Goal: Transaction & Acquisition: Purchase product/service

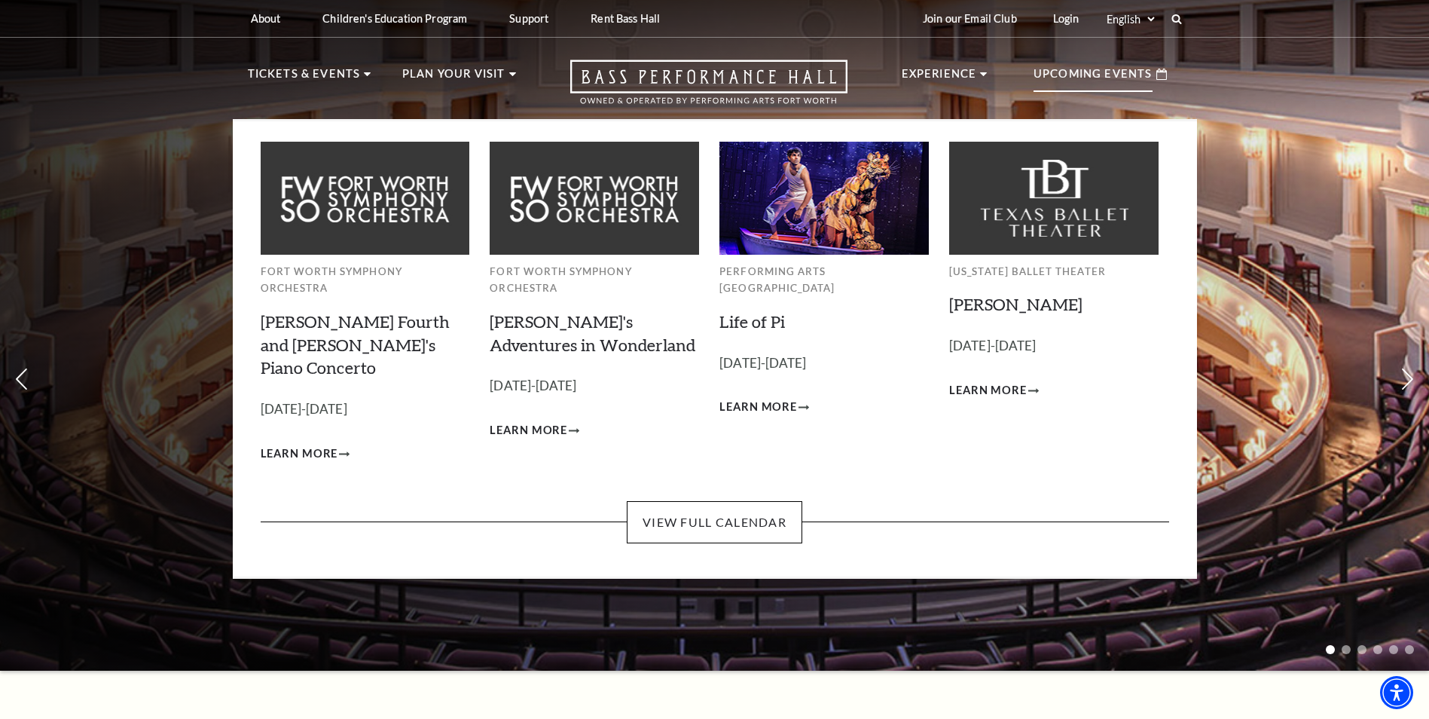
click at [1122, 68] on p "Upcoming Events" at bounding box center [1093, 78] width 119 height 27
click at [729, 501] on link "View Full Calendar" at bounding box center [715, 522] width 176 height 42
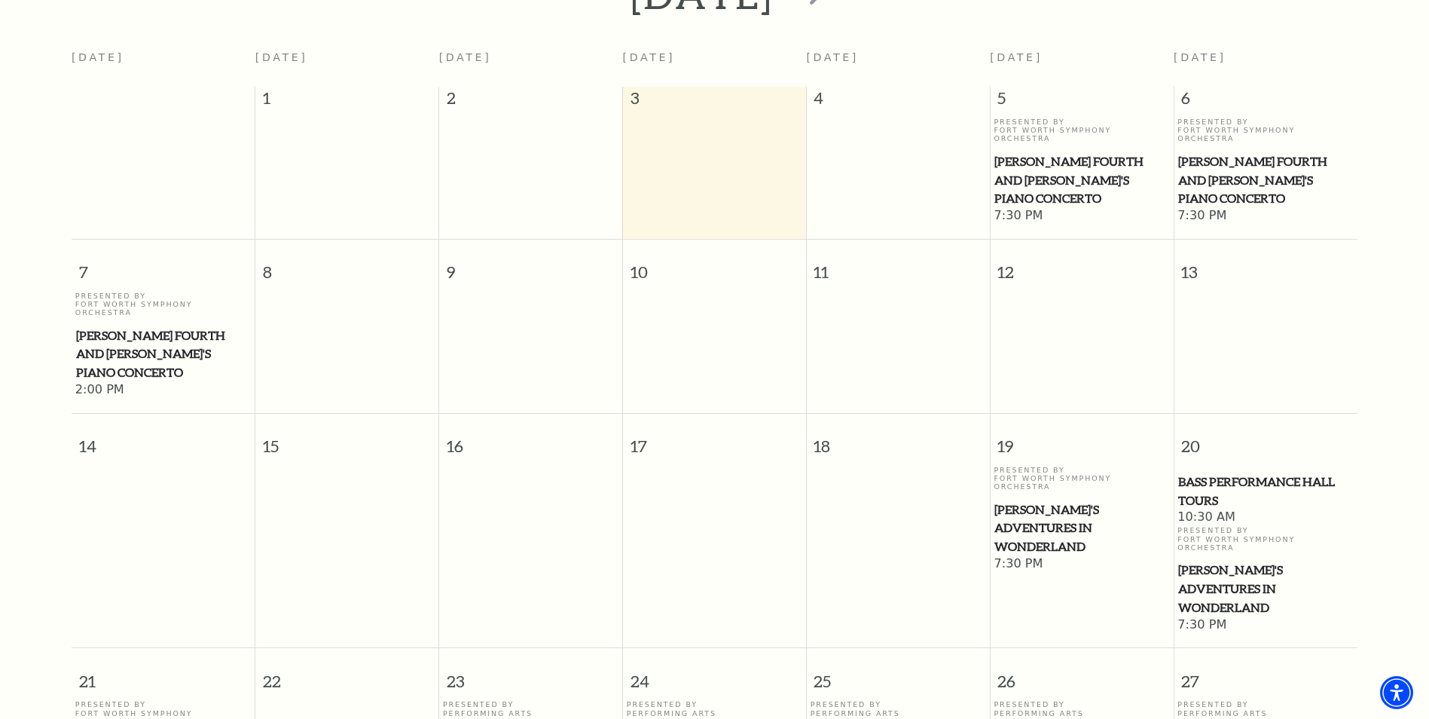
scroll to position [209, 0]
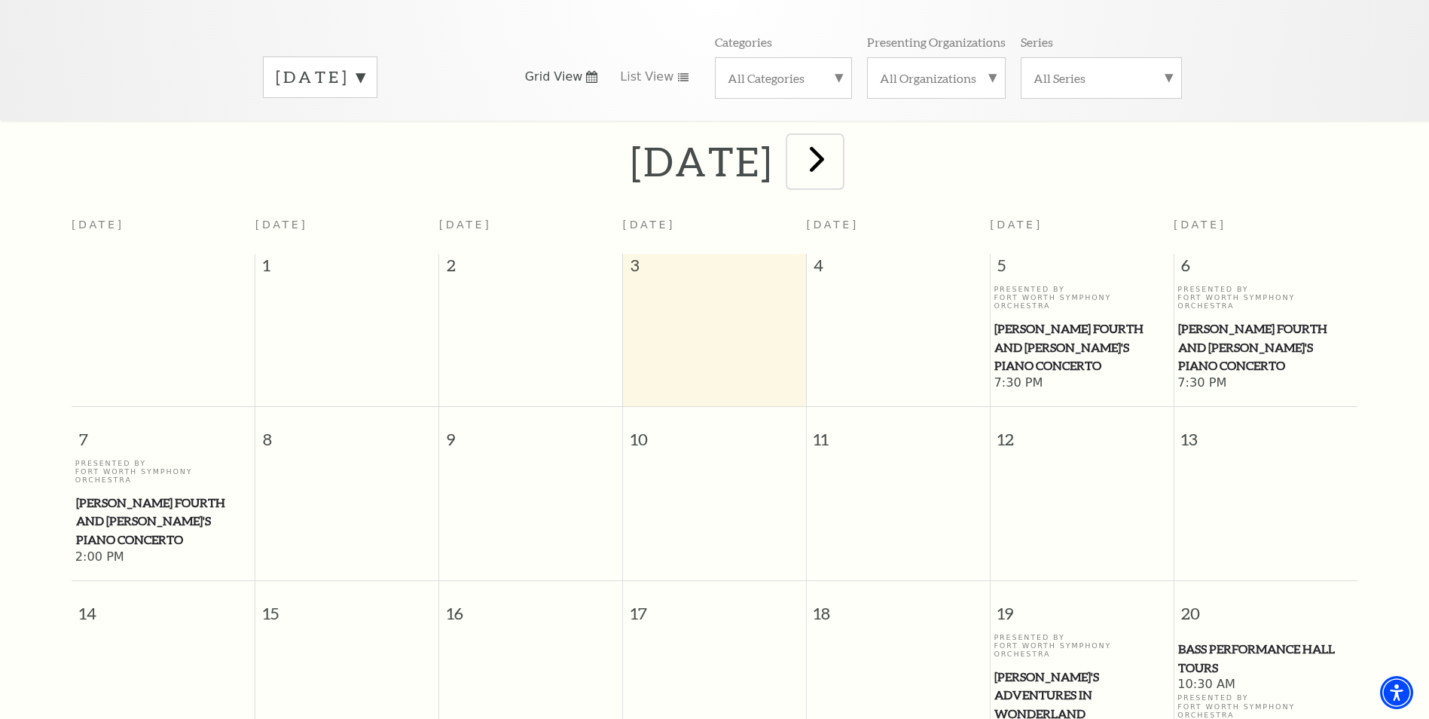
click at [839, 142] on span "next" at bounding box center [817, 158] width 43 height 43
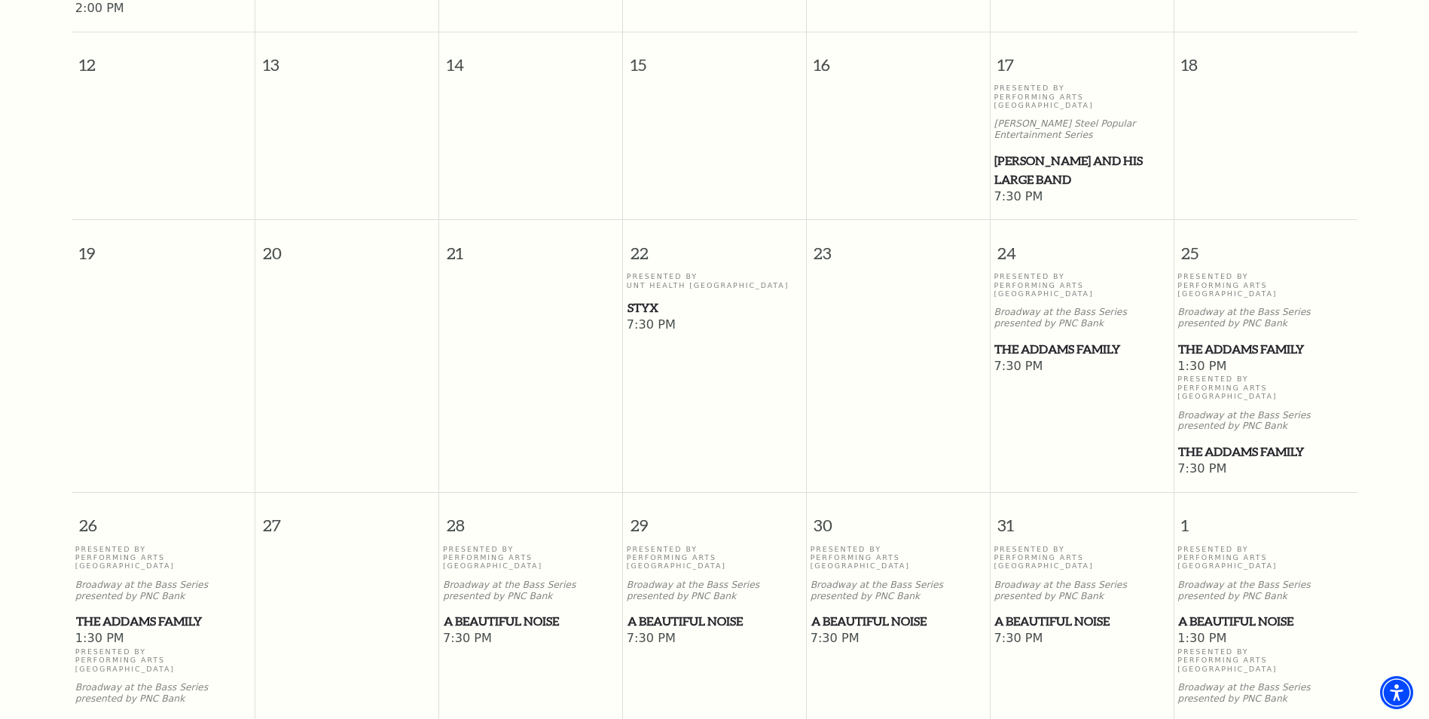
scroll to position [812, 0]
click at [1247, 441] on span "The Addams Family" at bounding box center [1265, 450] width 175 height 19
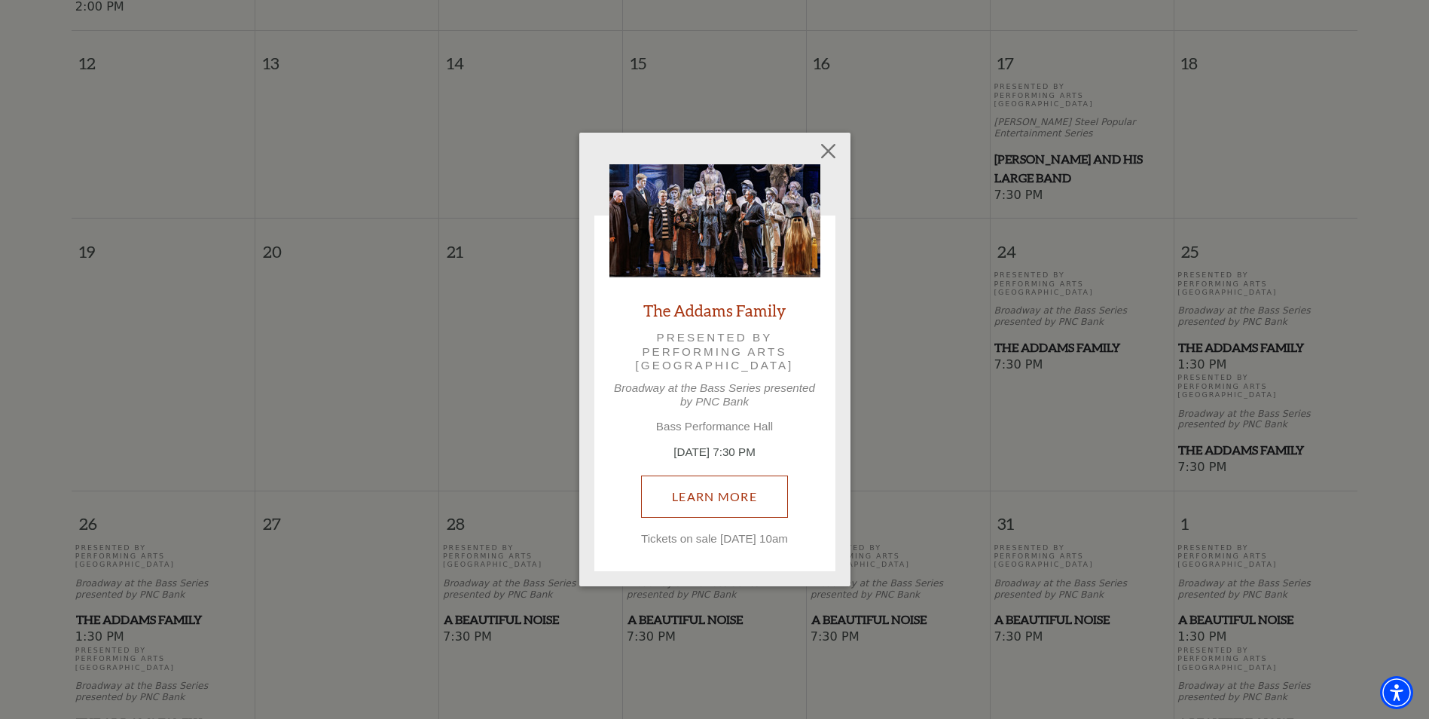
click at [697, 488] on link "Learn More" at bounding box center [714, 496] width 147 height 42
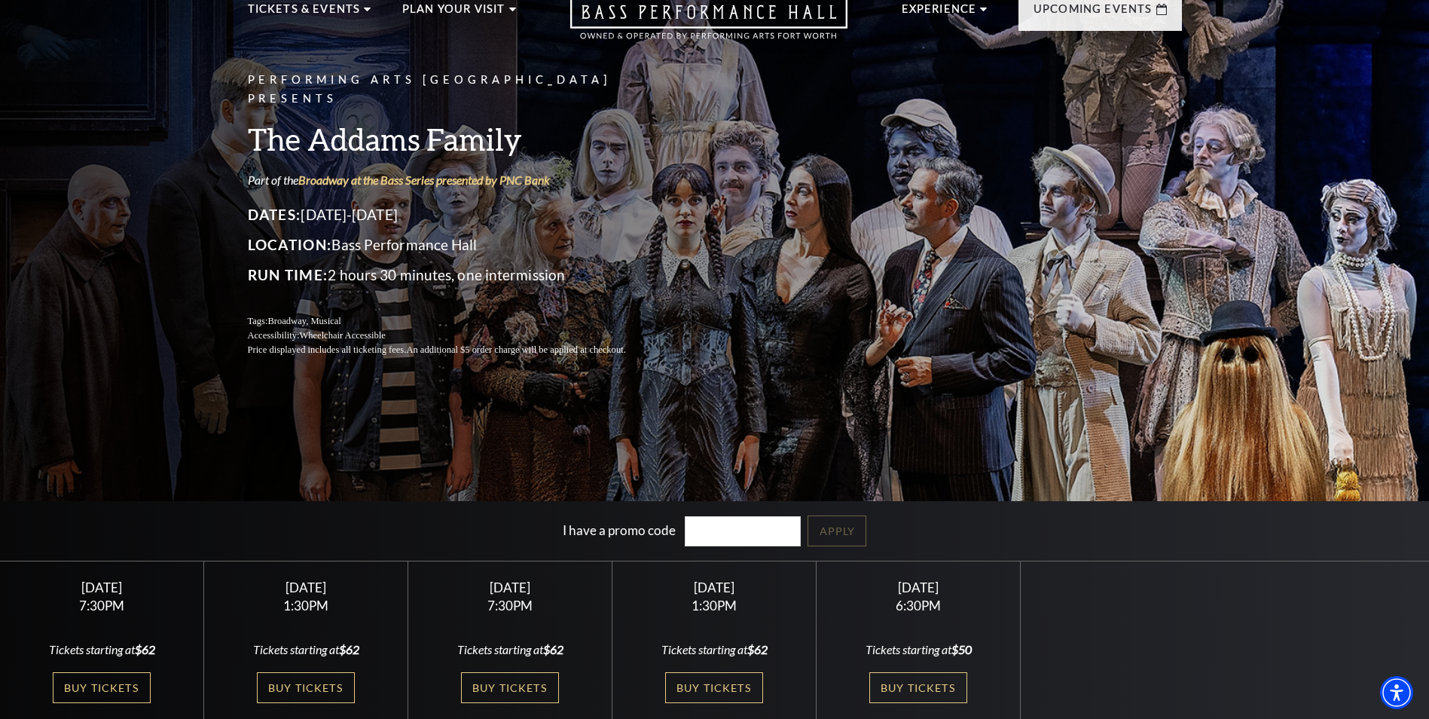
scroll to position [151, 0]
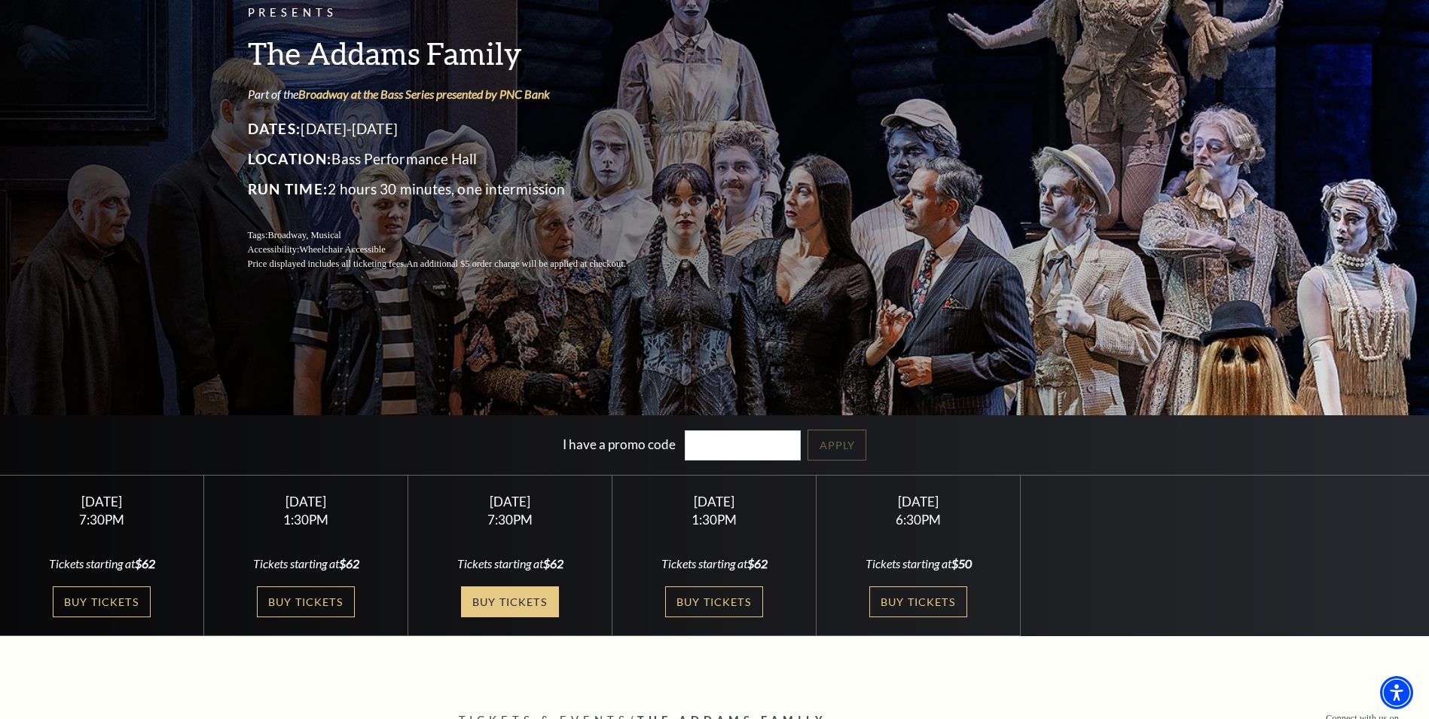
click at [505, 600] on link "Buy Tickets" at bounding box center [510, 601] width 98 height 31
click at [497, 598] on link "Buy Tickets" at bounding box center [510, 601] width 98 height 31
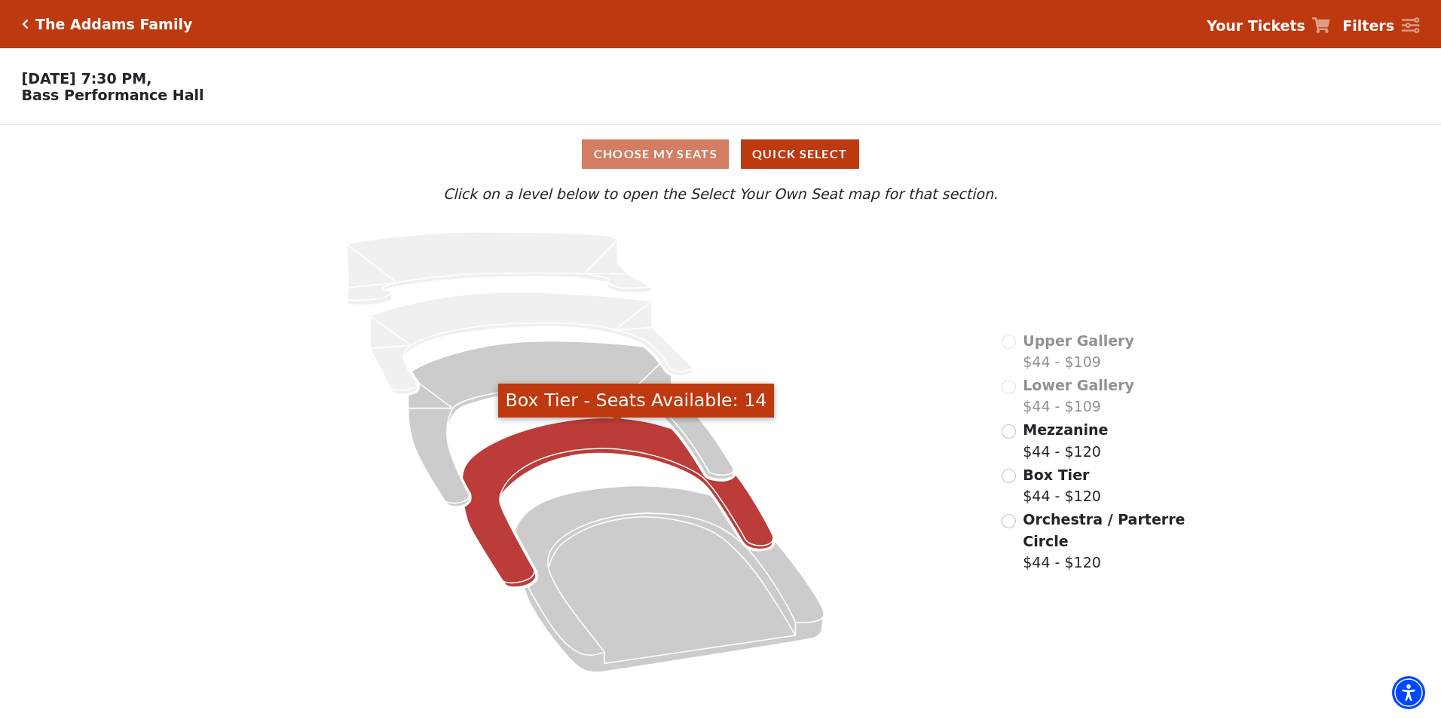
click at [630, 444] on icon "Box Tier - Seats Available: 14" at bounding box center [618, 502] width 311 height 170
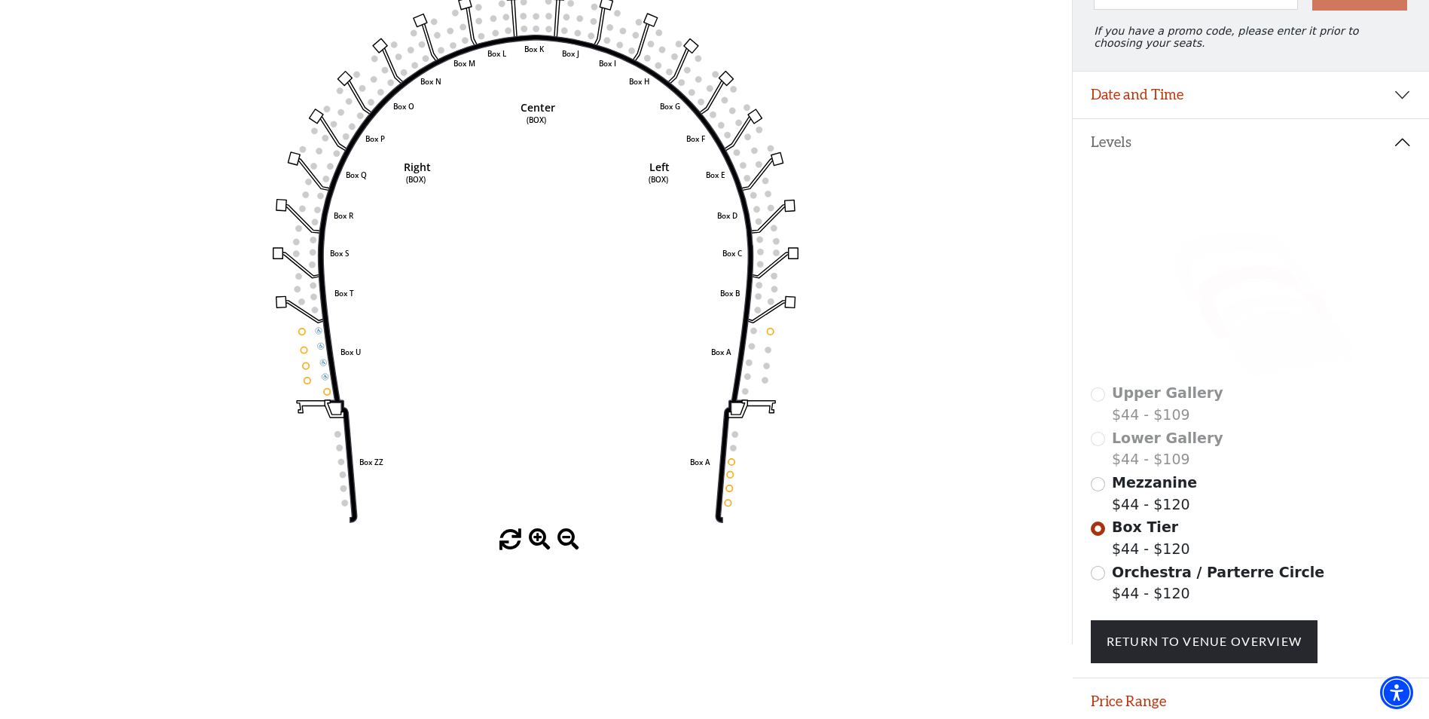
scroll to position [221, 0]
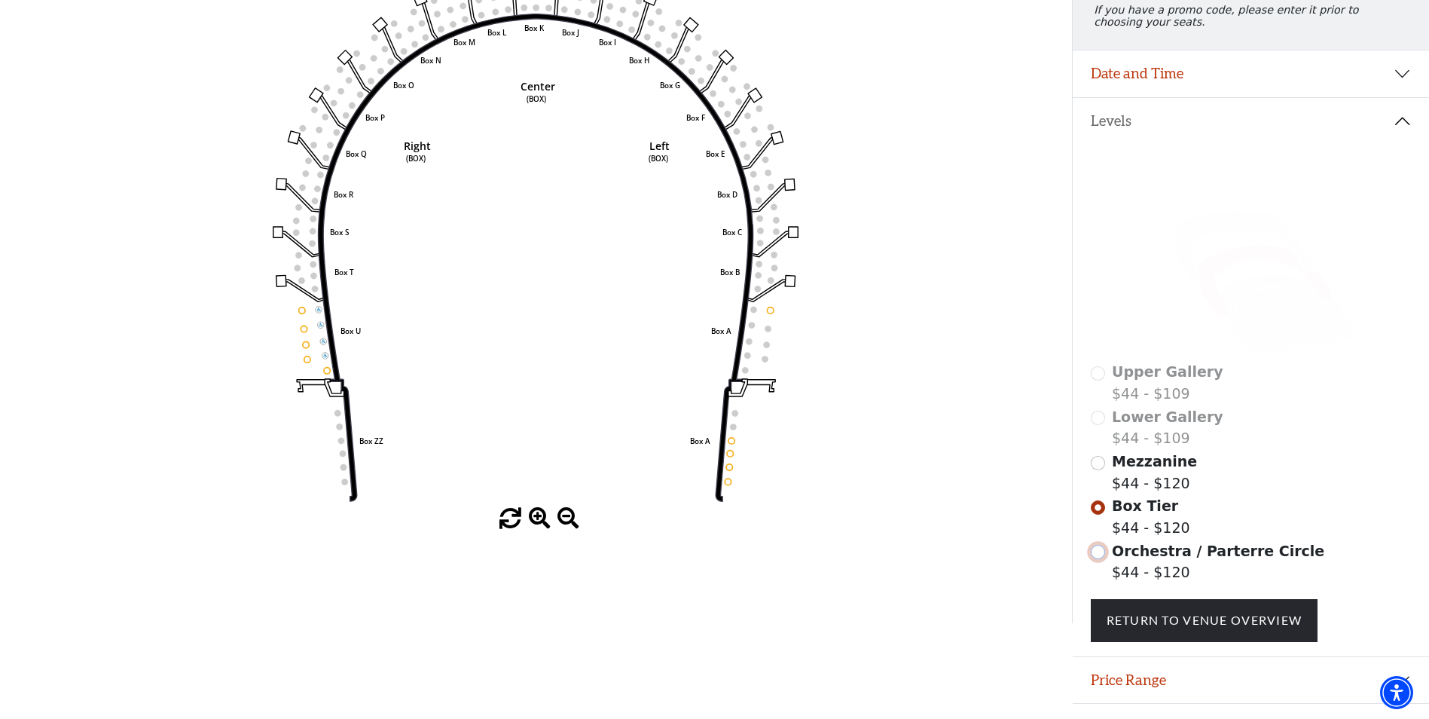
click at [1097, 558] on input "Orchestra / Parterre Circle$44 - $120\a" at bounding box center [1098, 552] width 14 height 14
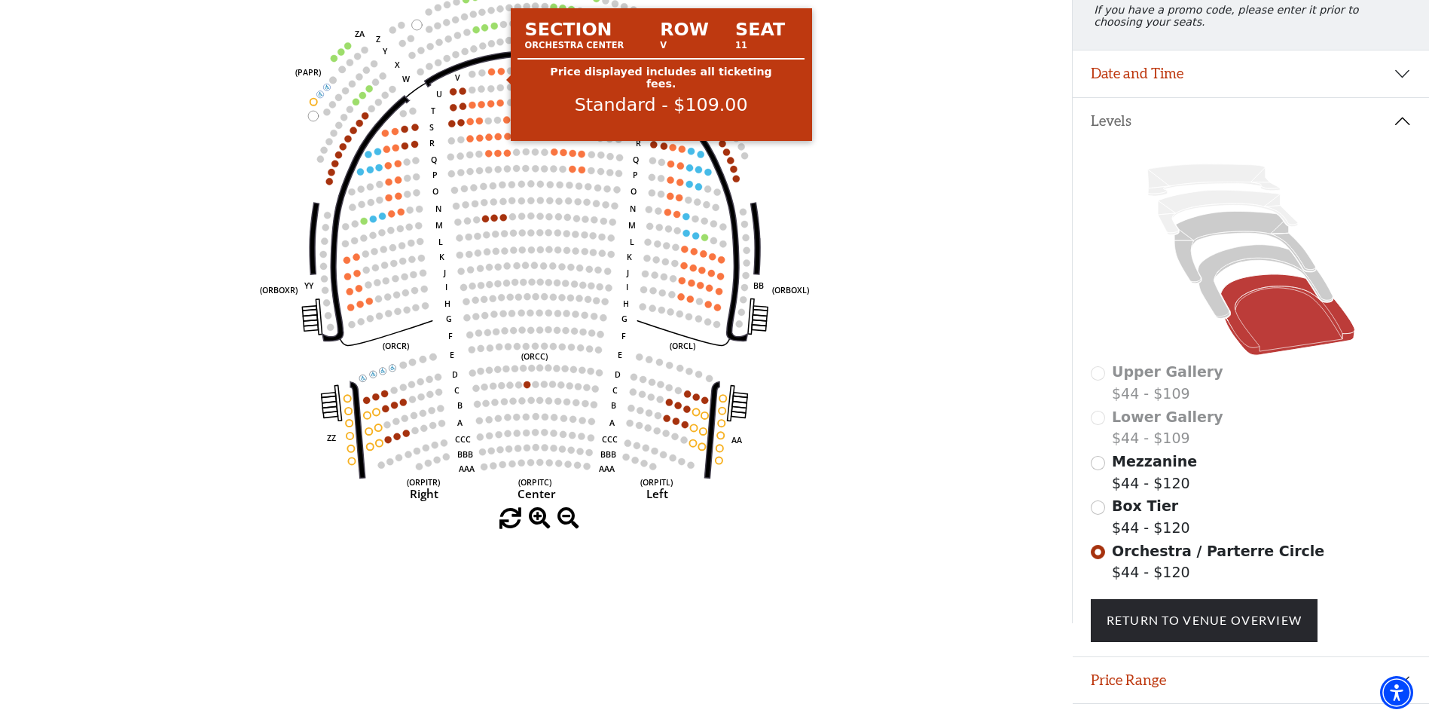
click at [499, 75] on circle at bounding box center [501, 71] width 7 height 7
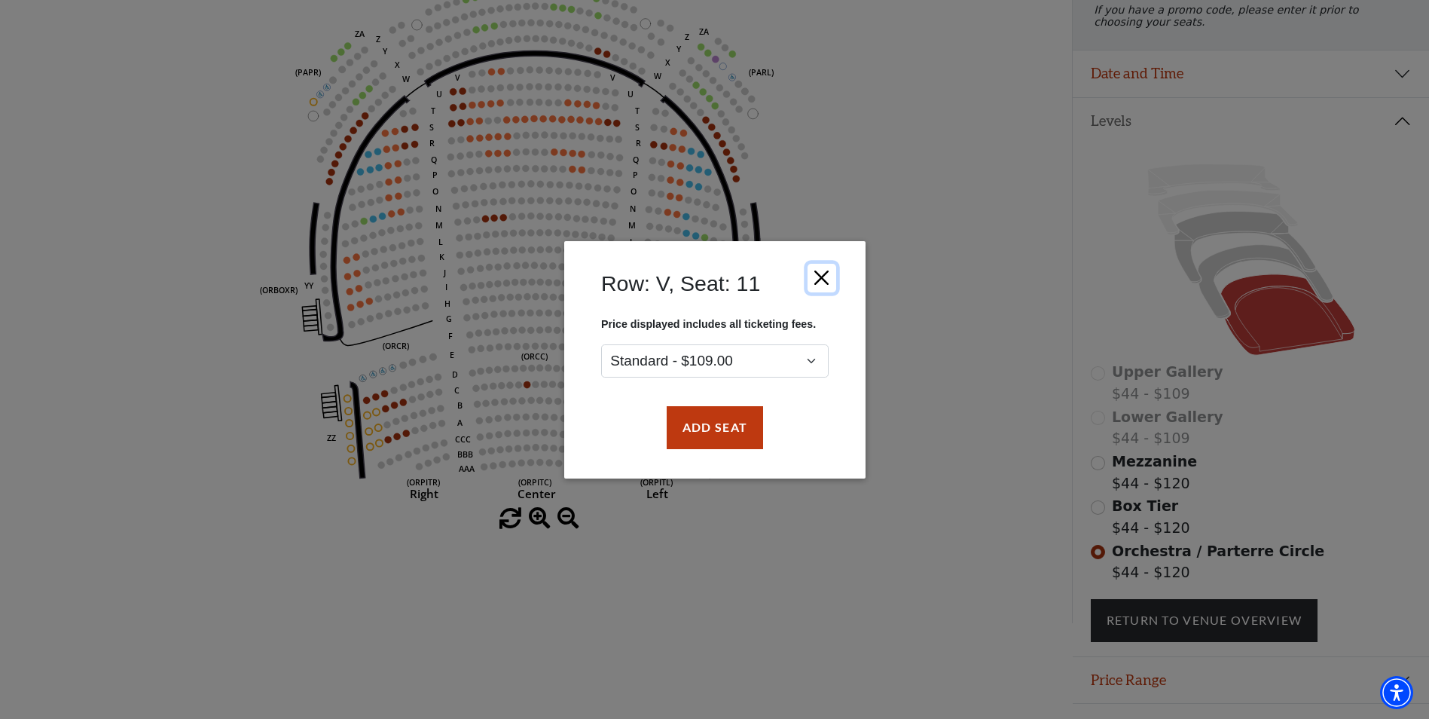
click at [819, 277] on button "Close" at bounding box center [821, 277] width 29 height 29
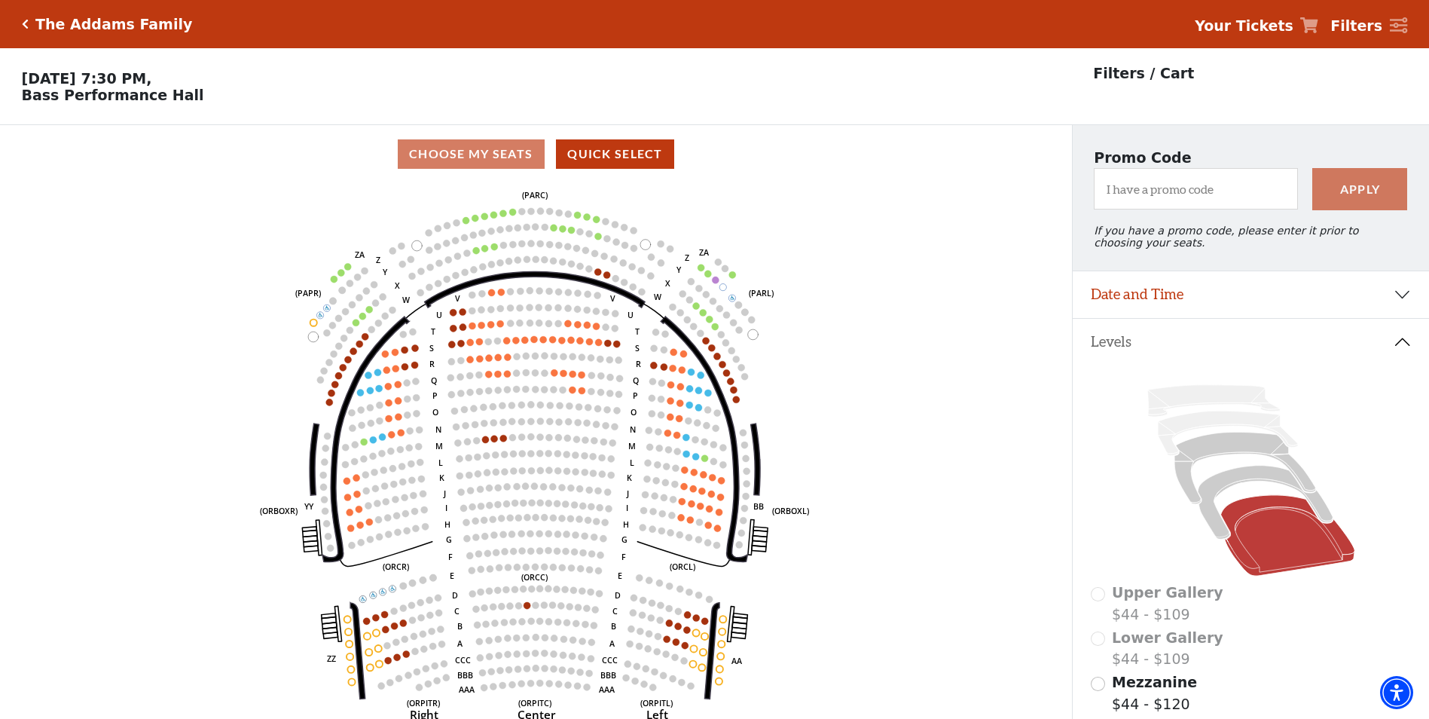
scroll to position [151, 0]
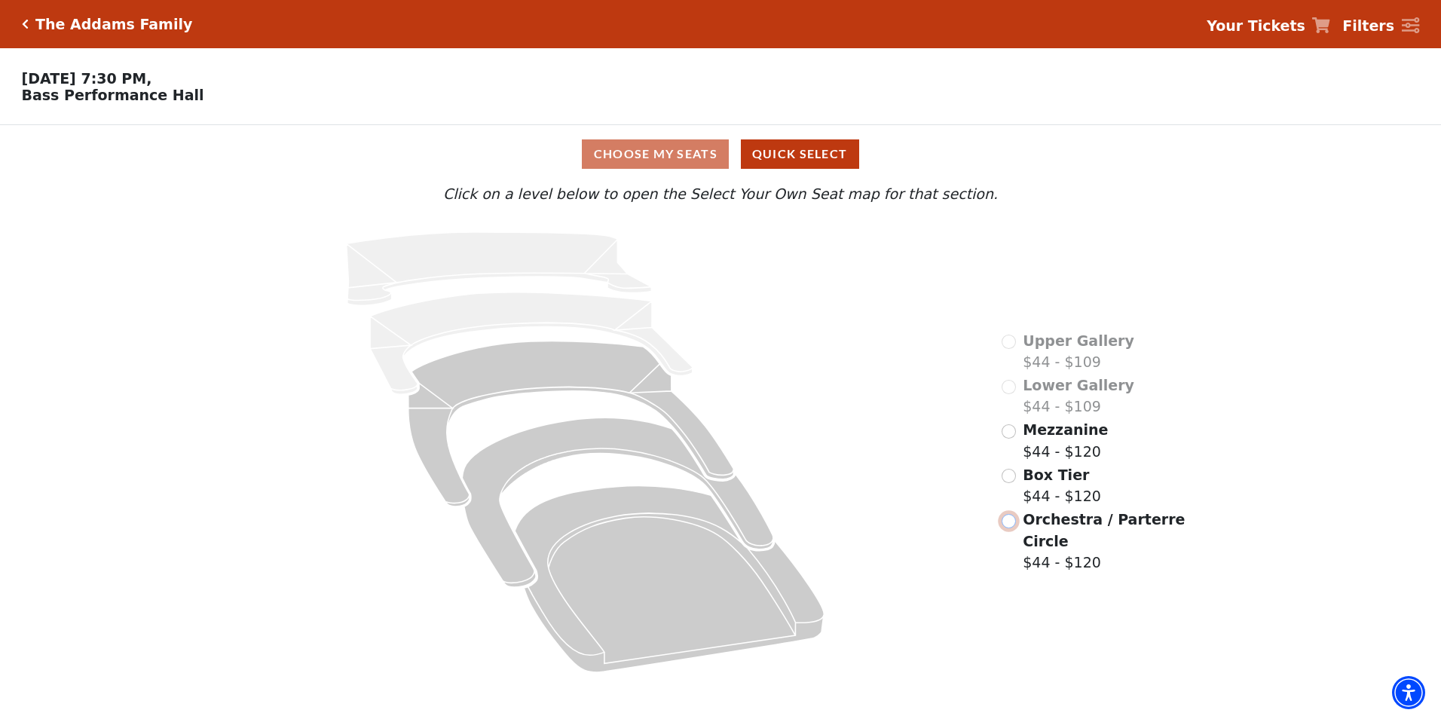
click at [1004, 514] on input "Orchestra / Parterre Circle$44 - $120\a" at bounding box center [1008, 521] width 14 height 14
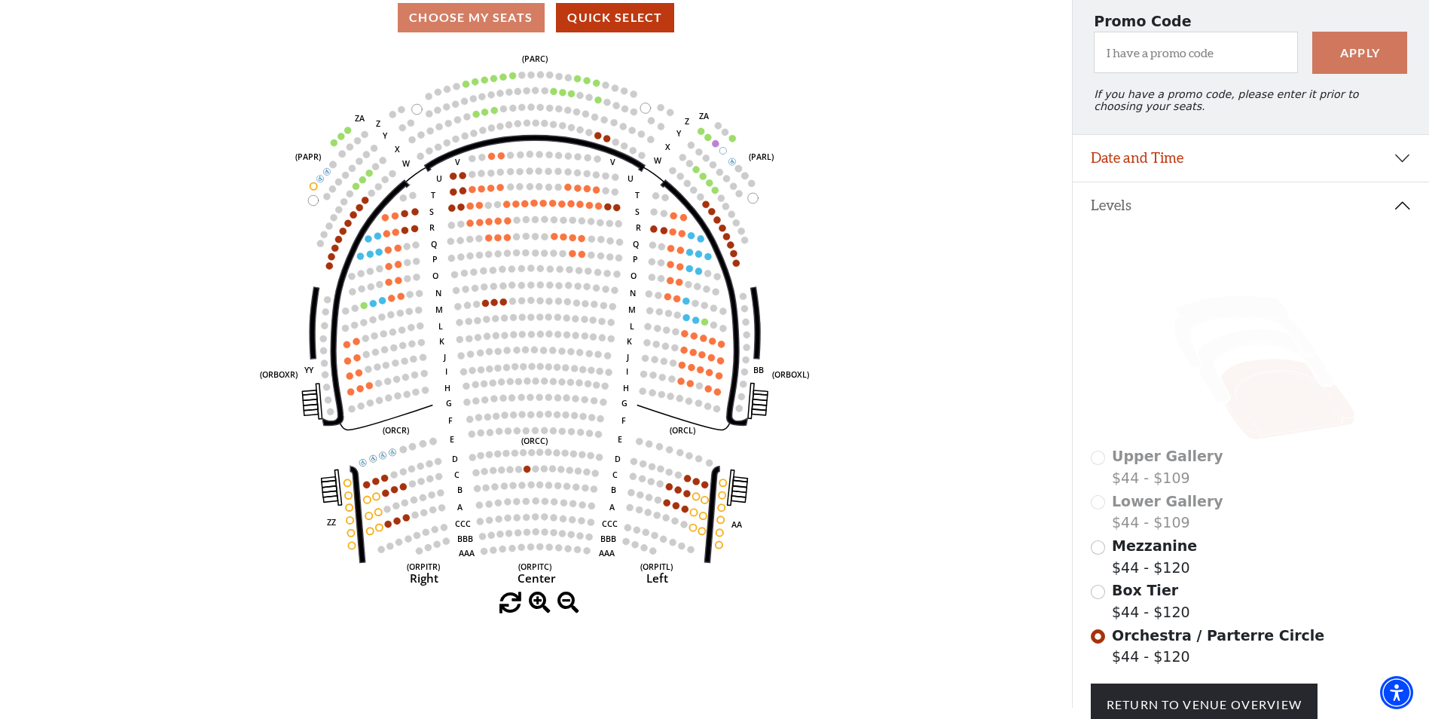
scroll to position [221, 0]
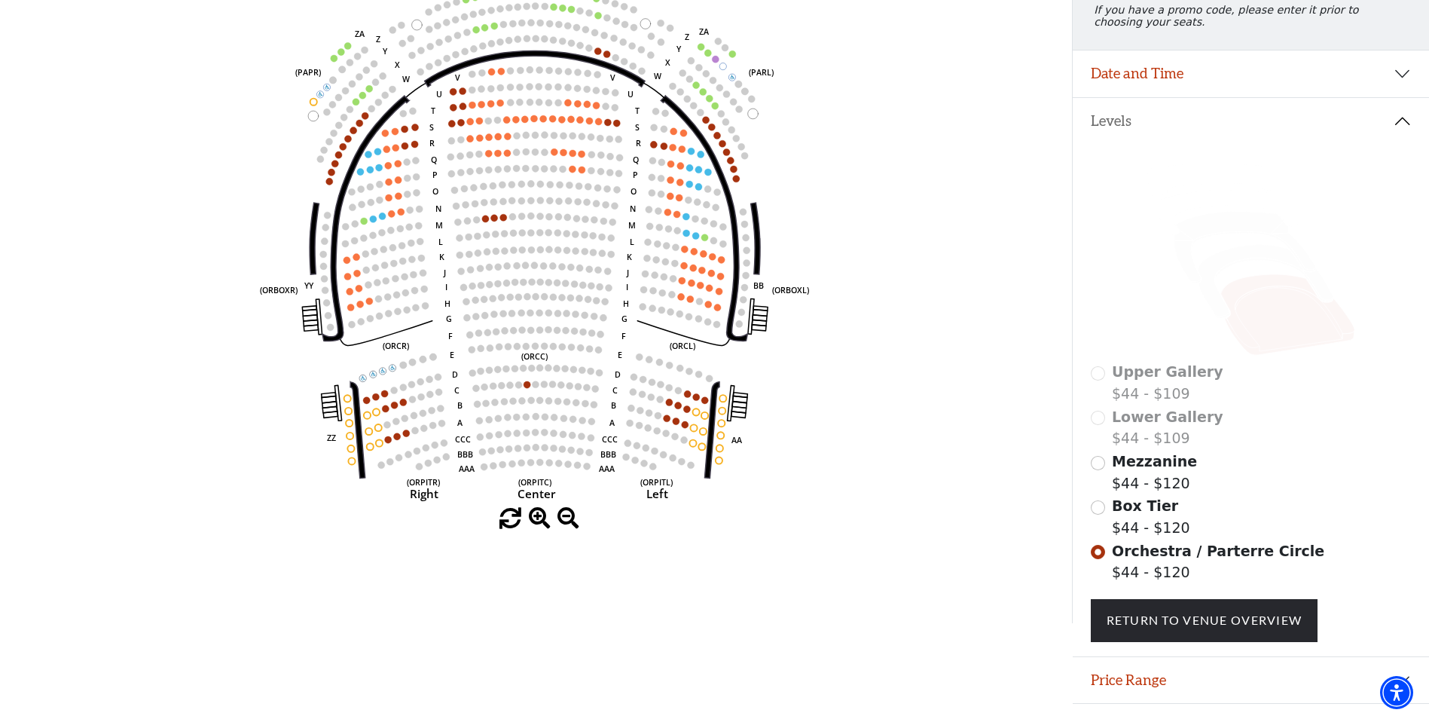
click at [1107, 472] on div "Mezzanine $44 - $120" at bounding box center [1251, 472] width 321 height 43
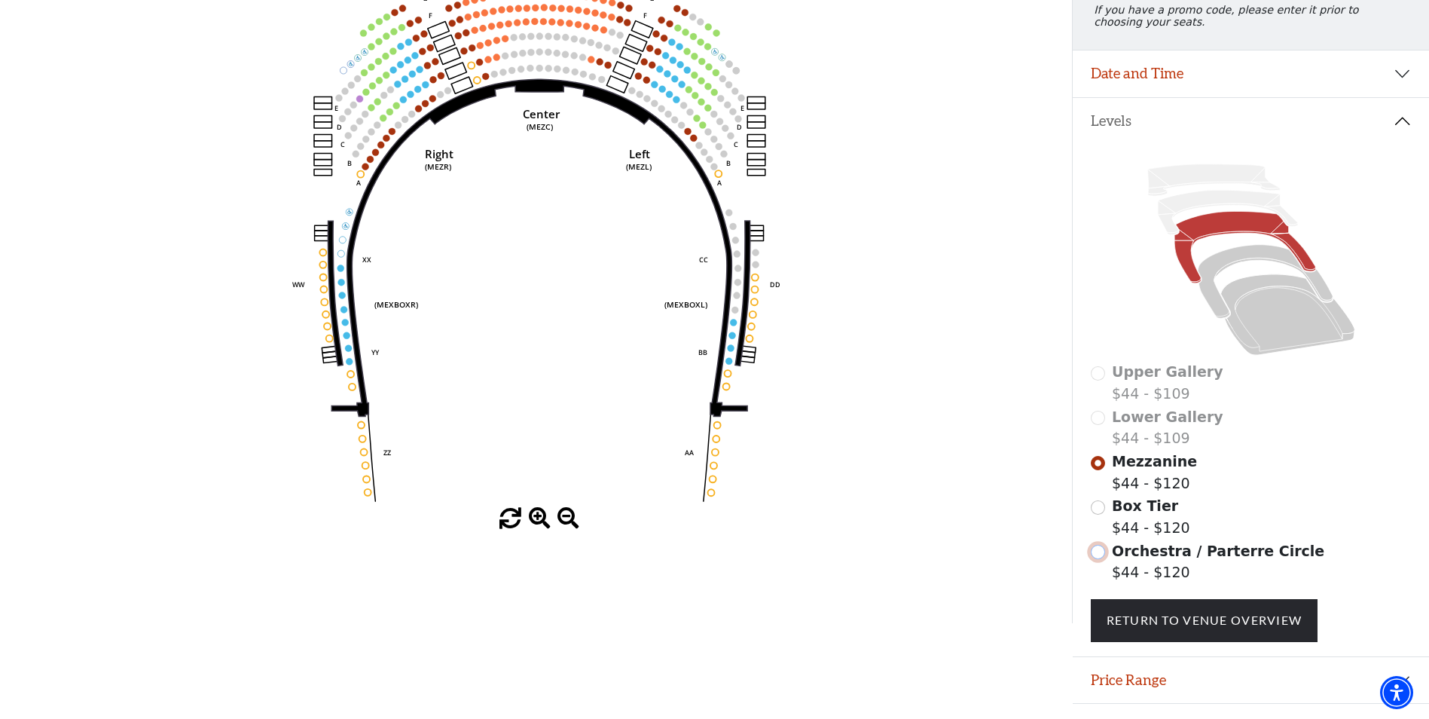
click at [1101, 559] on input "Orchestra / Parterre Circle$44 - $120\a" at bounding box center [1098, 552] width 14 height 14
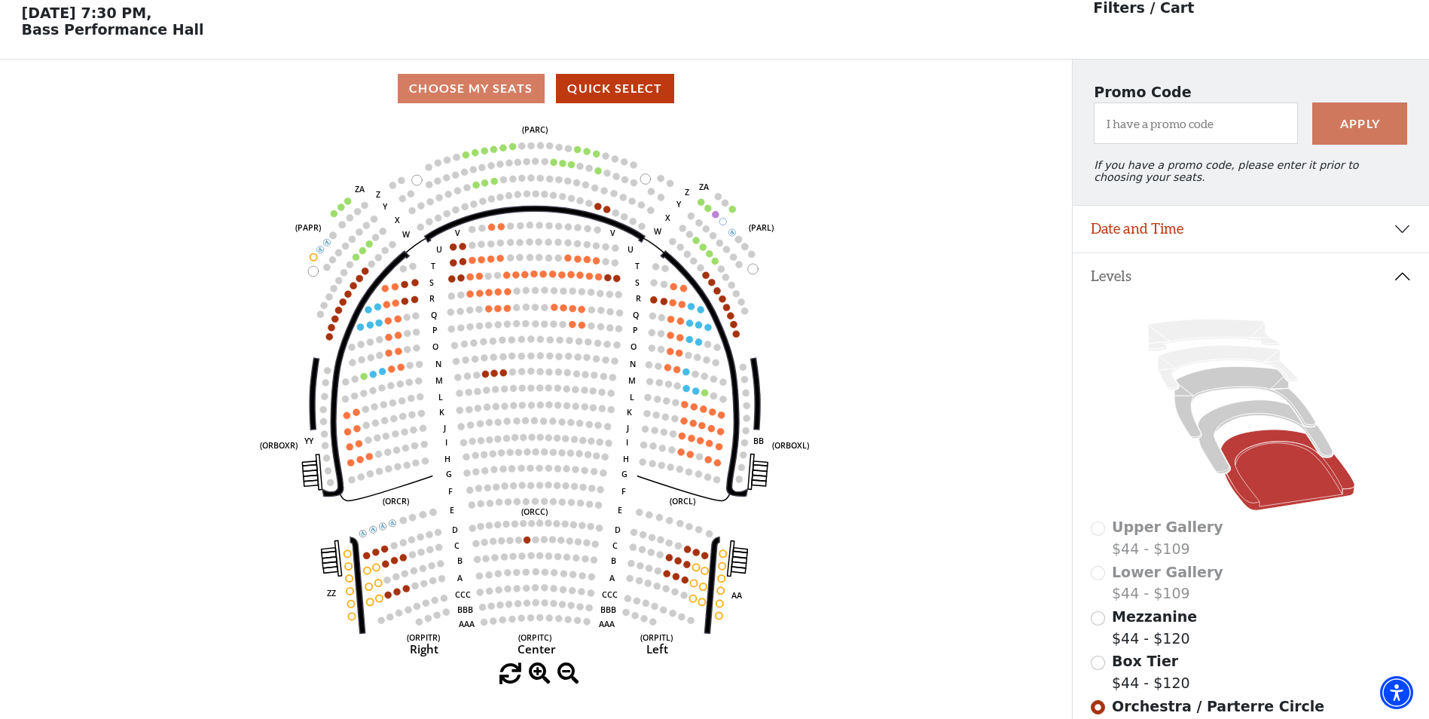
scroll to position [70, 0]
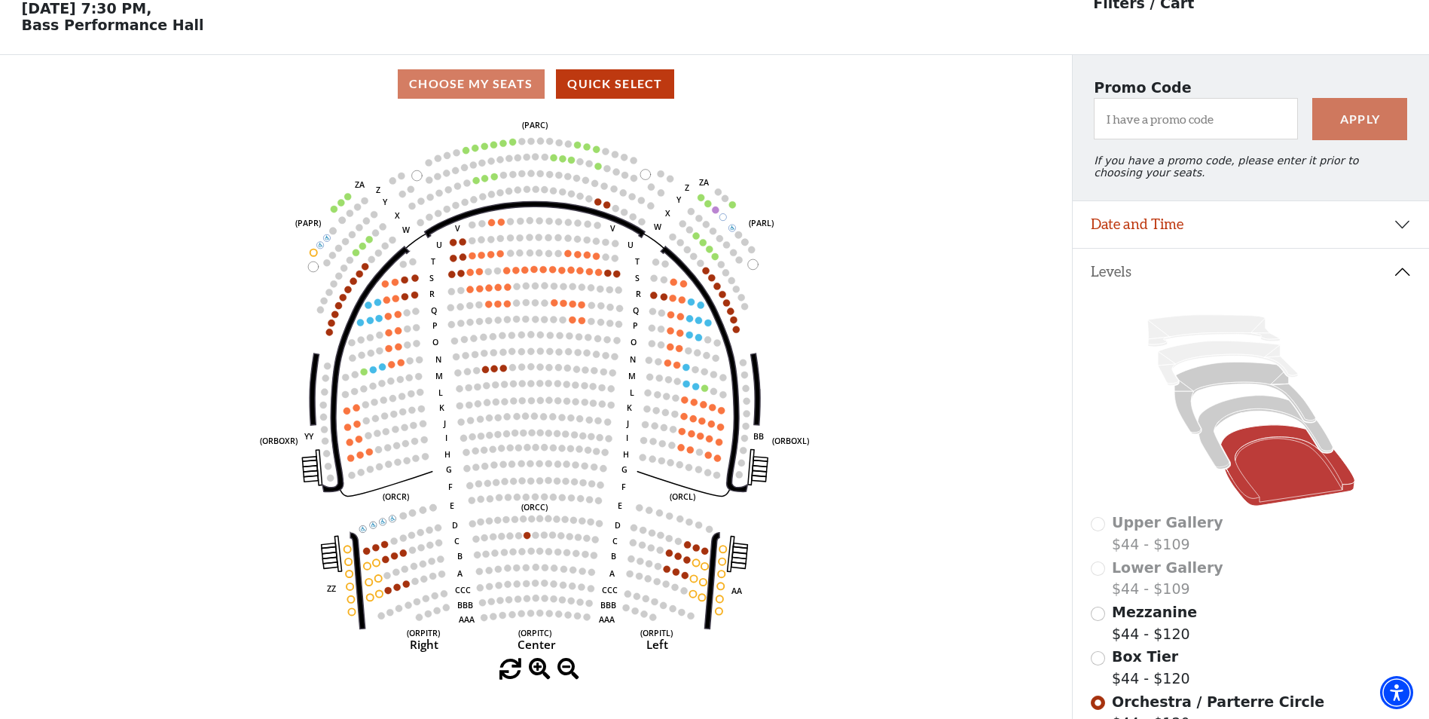
click at [1294, 478] on icon at bounding box center [1288, 465] width 134 height 81
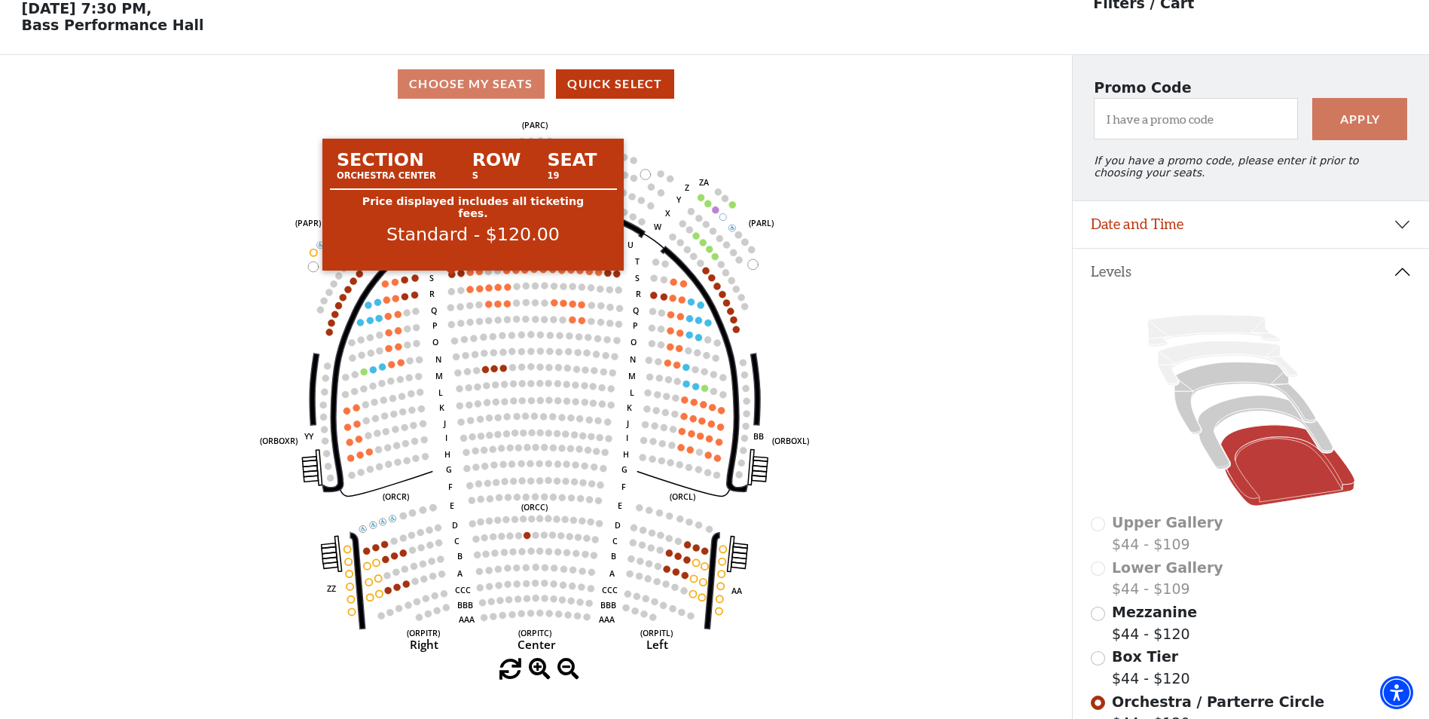
click at [451, 277] on circle at bounding box center [451, 274] width 7 height 7
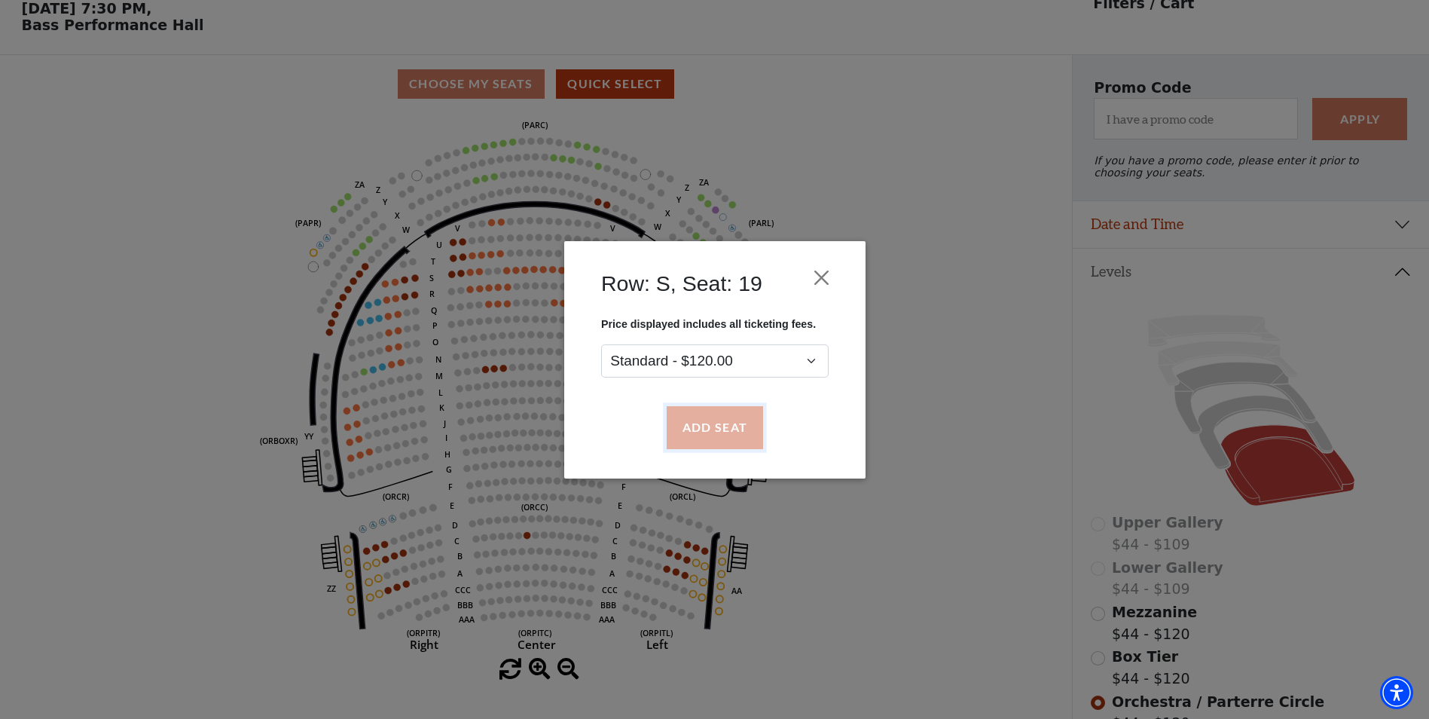
click at [721, 431] on button "Add Seat" at bounding box center [714, 427] width 96 height 42
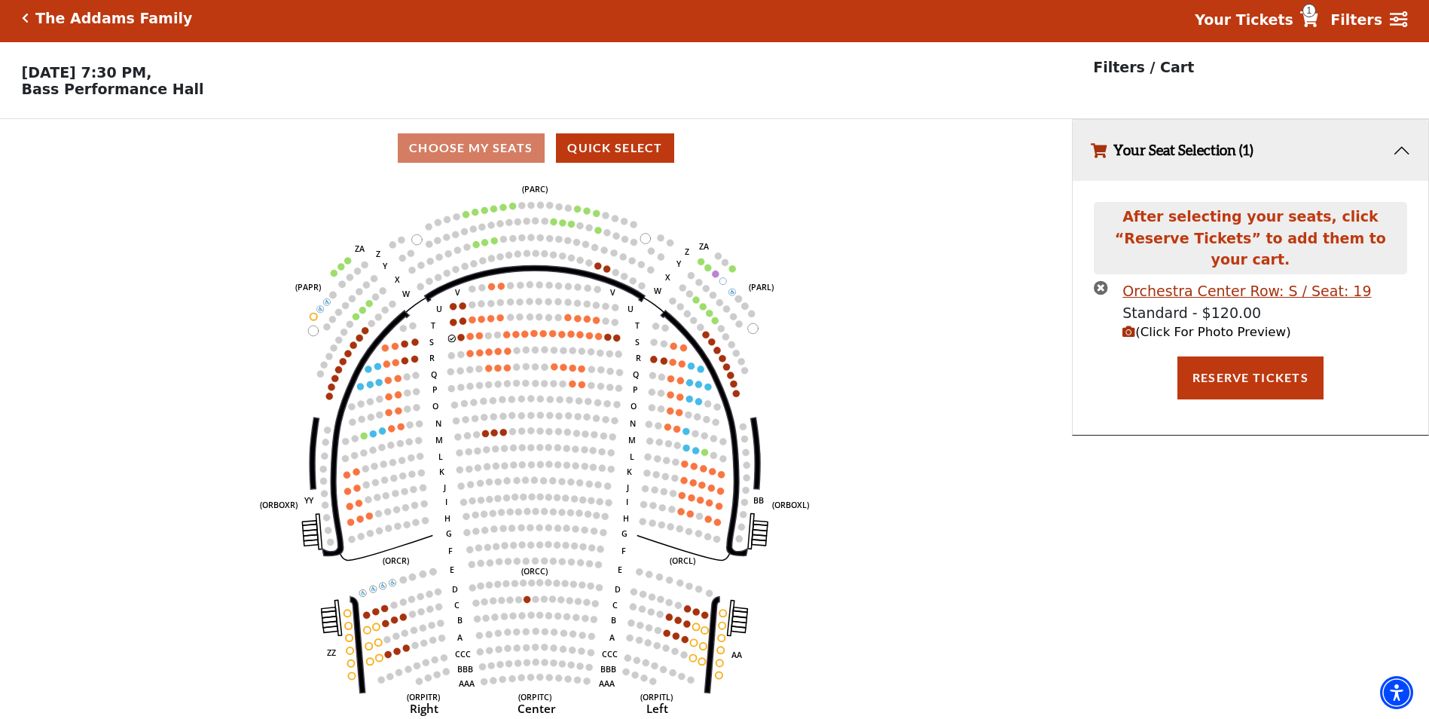
scroll to position [0, 0]
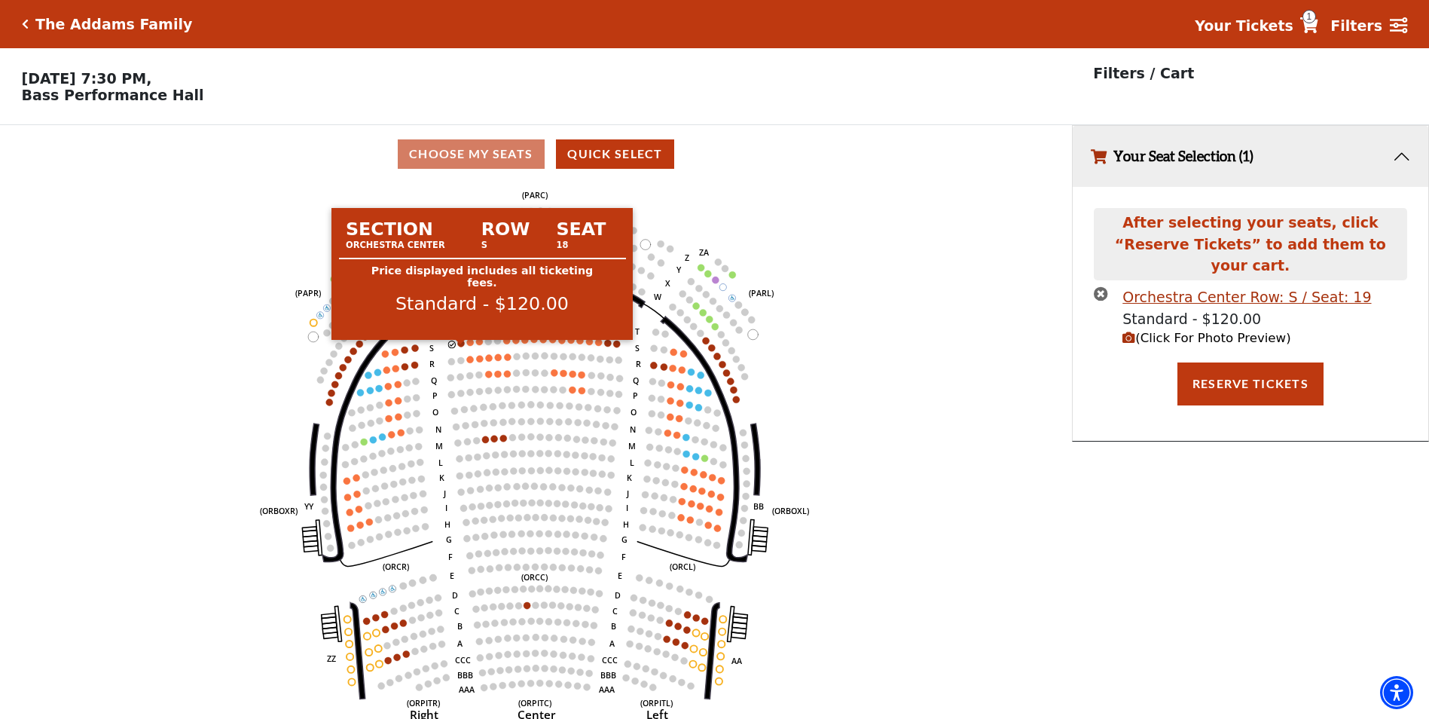
click at [460, 347] on circle at bounding box center [461, 343] width 7 height 7
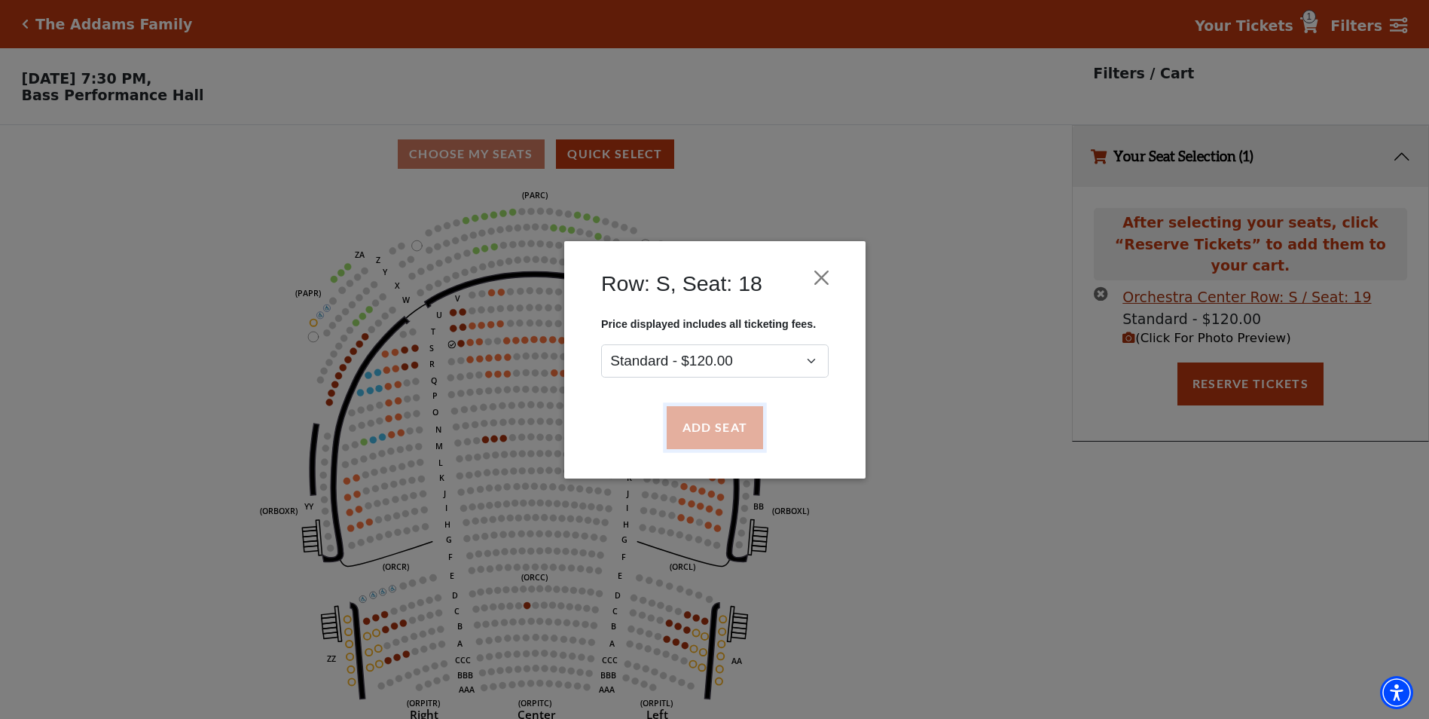
click at [717, 435] on button "Add Seat" at bounding box center [714, 427] width 96 height 42
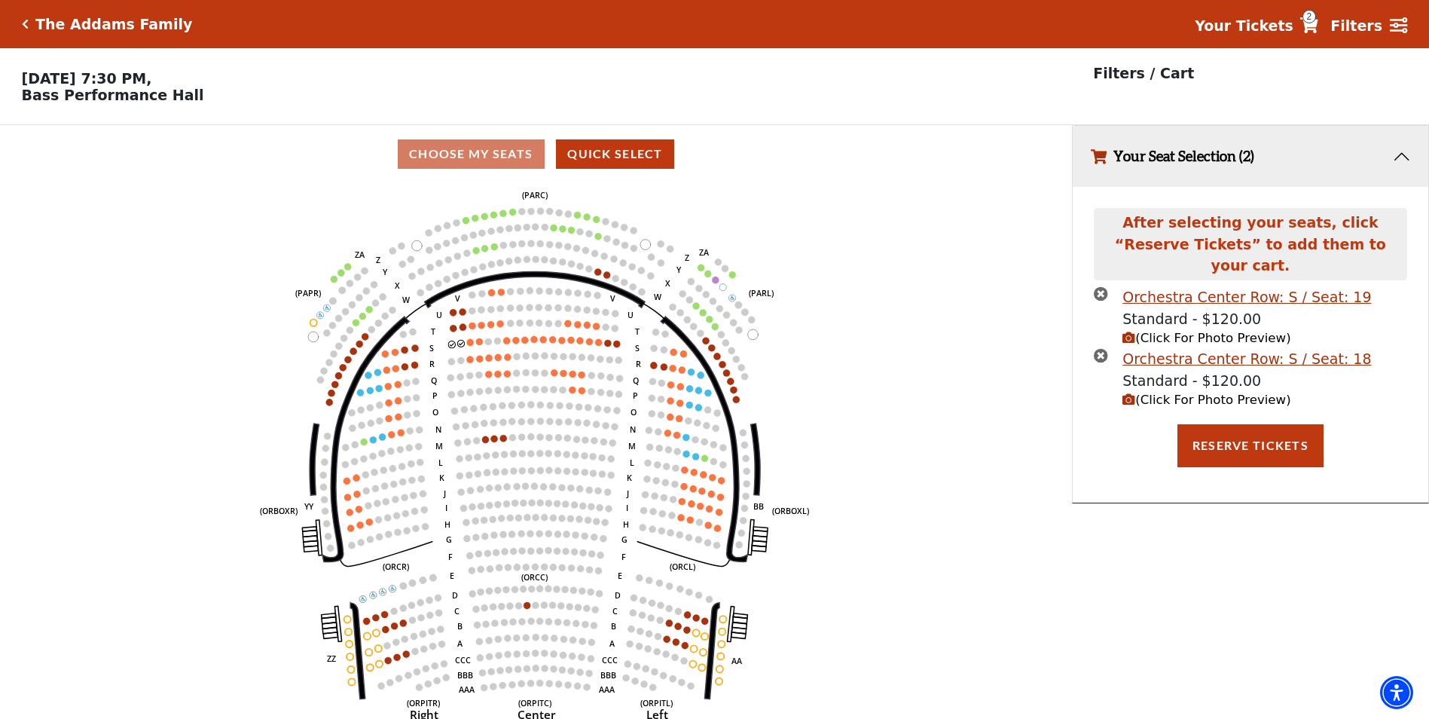
click at [1239, 393] on span "(Click For Photo Preview)" at bounding box center [1207, 400] width 168 height 14
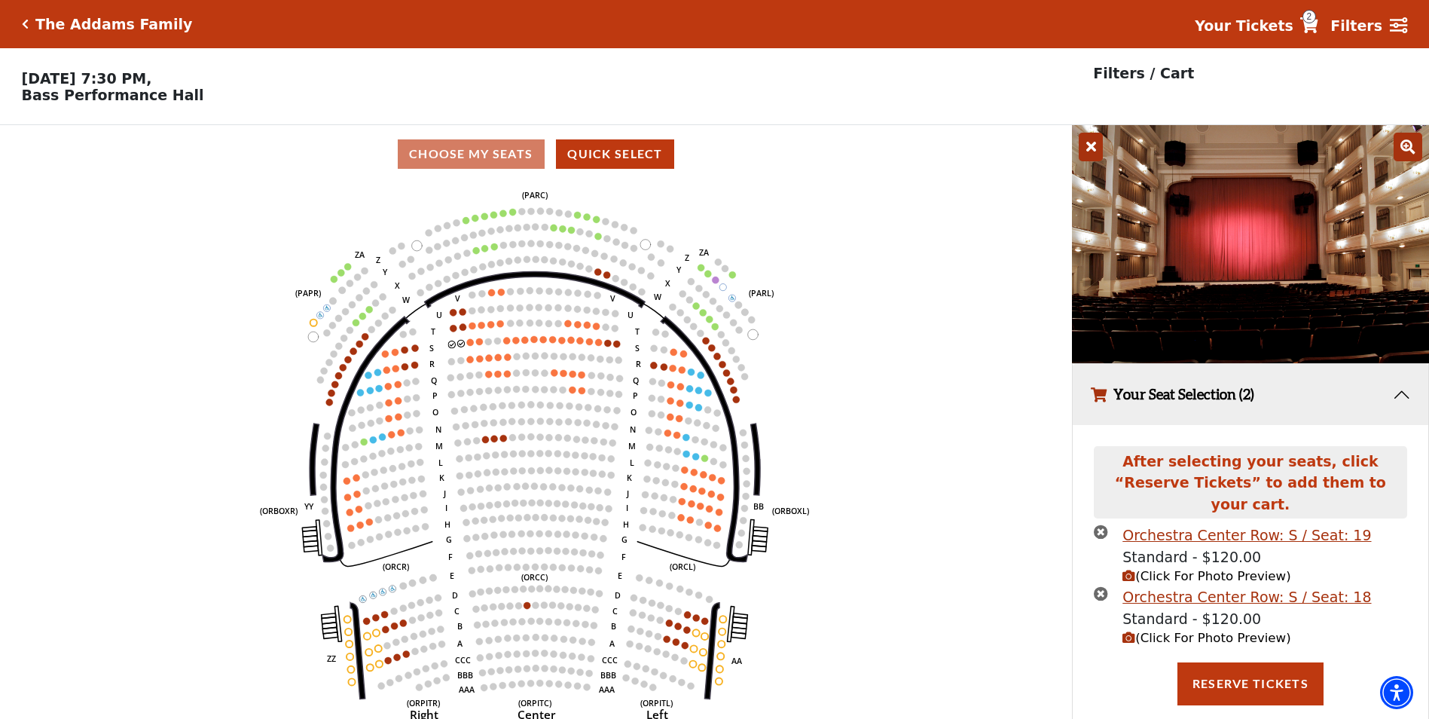
click at [1411, 148] on icon at bounding box center [1408, 147] width 29 height 29
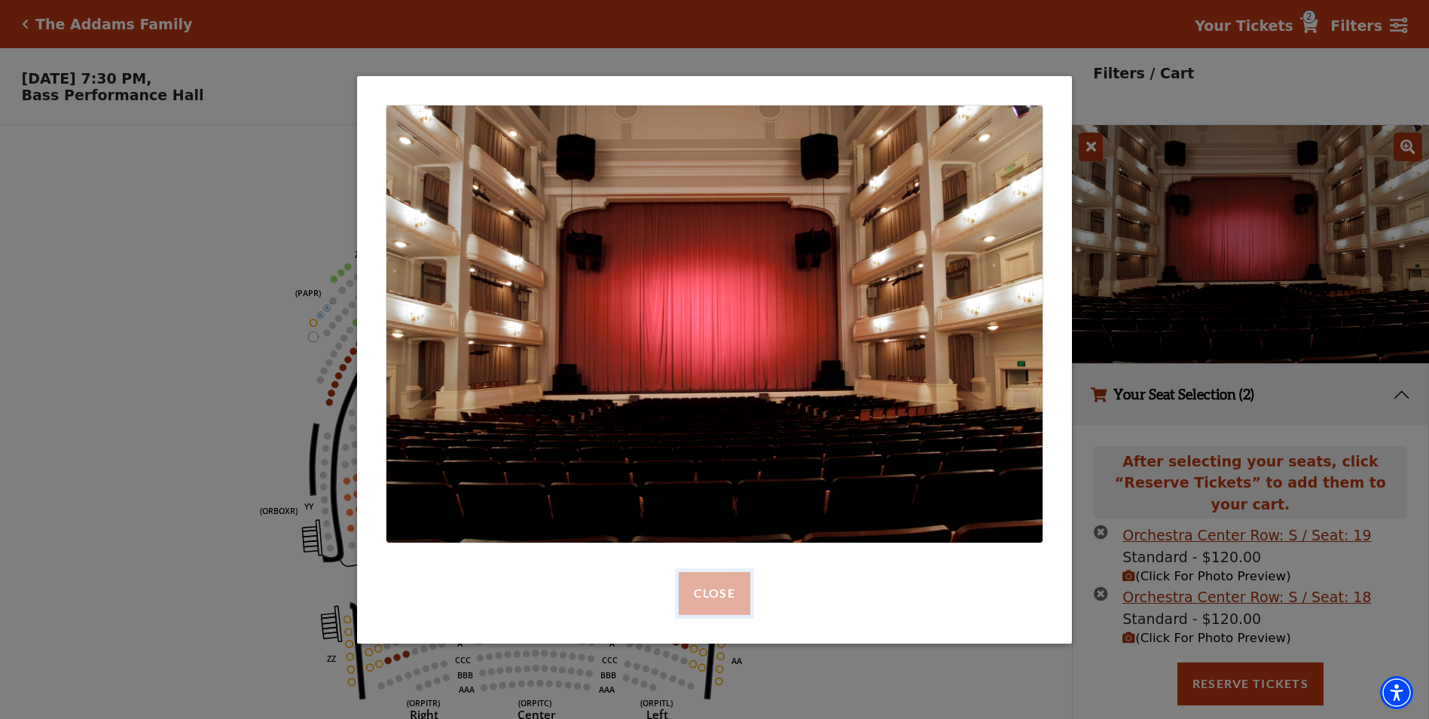
click at [723, 588] on button "Close" at bounding box center [715, 593] width 72 height 42
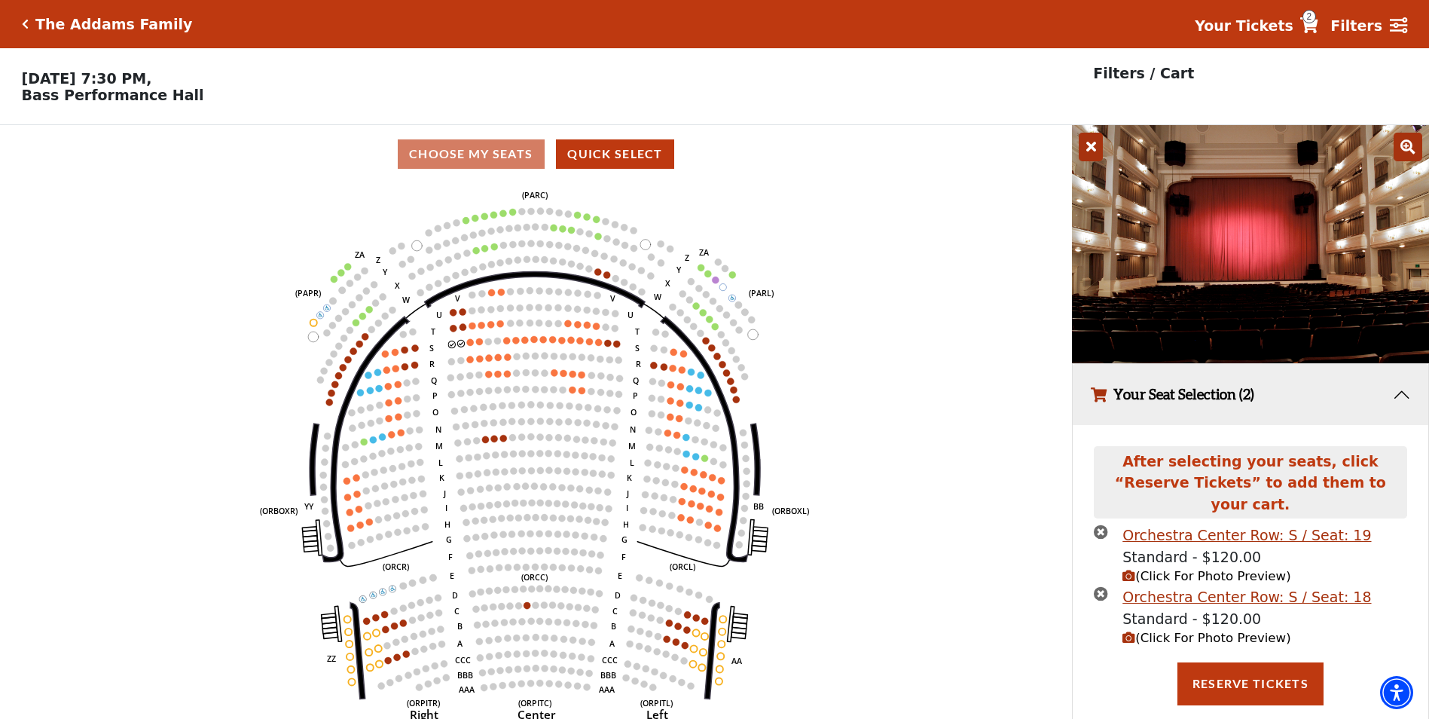
click at [1217, 569] on span "(Click For Photo Preview)" at bounding box center [1207, 576] width 168 height 14
click at [1211, 631] on span "(Click For Photo Preview)" at bounding box center [1207, 638] width 168 height 14
click at [1210, 569] on span "(Click For Photo Preview)" at bounding box center [1207, 576] width 168 height 14
click at [1305, 248] on img at bounding box center [1250, 244] width 357 height 238
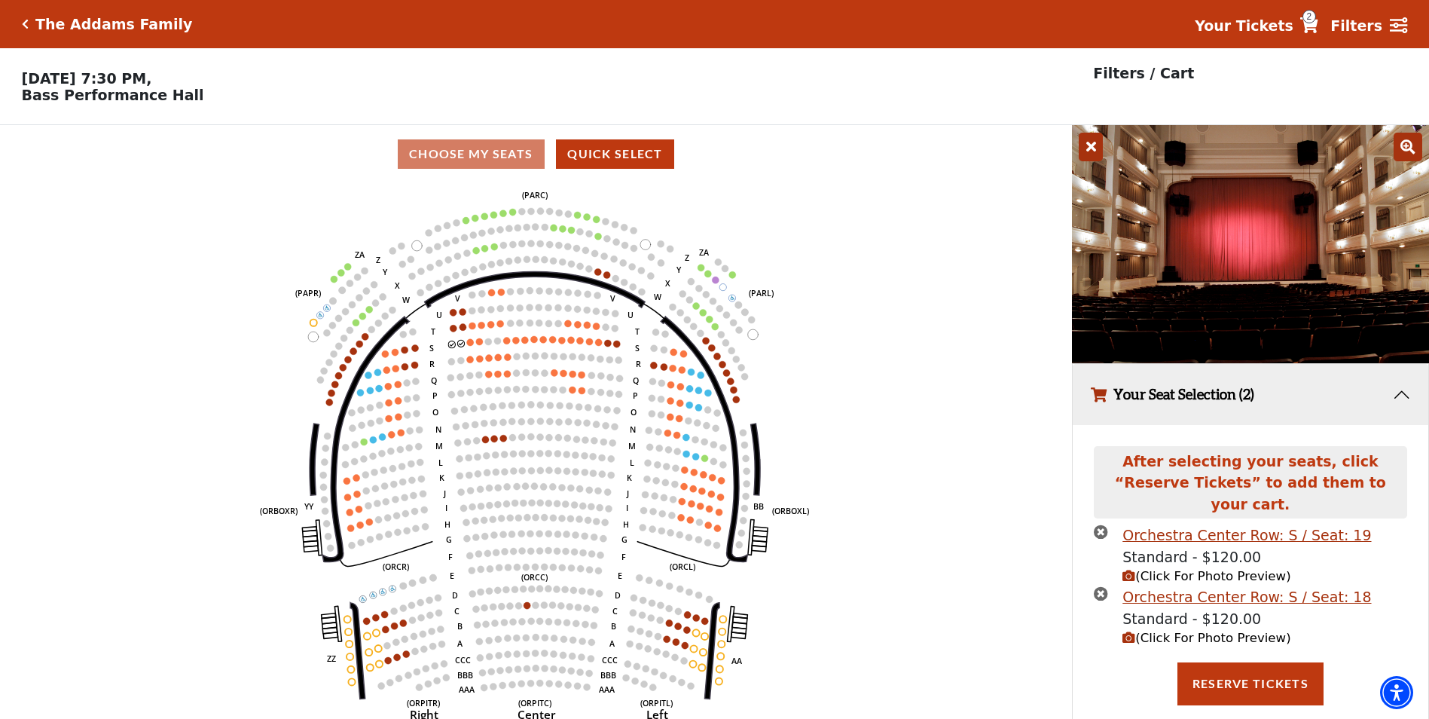
click at [1404, 154] on icon at bounding box center [1408, 147] width 29 height 29
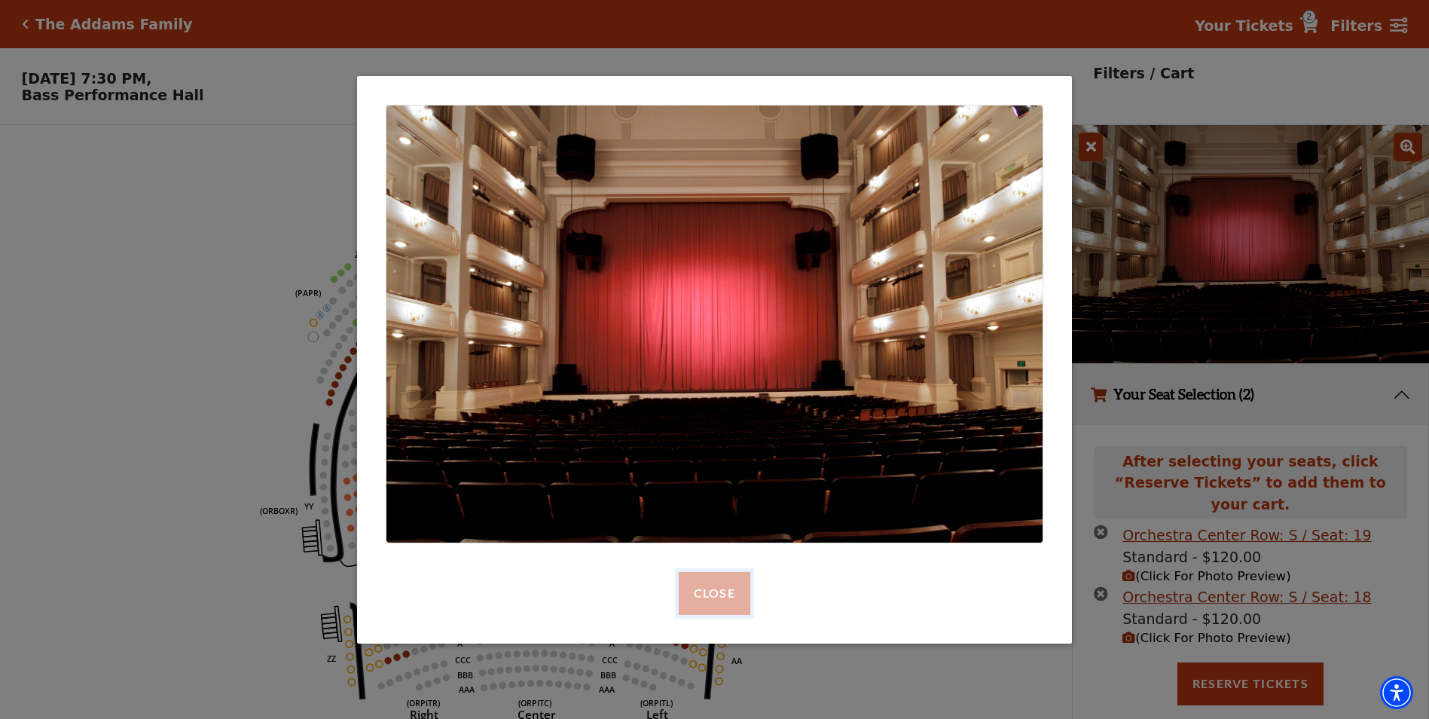
click at [714, 589] on button "Close" at bounding box center [715, 593] width 72 height 42
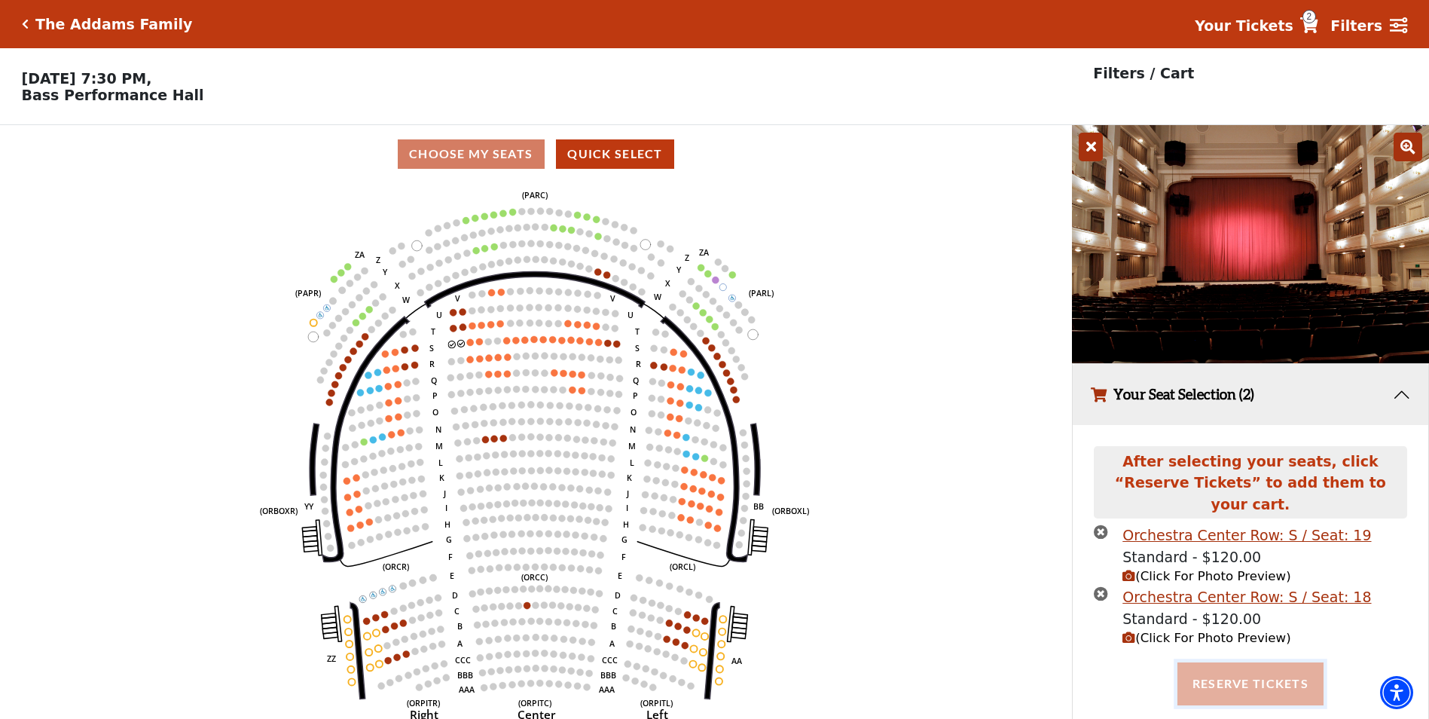
click at [1232, 674] on button "Reserve Tickets" at bounding box center [1251, 683] width 146 height 42
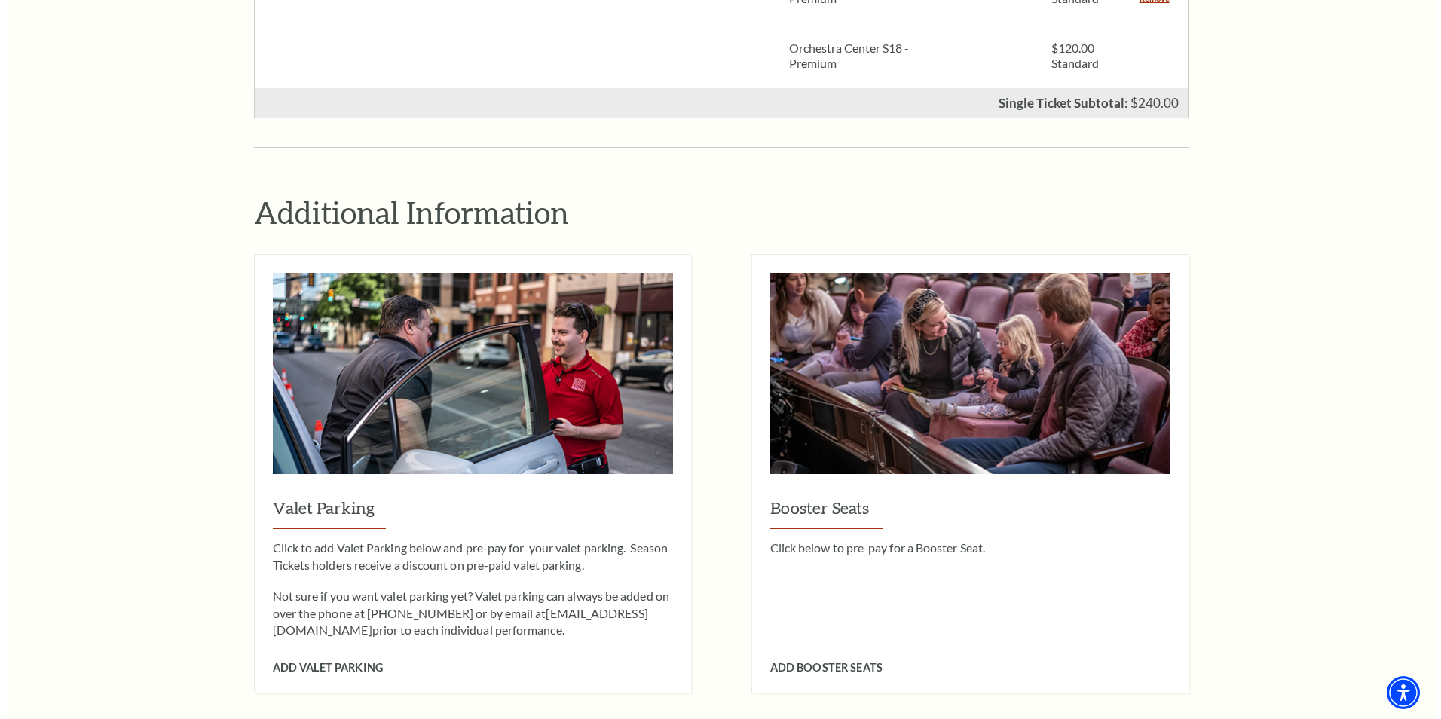
scroll to position [980, 0]
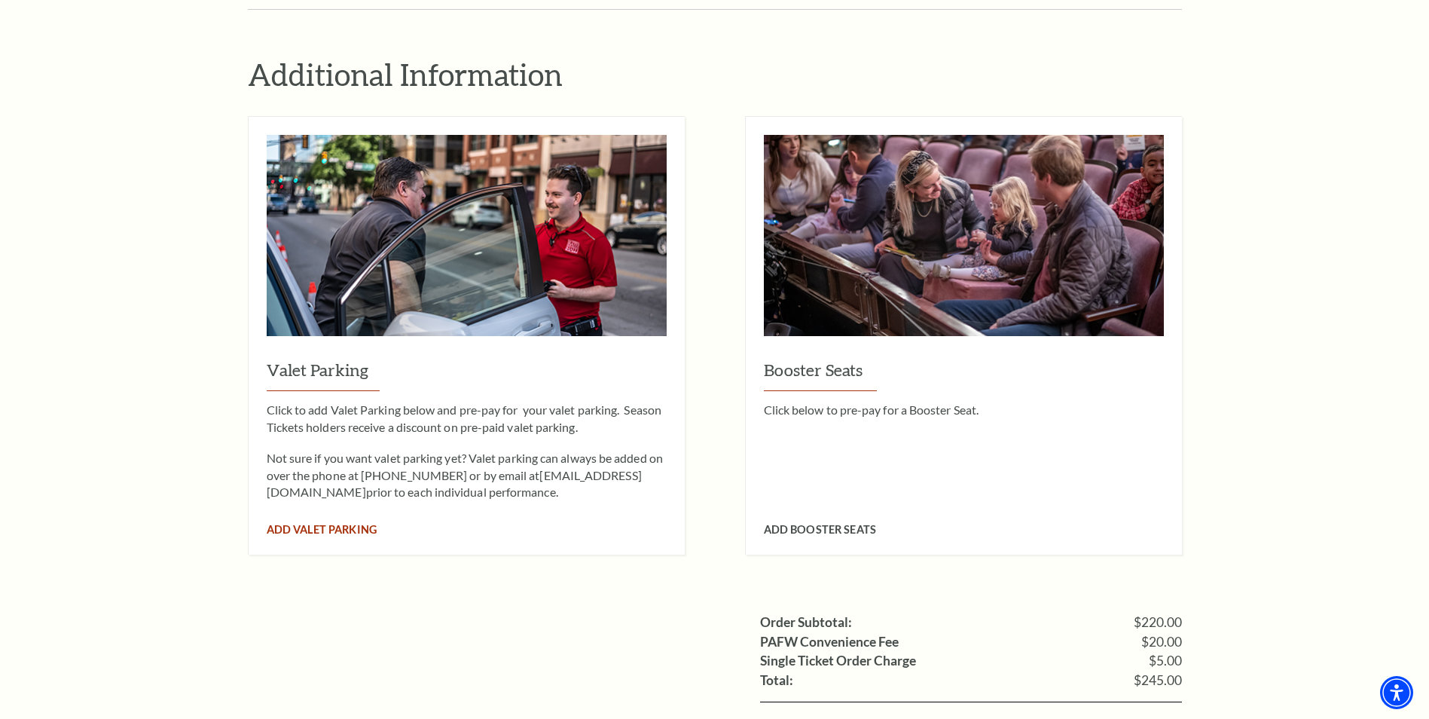
click at [325, 523] on span "Add Valet Parking" at bounding box center [322, 529] width 110 height 13
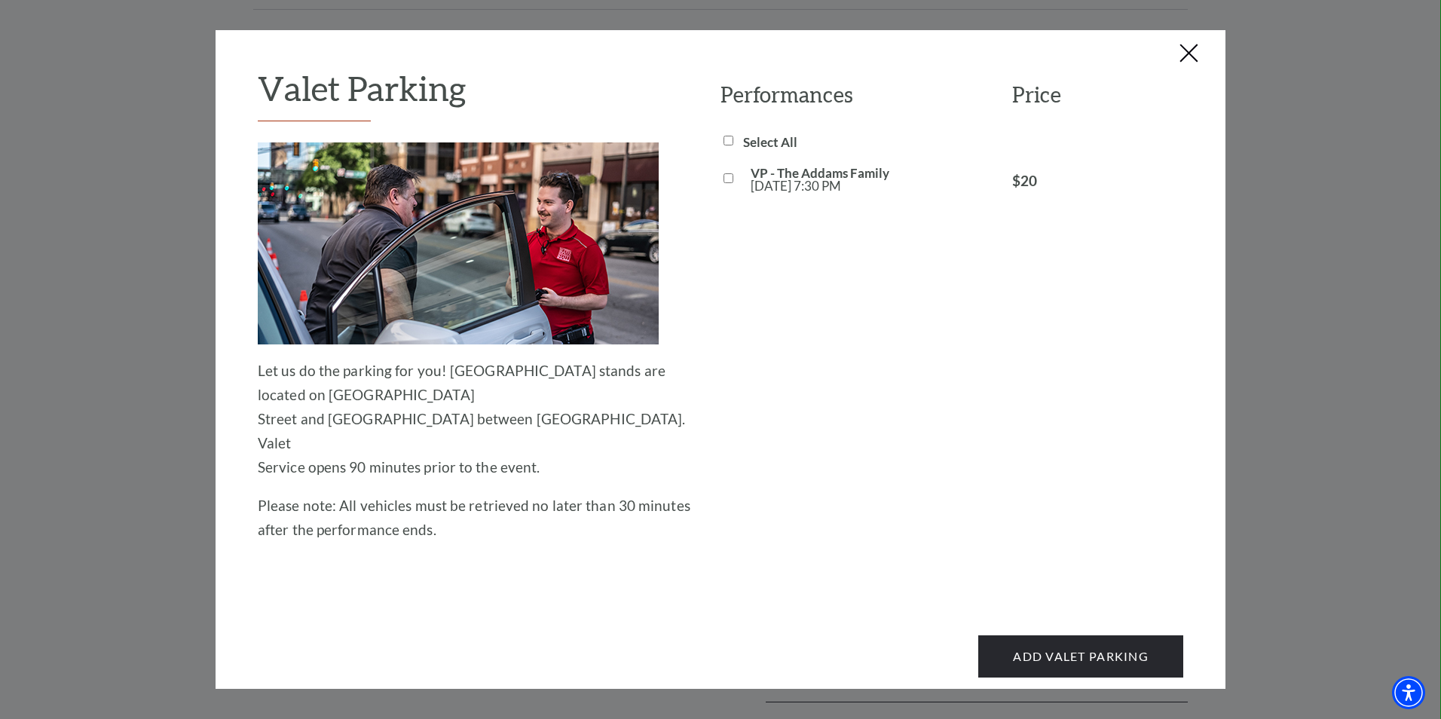
click at [733, 177] on div at bounding box center [731, 179] width 23 height 12
click at [726, 179] on input "VP - The Addams Family Sat, Oct 25 7:30 PM" at bounding box center [728, 178] width 10 height 10
checkbox input "true"
click at [1084, 635] on button "Add Valet Parking" at bounding box center [1080, 656] width 205 height 42
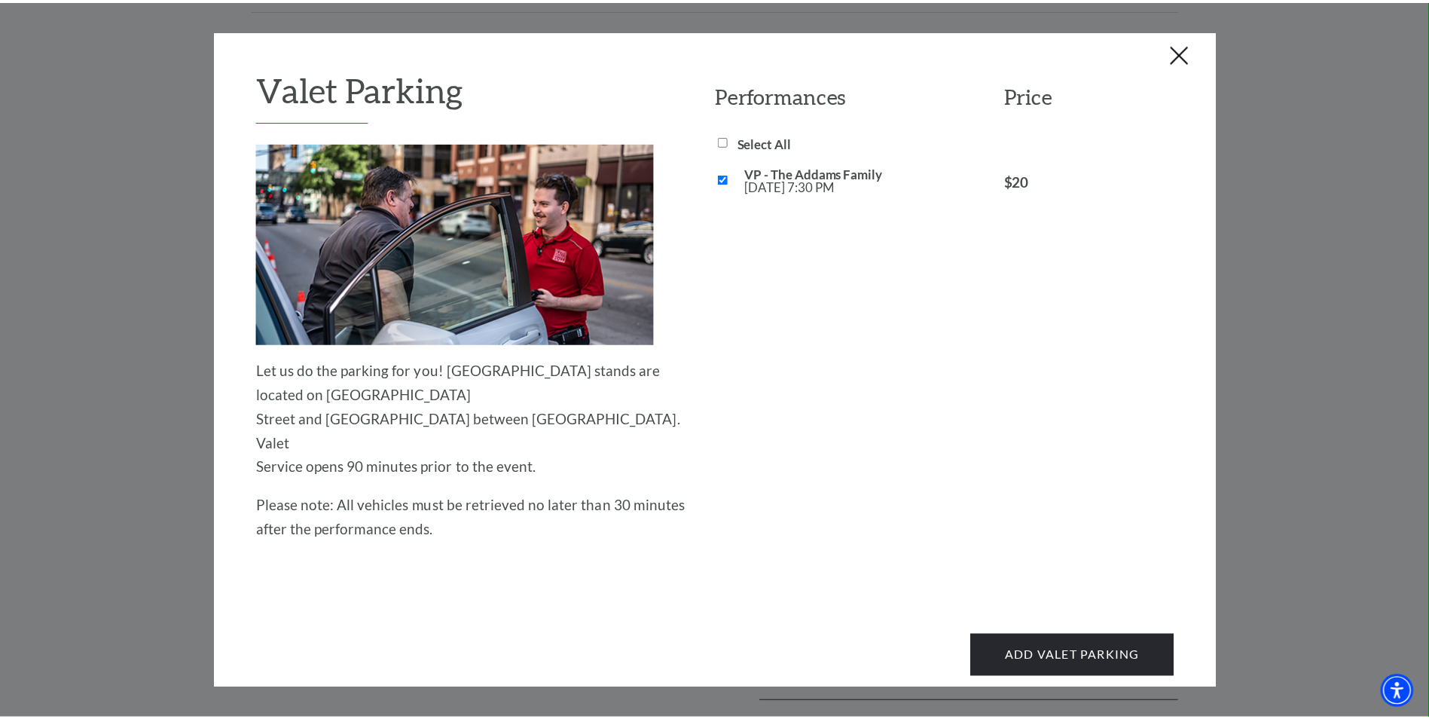
scroll to position [0, 0]
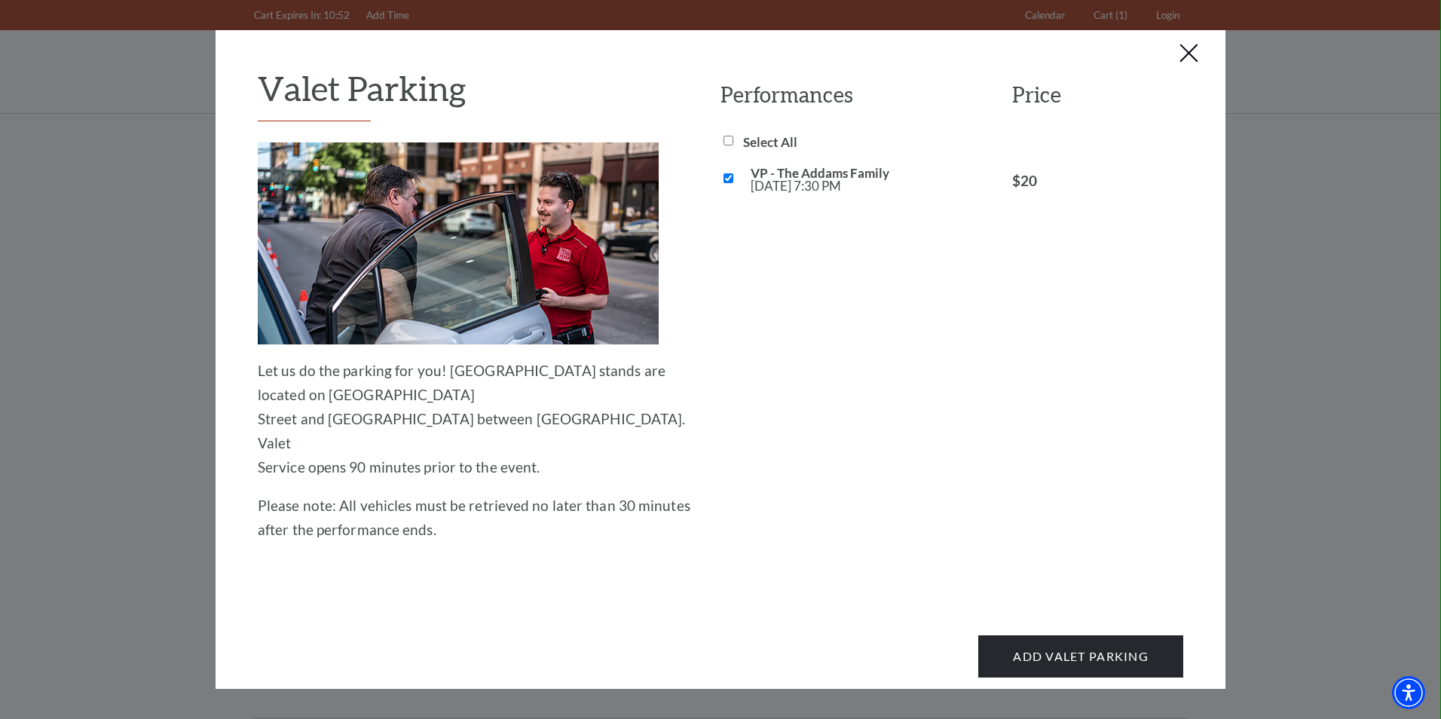
click at [1187, 53] on button "Close this dialog window" at bounding box center [1189, 54] width 24 height 24
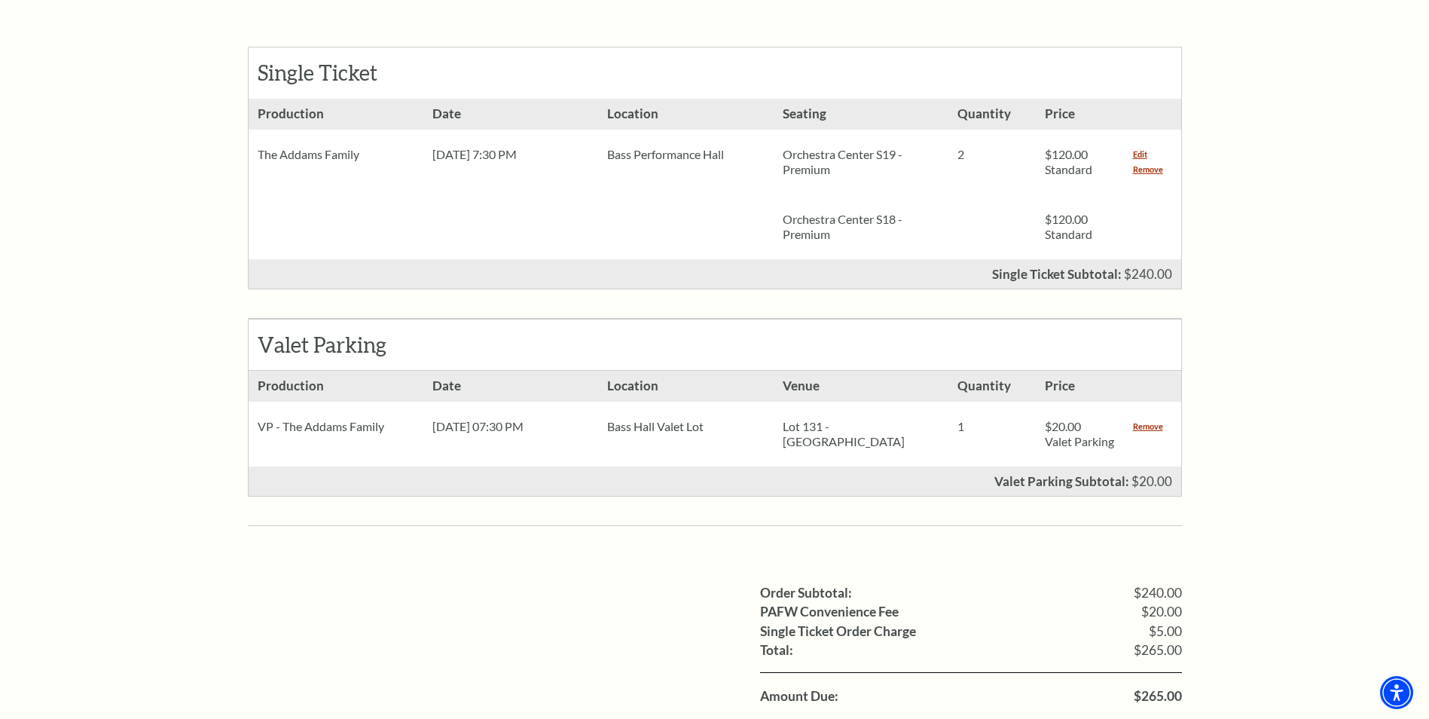
scroll to position [753, 0]
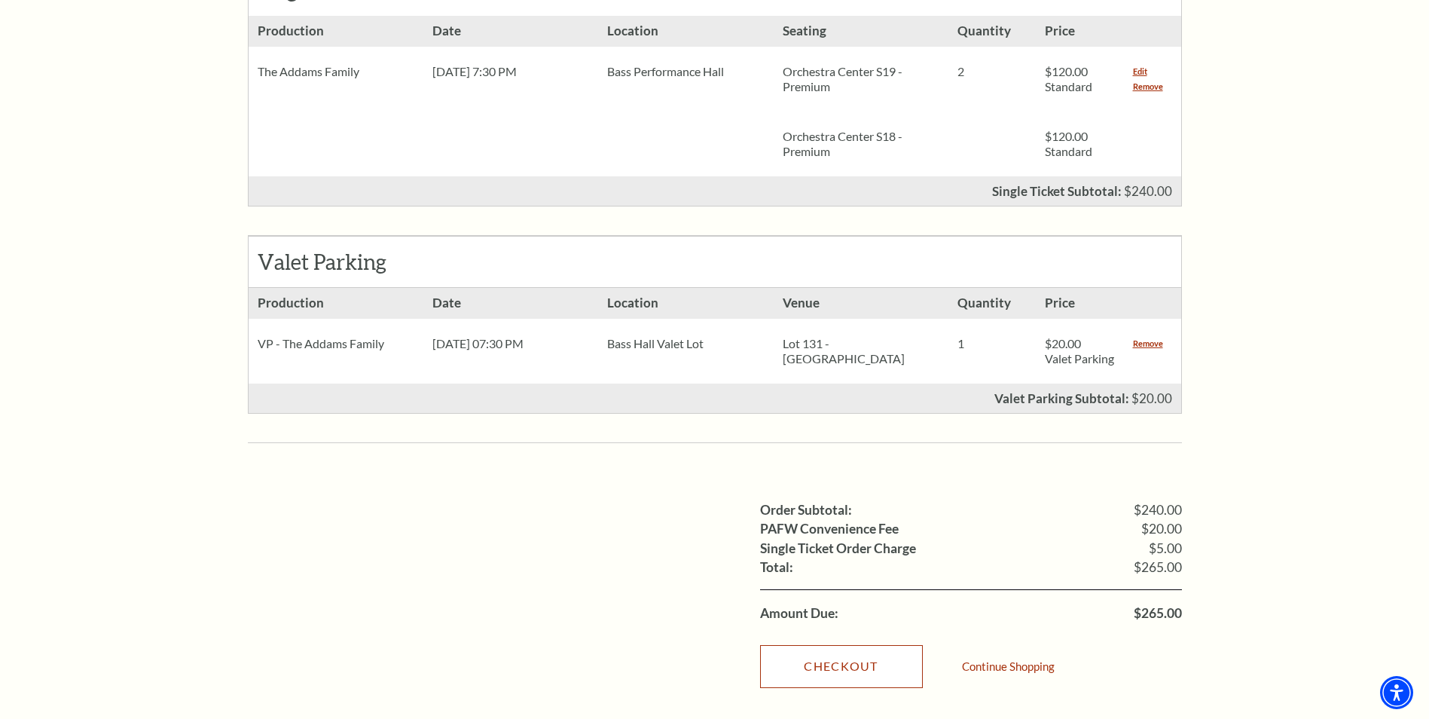
click at [833, 665] on link "Checkout" at bounding box center [841, 666] width 163 height 42
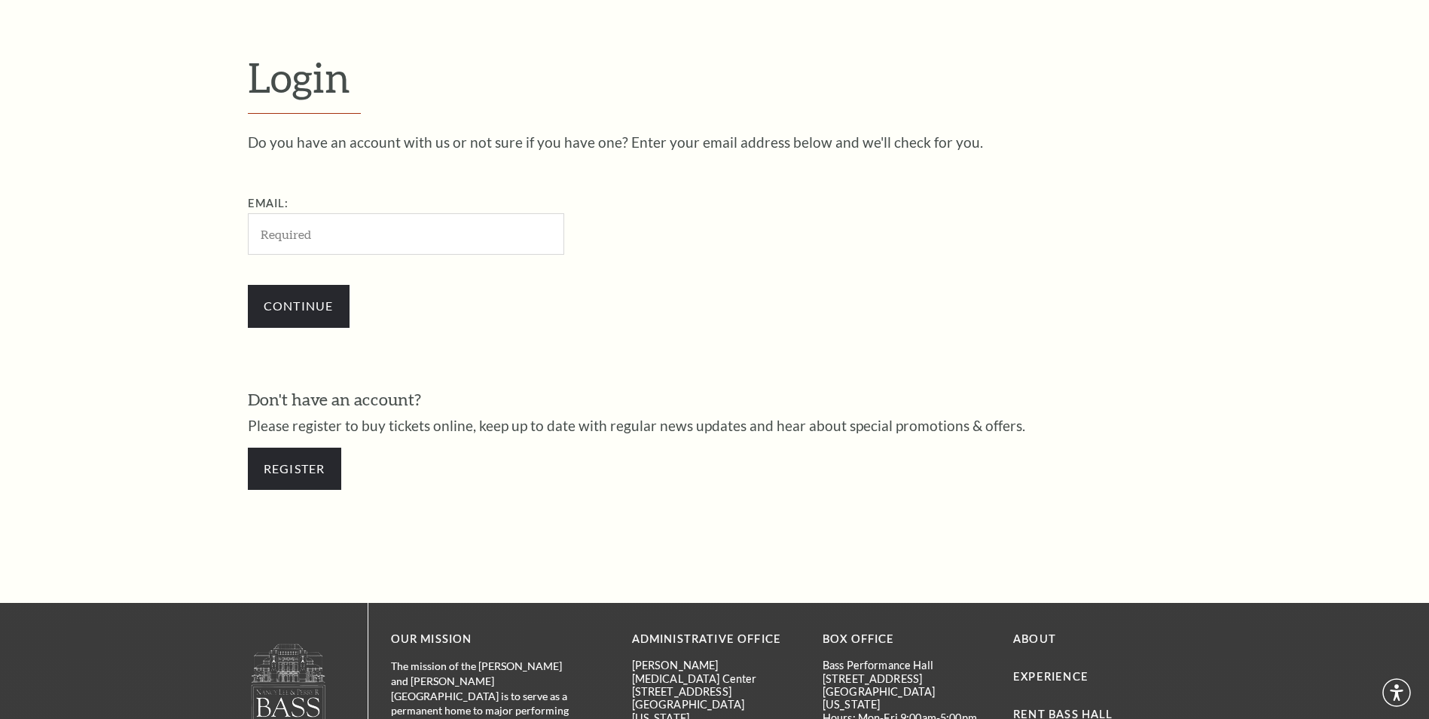
scroll to position [503, 0]
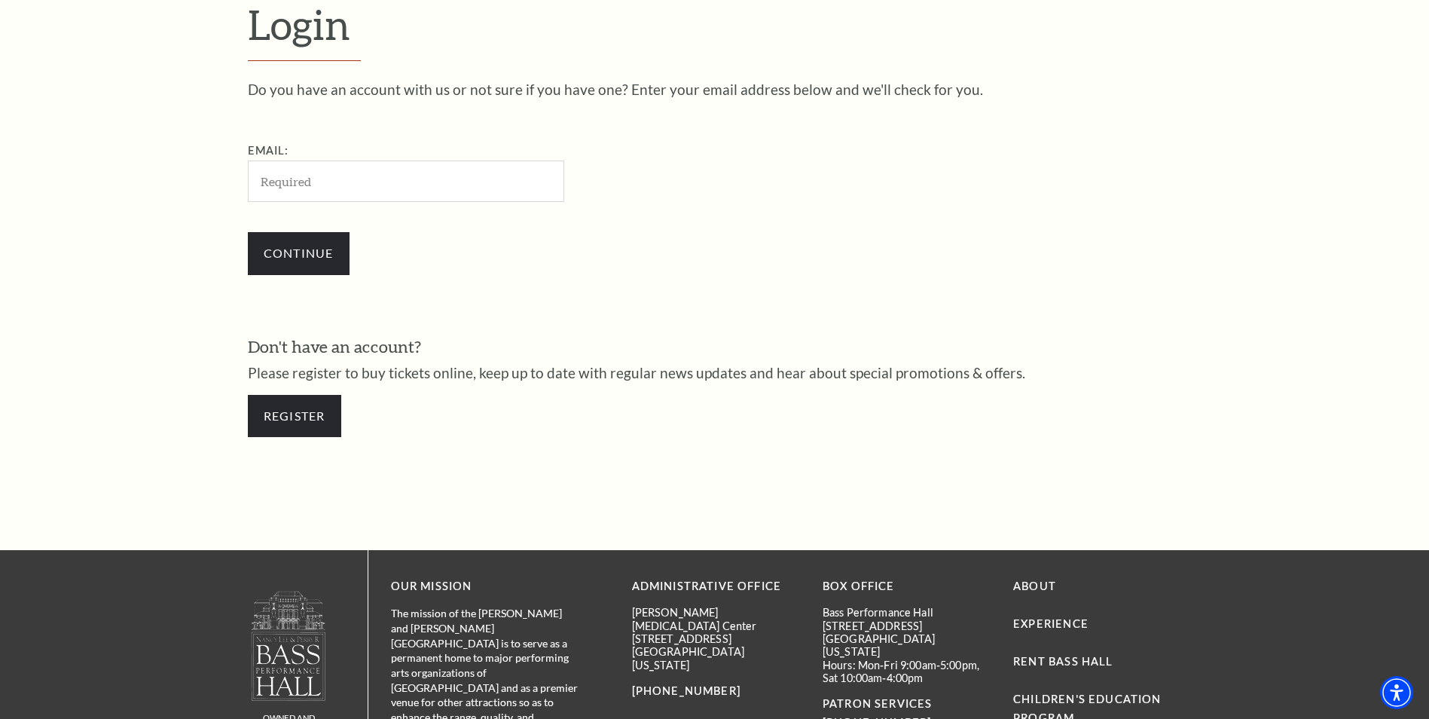
click at [319, 171] on input "Email:" at bounding box center [406, 180] width 316 height 41
type input "[EMAIL_ADDRESS][DOMAIN_NAME]"
click at [314, 255] on input "Continue" at bounding box center [299, 253] width 102 height 42
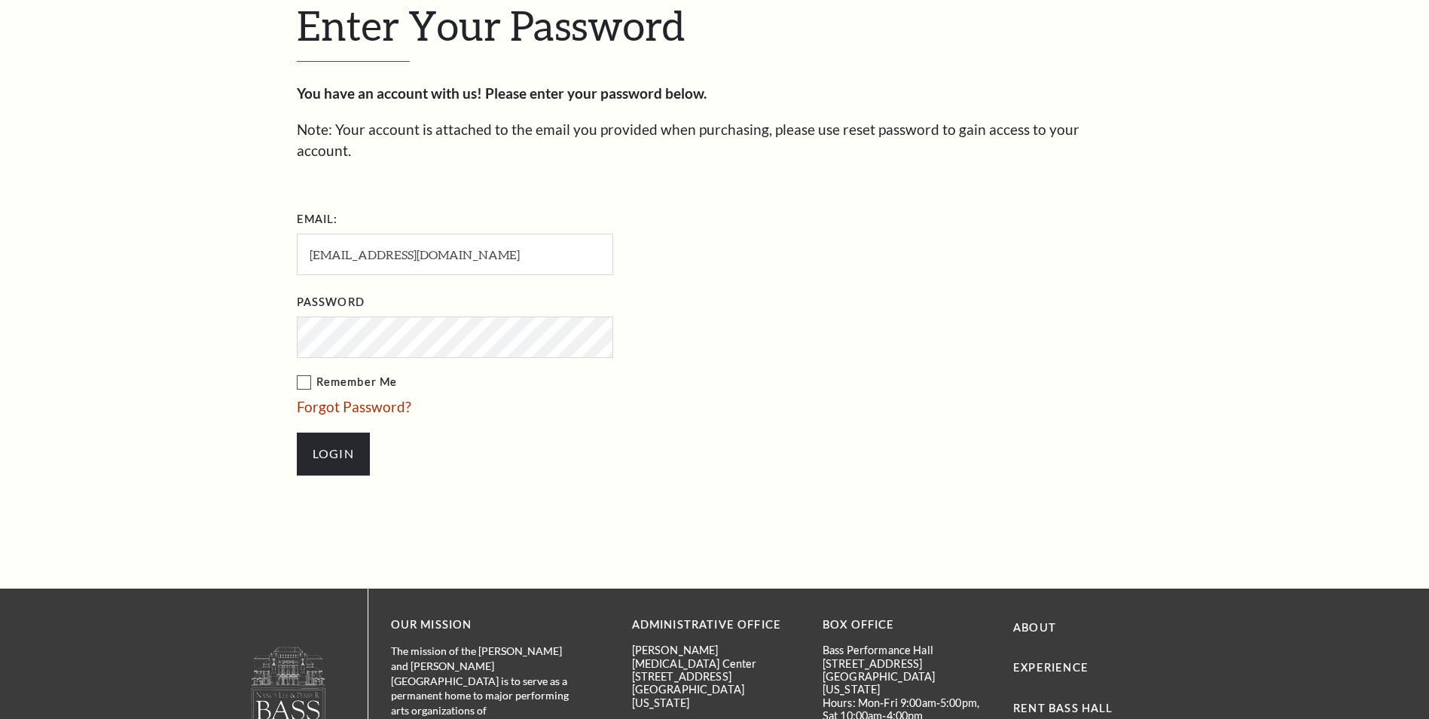
scroll to position [518, 0]
click at [339, 439] on input "Login" at bounding box center [333, 453] width 73 height 42
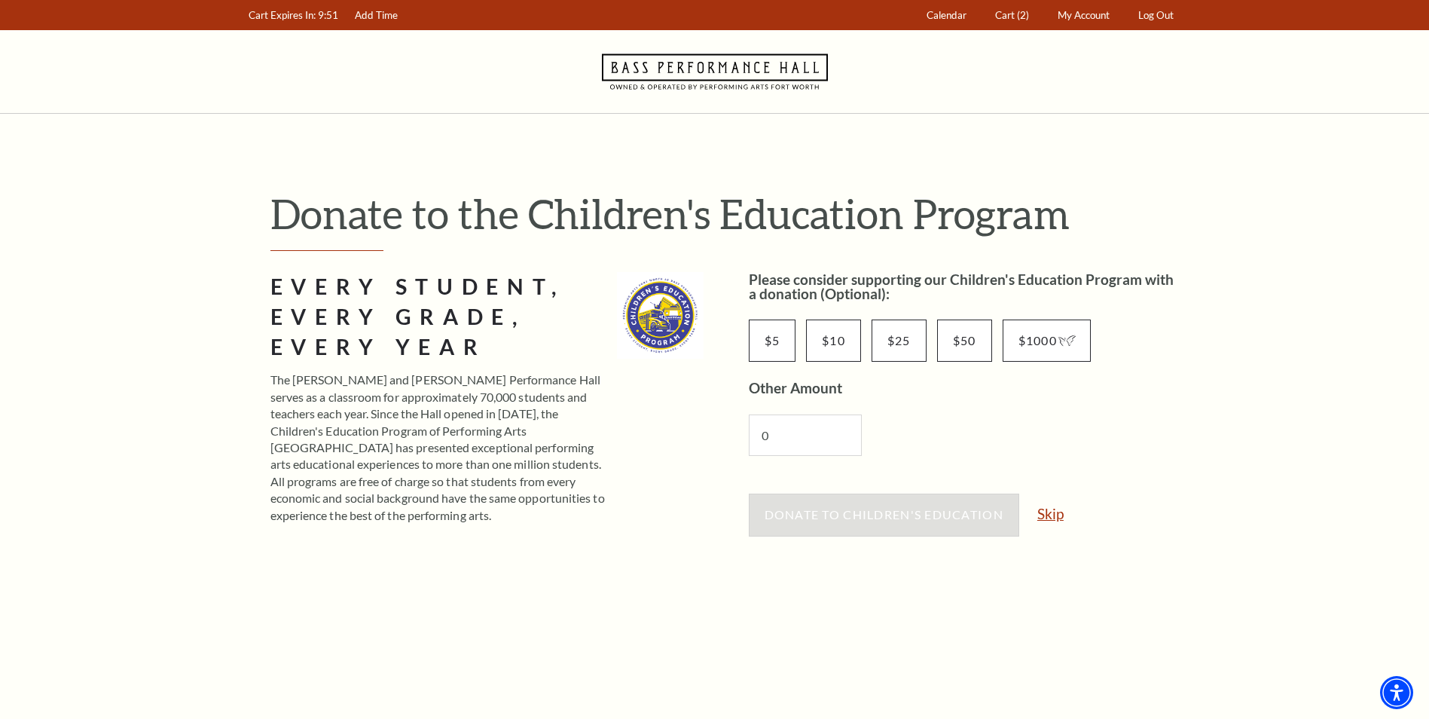
click at [1058, 517] on link "Skip" at bounding box center [1051, 513] width 26 height 14
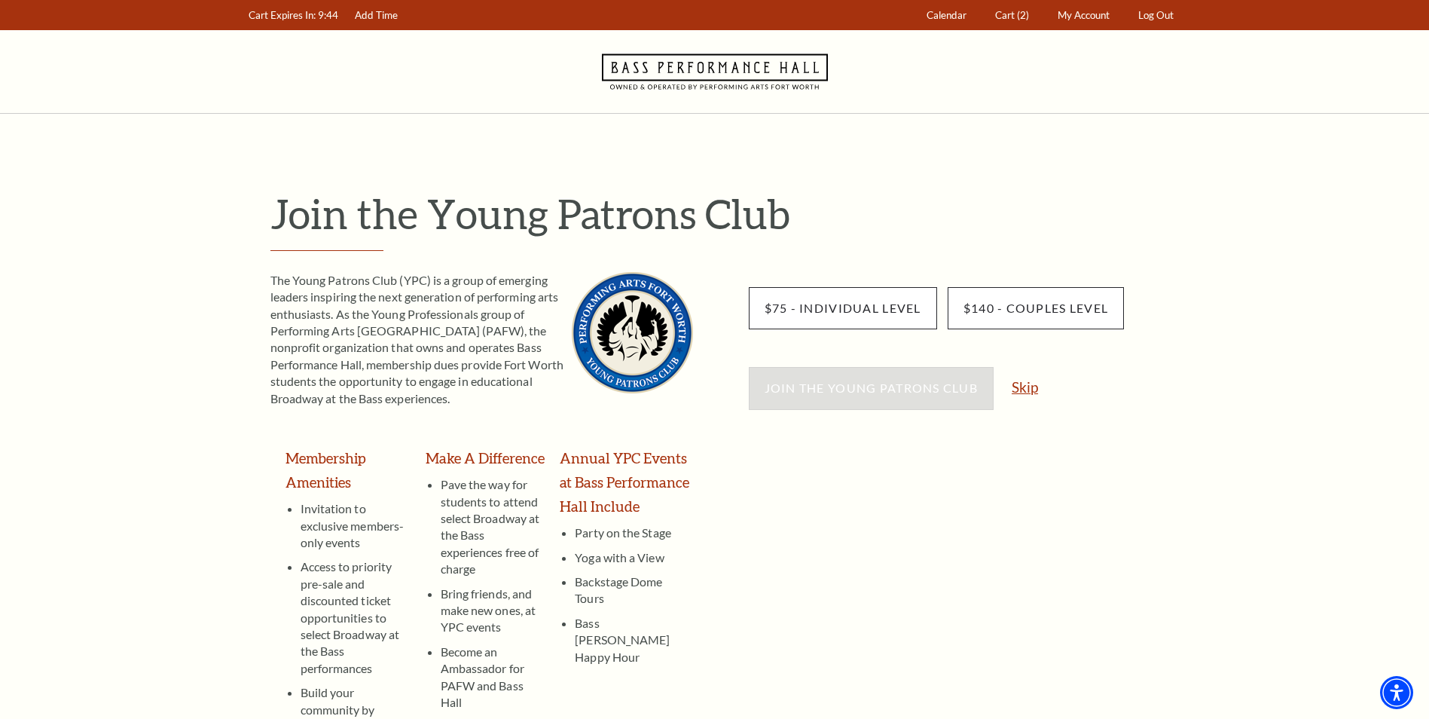
click at [1035, 393] on link "Skip" at bounding box center [1025, 387] width 26 height 14
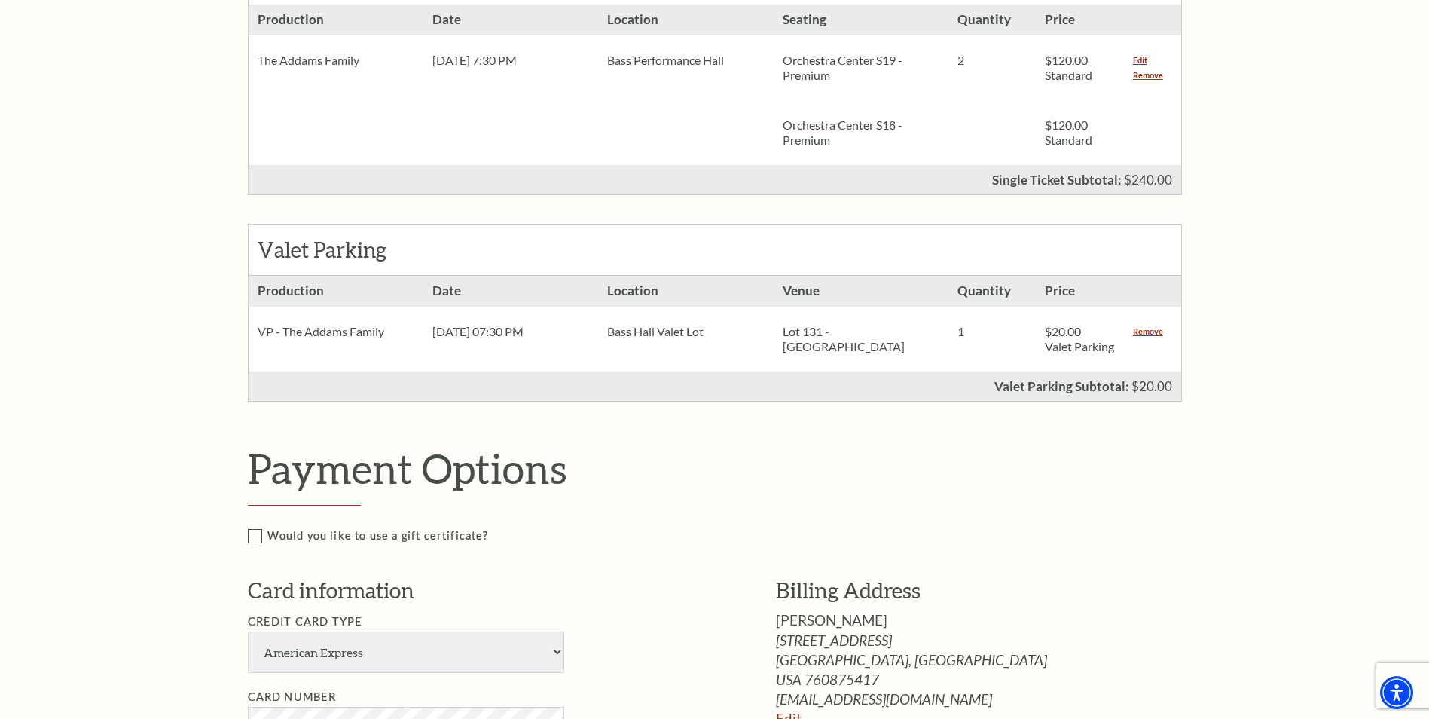
scroll to position [603, 0]
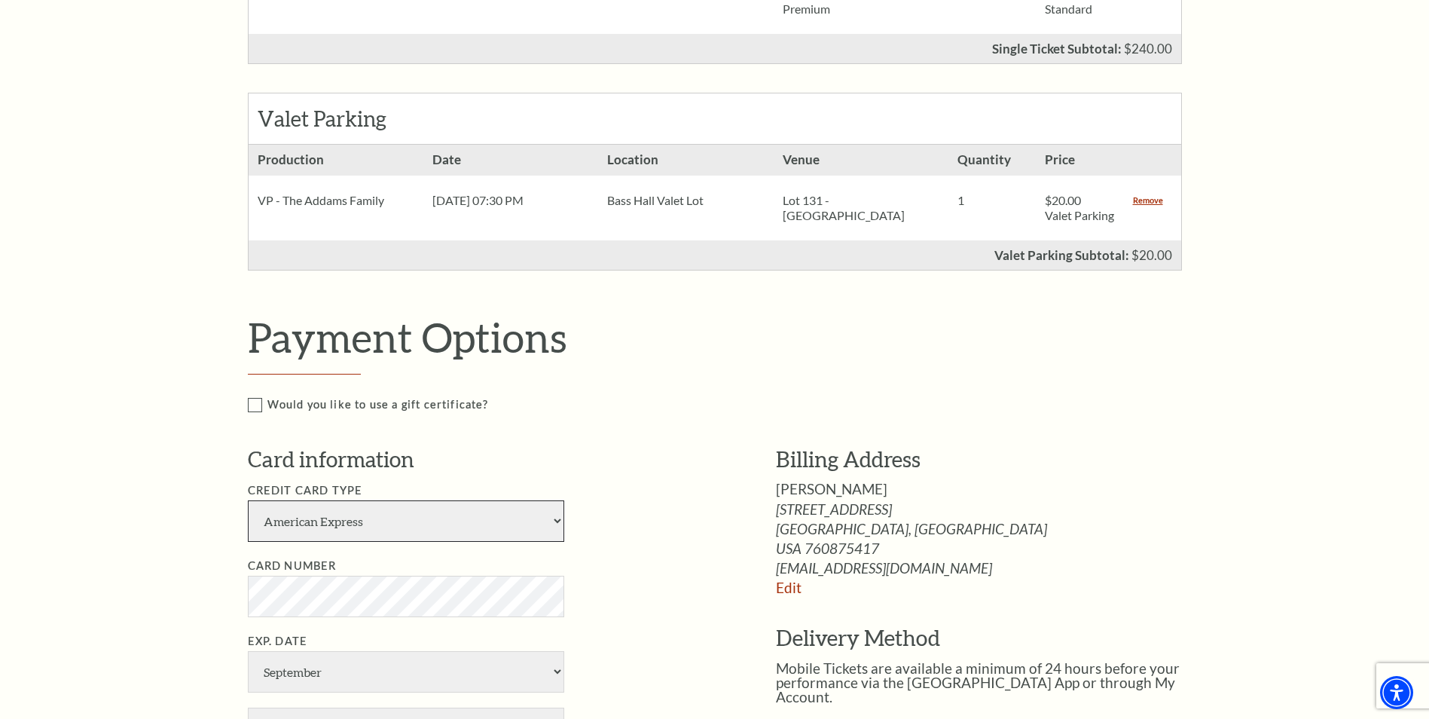
click at [394, 536] on select "American Express Visa Master Card Discover" at bounding box center [406, 520] width 316 height 41
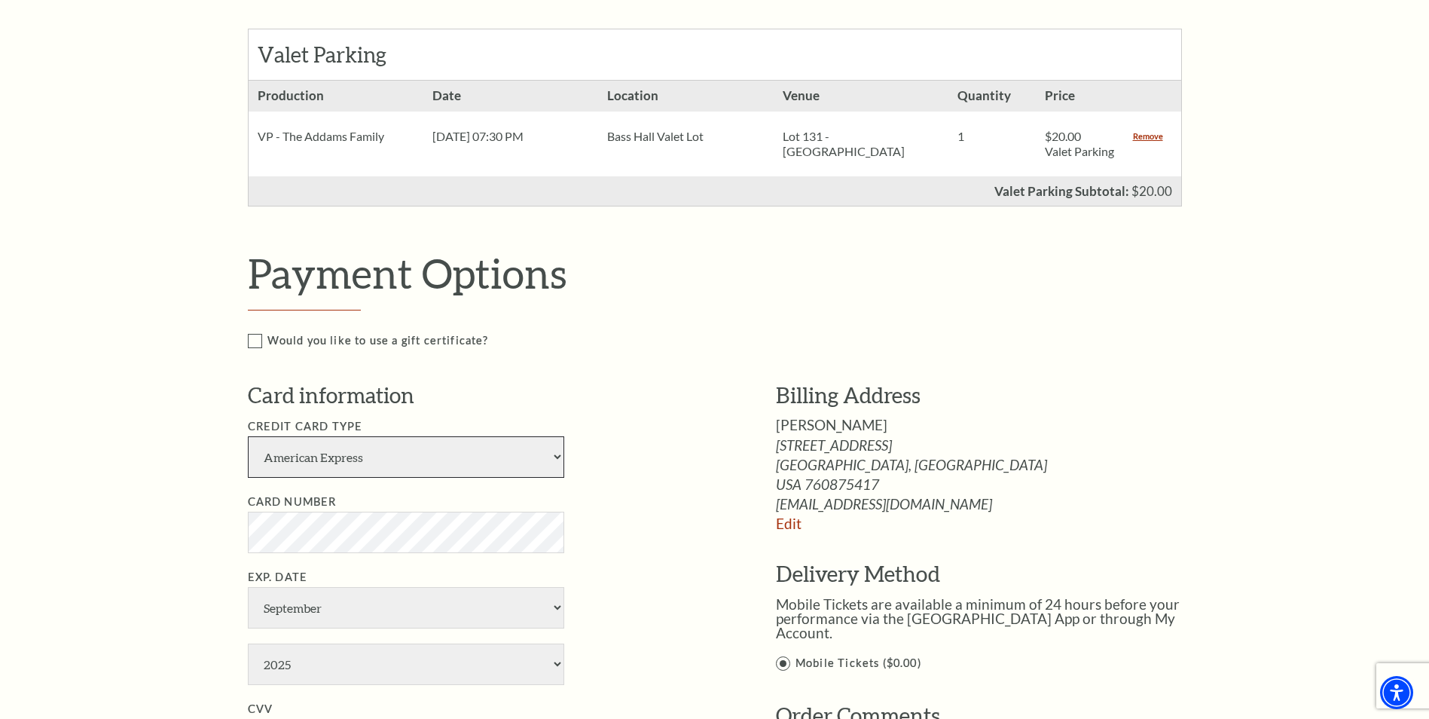
scroll to position [753, 0]
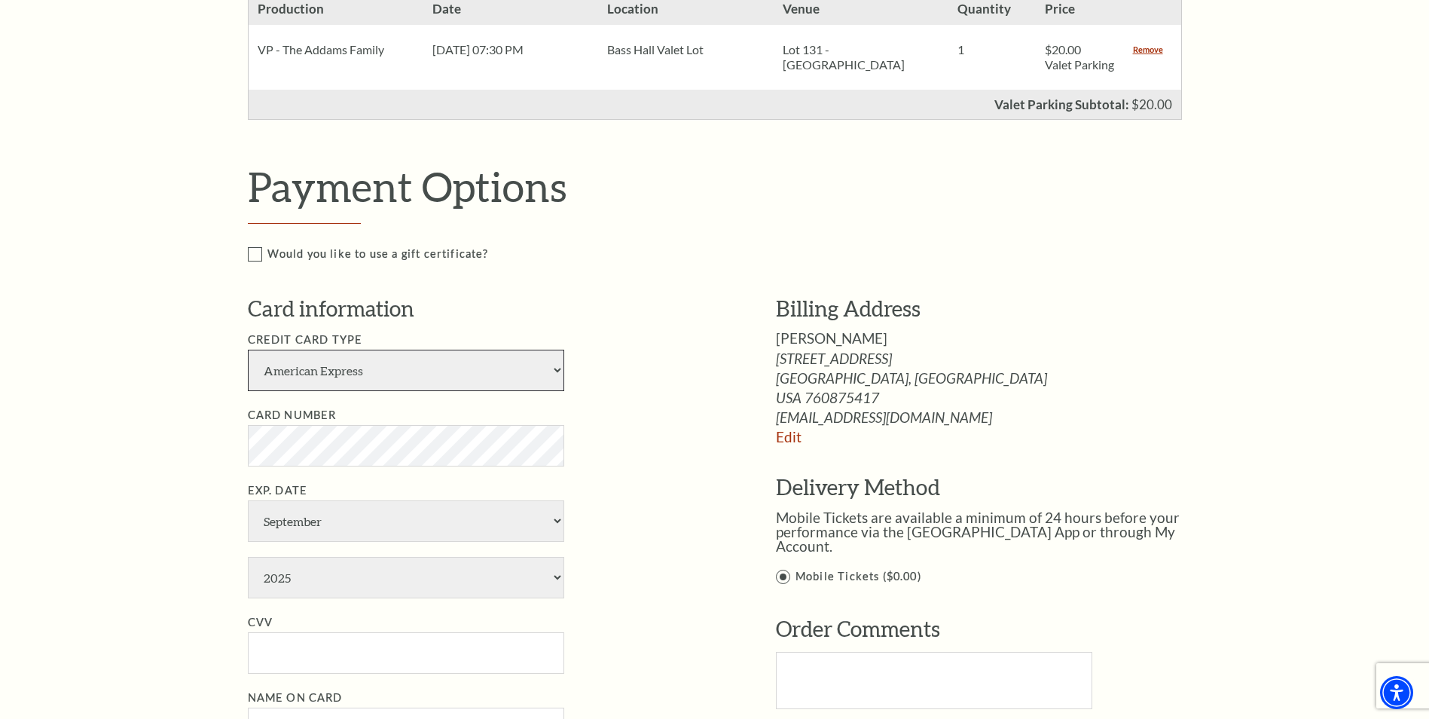
click at [418, 391] on select "American Express Visa Master Card Discover" at bounding box center [406, 370] width 316 height 41
select select "24"
click at [248, 365] on select "American Express Visa Master Card Discover" at bounding box center [406, 370] width 316 height 41
click at [338, 529] on select "January February March April May June July August September October November De…" at bounding box center [406, 520] width 316 height 41
select select "6"
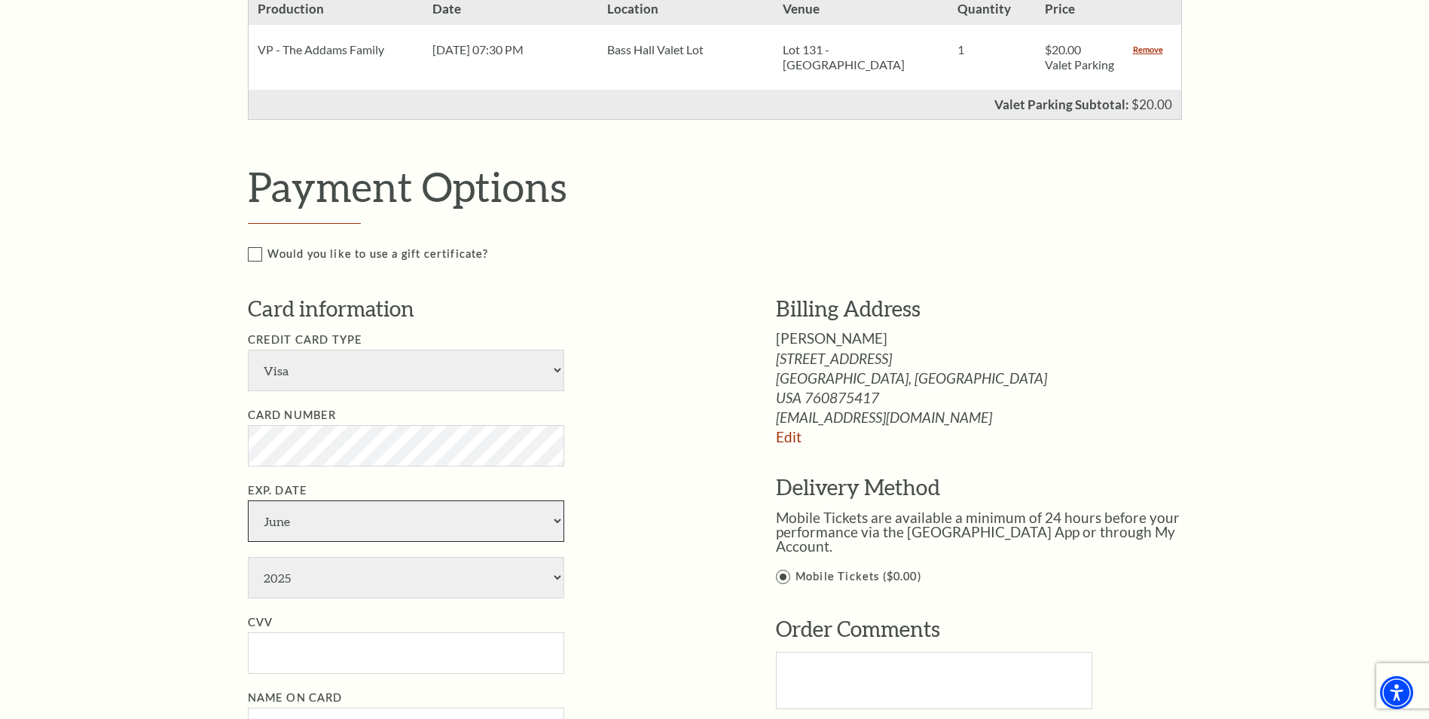
click at [248, 515] on select "January February March April May June July August September October November De…" at bounding box center [406, 520] width 316 height 41
click at [305, 591] on select "2025 2026 2027 2028 2029 2030 2031 2032 2033 2034" at bounding box center [406, 577] width 316 height 41
select select "2029"
click at [248, 572] on select "2025 2026 2027 2028 2029 2030 2031 2032 2033 2034" at bounding box center [406, 577] width 316 height 41
click at [294, 659] on input "CVV" at bounding box center [406, 652] width 316 height 41
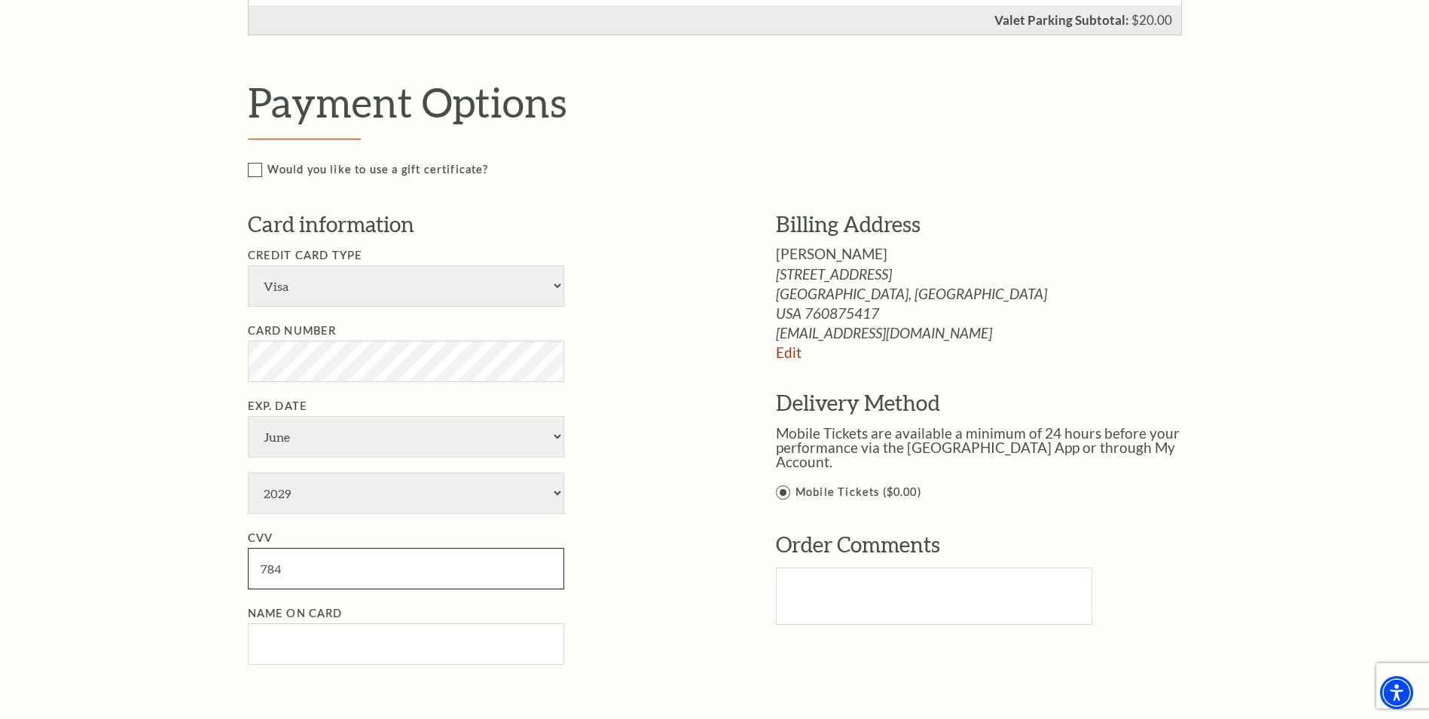
scroll to position [904, 0]
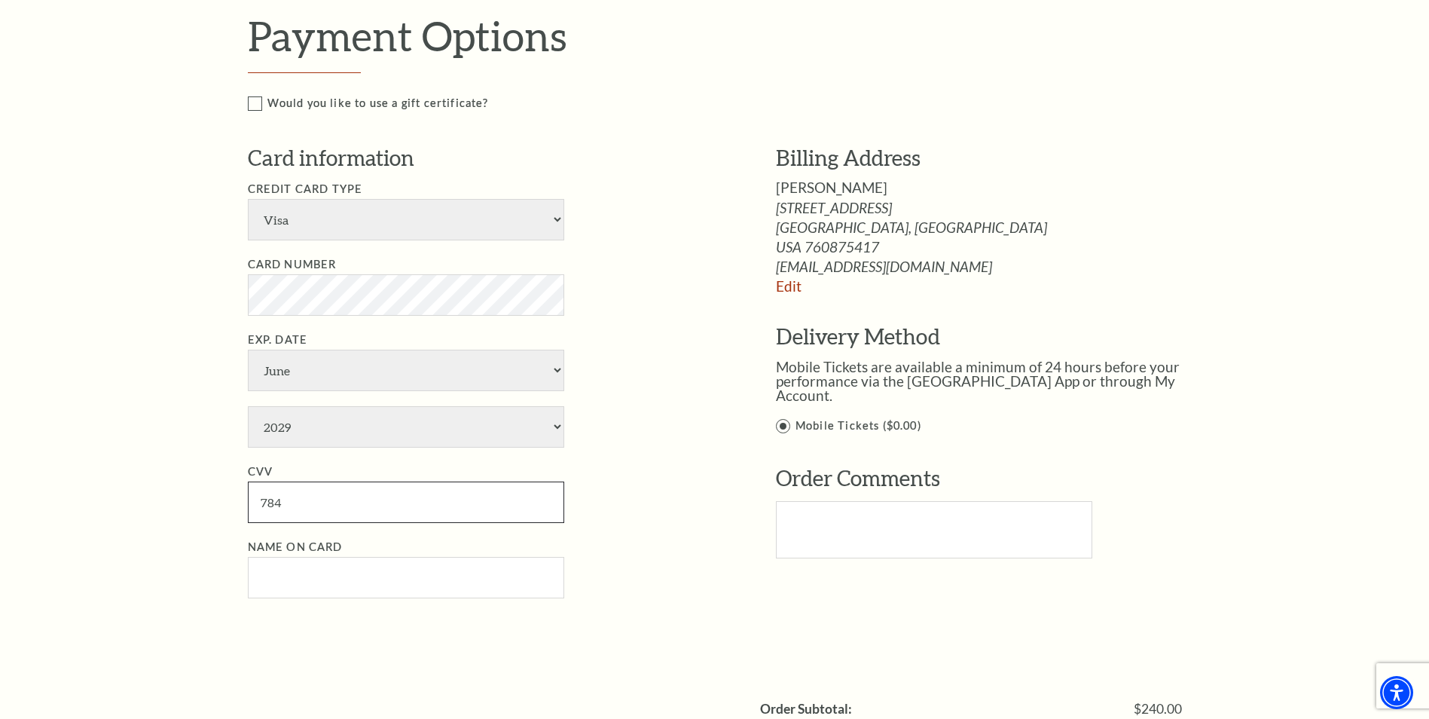
type input "784"
click at [378, 582] on input "Name on Card" at bounding box center [406, 577] width 316 height 41
click at [379, 582] on input "Name on Card" at bounding box center [406, 577] width 316 height 41
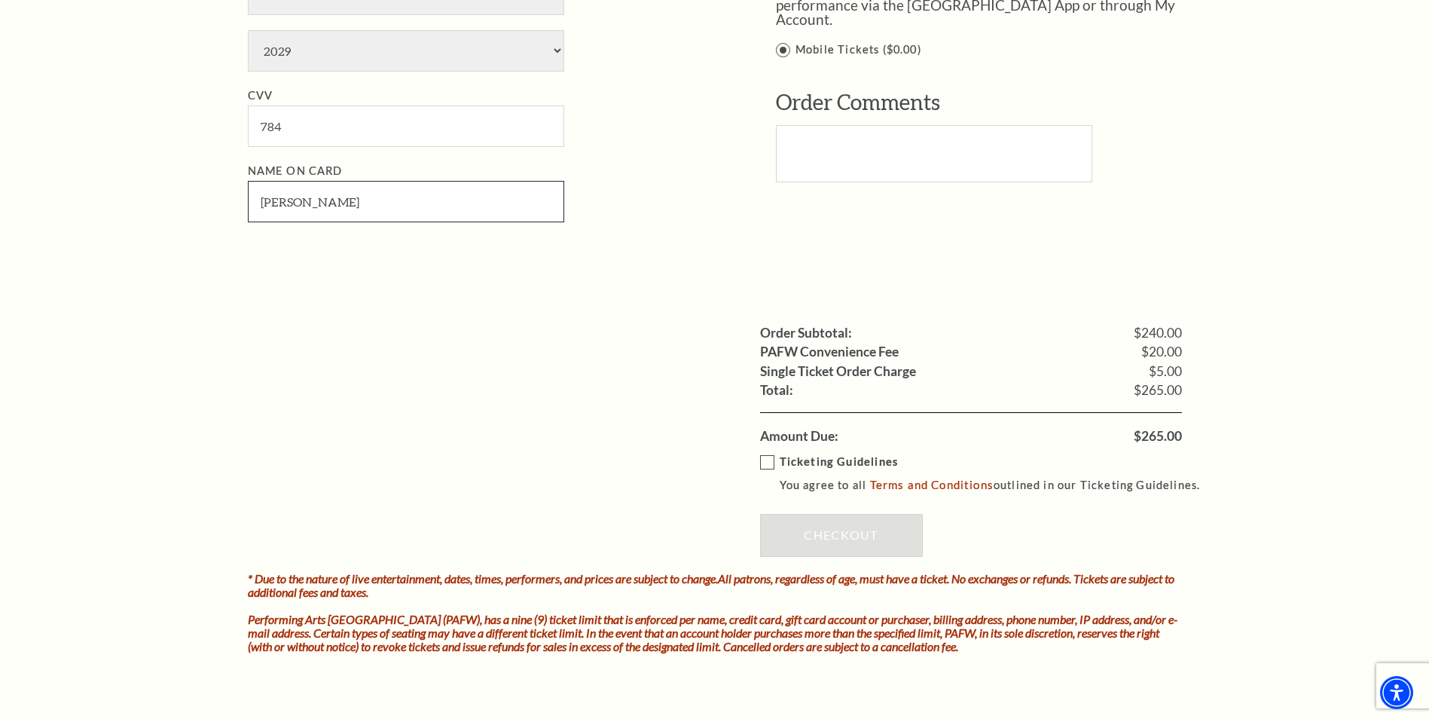
scroll to position [1281, 0]
type input "Michael Hernandez"
click at [772, 475] on label "Ticketing Guidelines You agree to all Terms and Conditions outlined in our Tick…" at bounding box center [987, 472] width 454 height 41
click at [0, 0] on input "Ticketing Guidelines You agree to all Terms and Conditions outlined in our Tick…" at bounding box center [0, 0] width 0 height 0
click at [836, 553] on link "Checkout" at bounding box center [841, 534] width 163 height 42
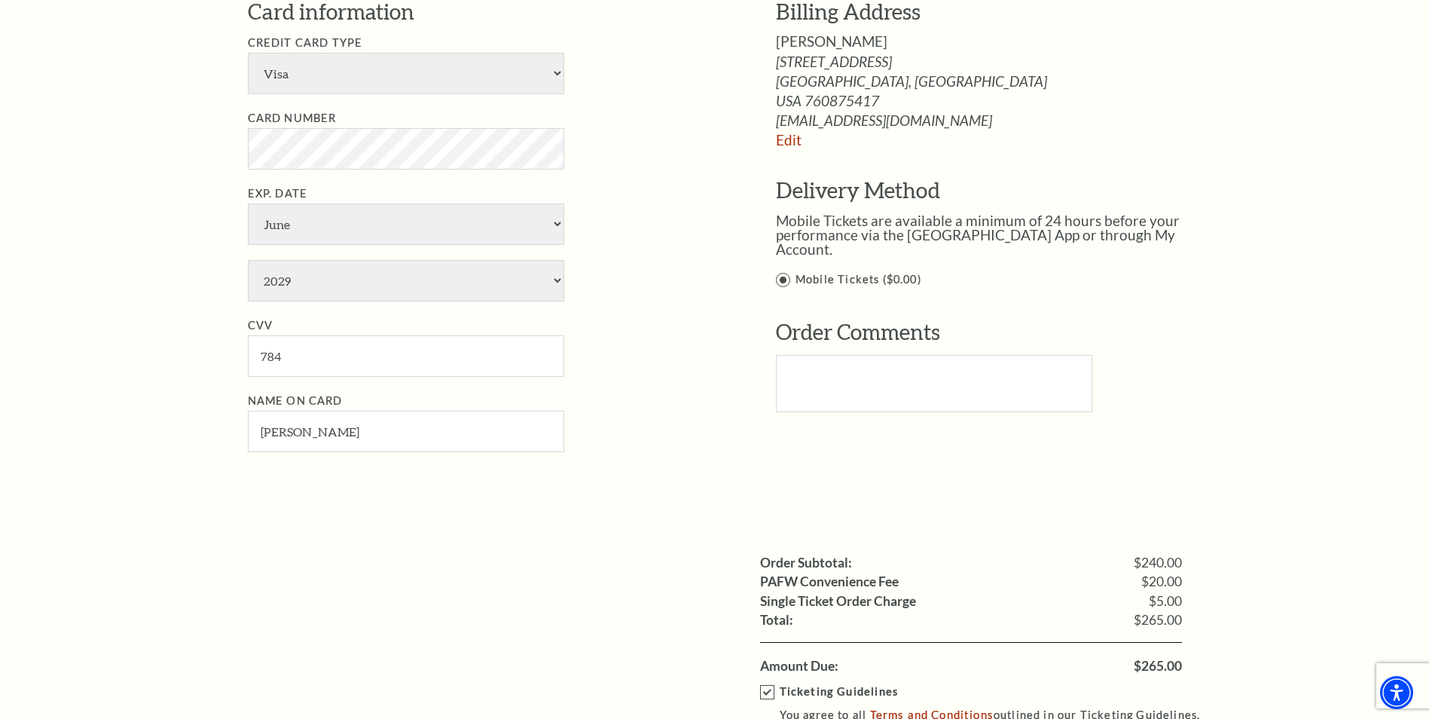
scroll to position [904, 0]
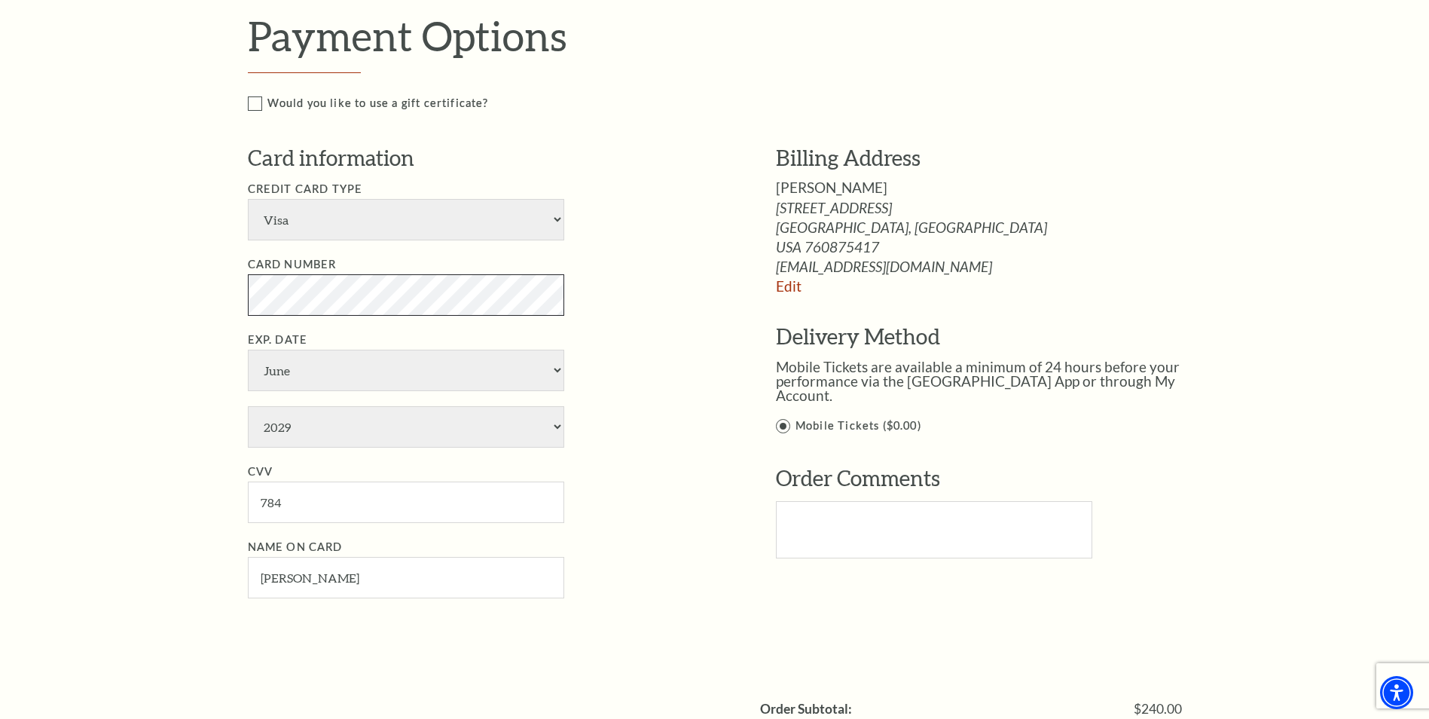
click at [175, 316] on div "Notice × Tickets cannot be removed during a Ticket Exchange. Choose Start Over …" at bounding box center [714, 234] width 1429 height 2048
click at [478, 366] on select "January February March April May June July August September October November De…" at bounding box center [406, 370] width 316 height 41
click at [248, 365] on select "January February March April May June July August September October November De…" at bounding box center [406, 370] width 316 height 41
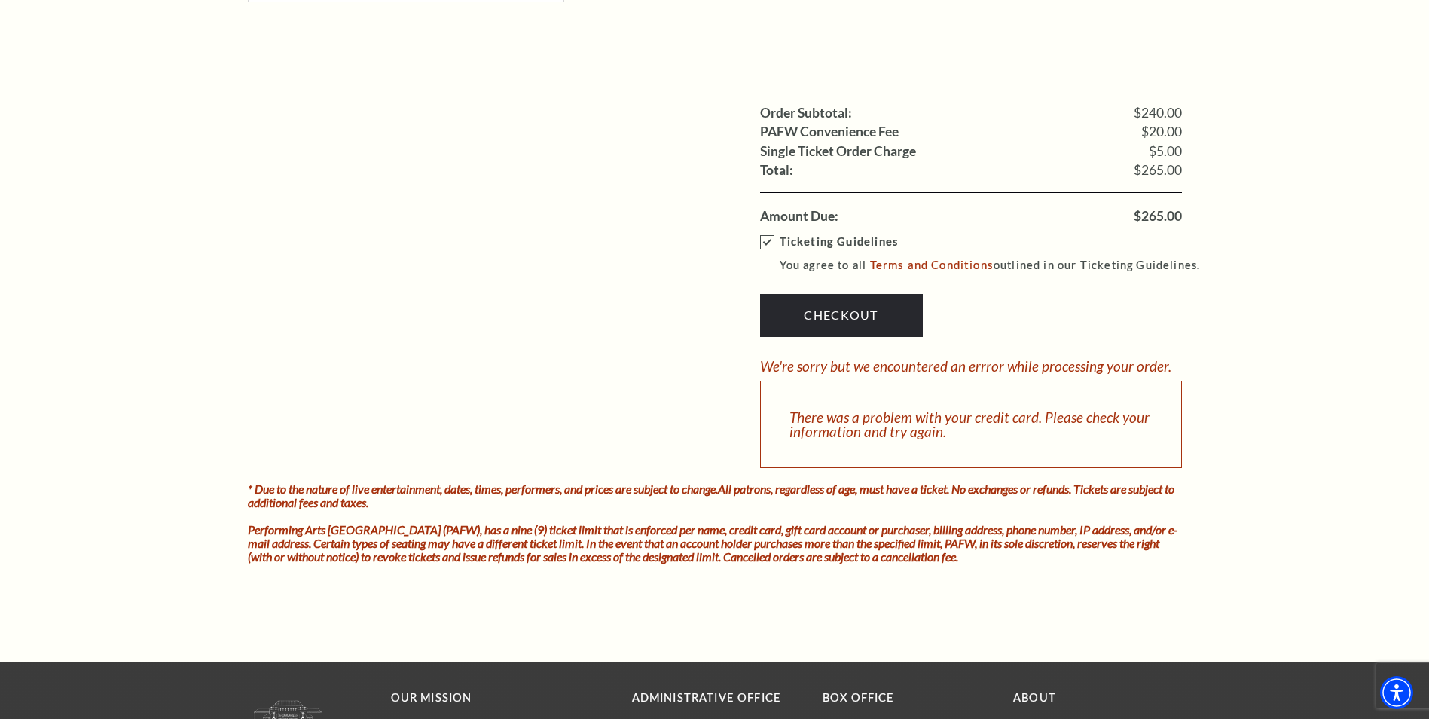
scroll to position [1507, 0]
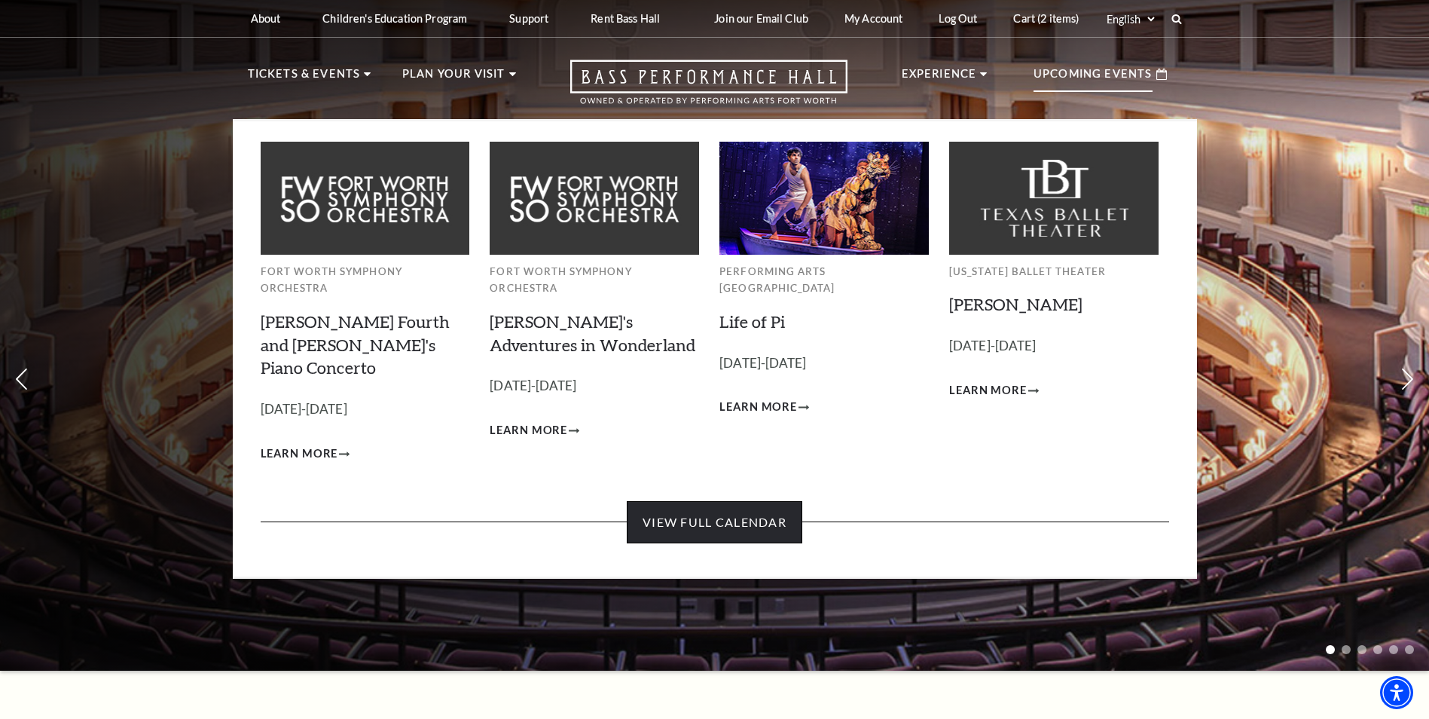
click at [721, 501] on link "View Full Calendar" at bounding box center [715, 522] width 176 height 42
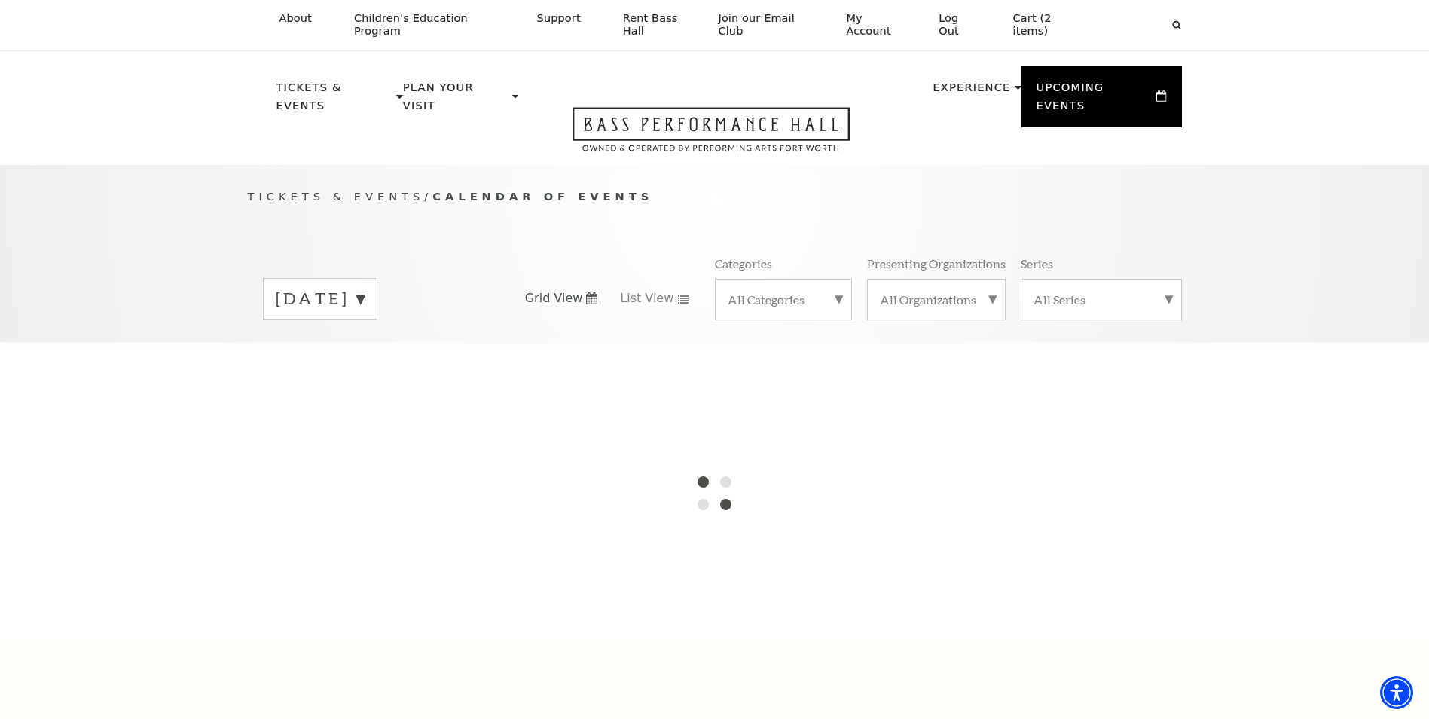
click at [365, 287] on label "[DATE]" at bounding box center [320, 298] width 89 height 23
click at [365, 319] on label "[DATE]" at bounding box center [320, 330] width 89 height 32
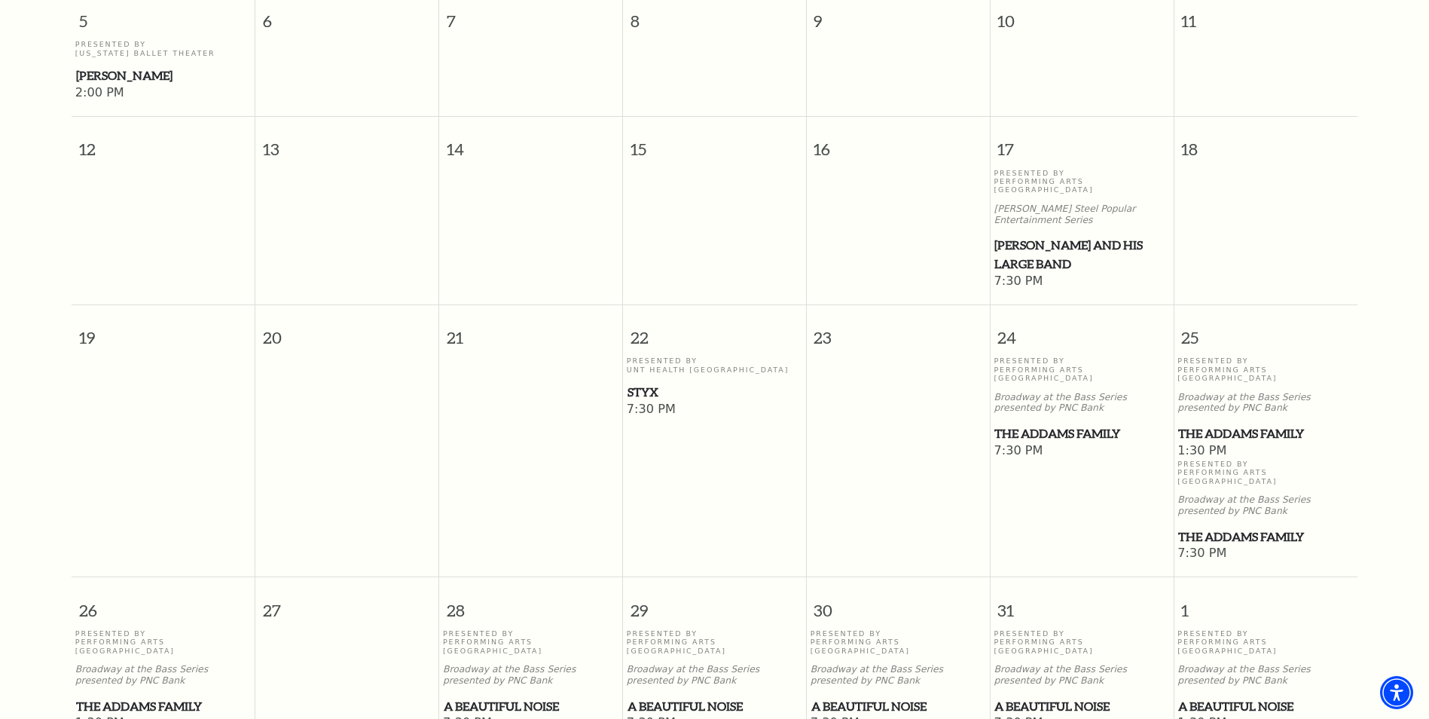
scroll to position [960, 0]
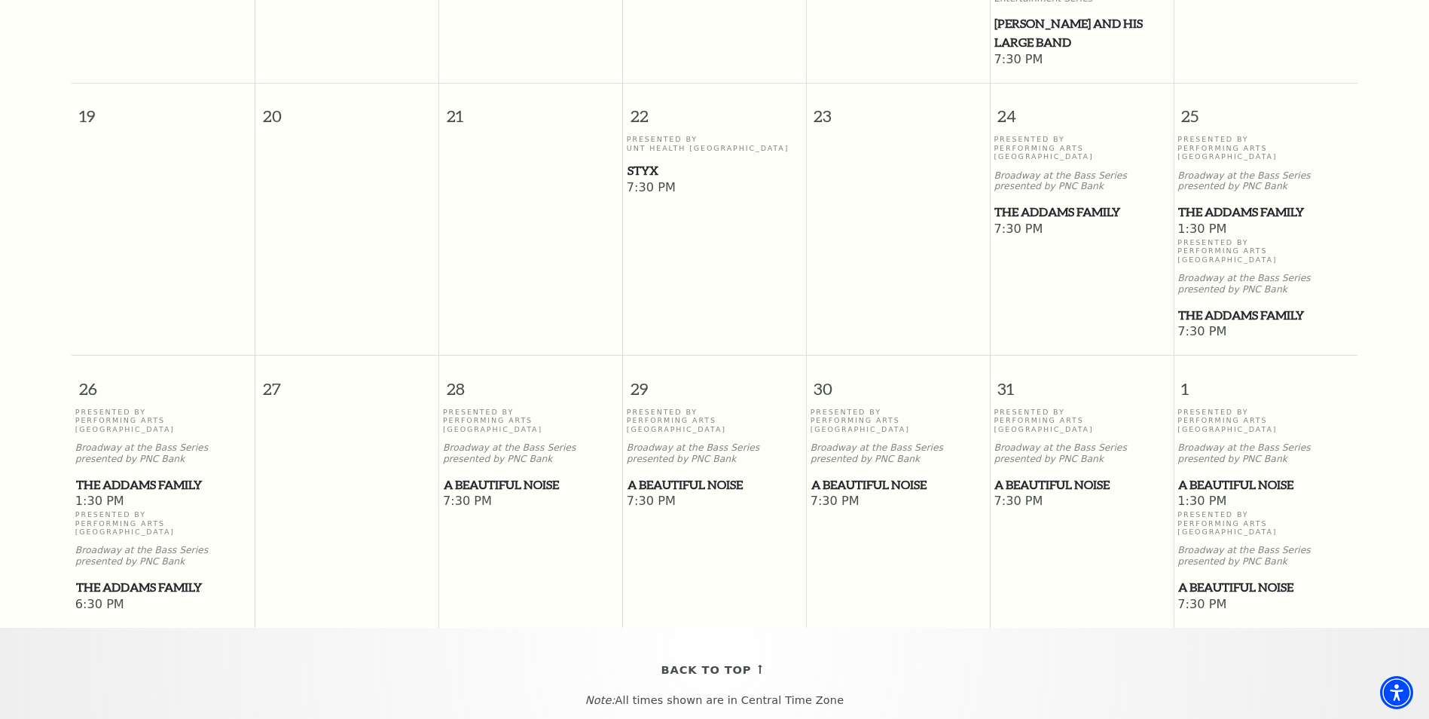
click at [1238, 306] on span "The Addams Family" at bounding box center [1265, 315] width 175 height 19
click at [1216, 306] on span "The Addams Family" at bounding box center [1265, 315] width 175 height 19
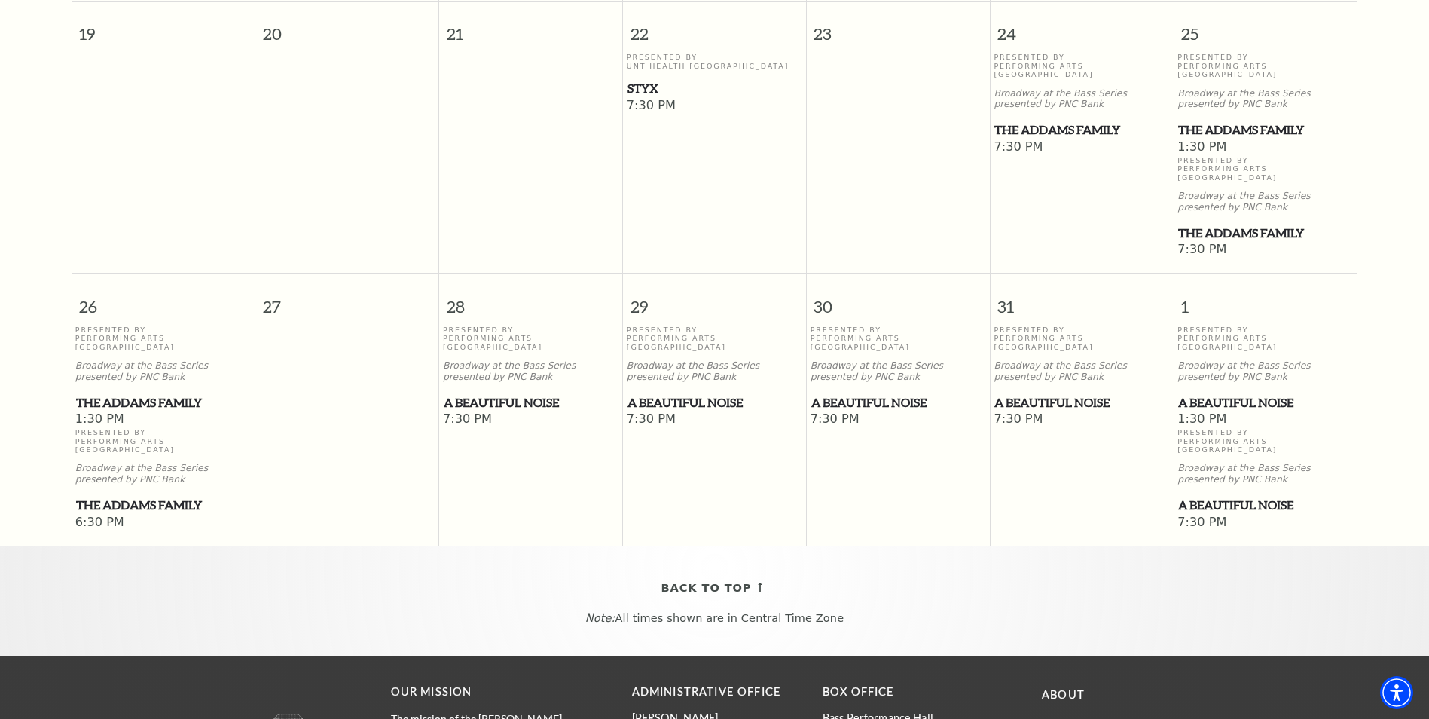
scroll to position [885, 0]
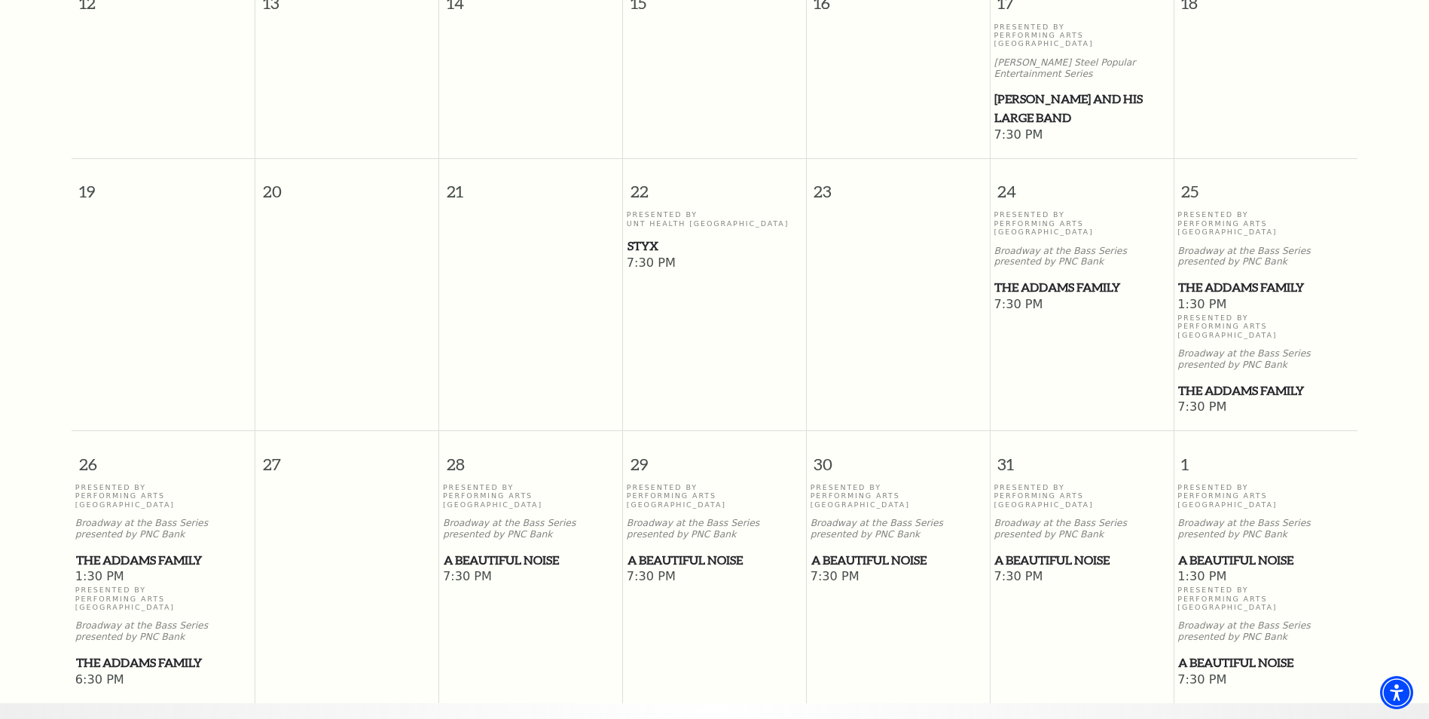
click at [1242, 381] on span "The Addams Family" at bounding box center [1265, 390] width 175 height 19
click at [1240, 381] on span "The Addams Family" at bounding box center [1265, 390] width 175 height 19
drag, startPoint x: 1240, startPoint y: 325, endPoint x: 1334, endPoint y: 324, distance: 94.2
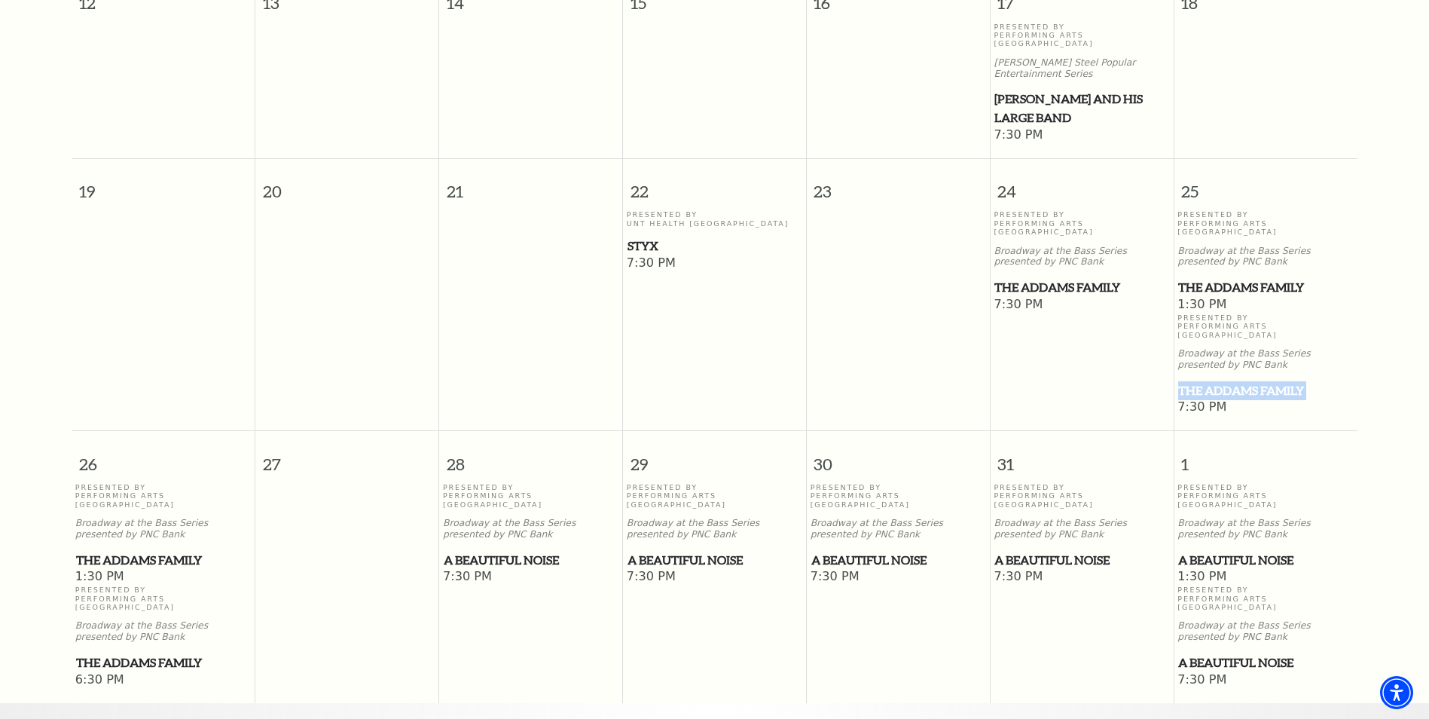
click at [1334, 381] on span "The Addams Family" at bounding box center [1265, 390] width 175 height 19
click at [1201, 399] on span "7:30 PM" at bounding box center [1266, 407] width 176 height 17
click at [1237, 381] on span "The Addams Family" at bounding box center [1265, 390] width 175 height 19
click at [1236, 381] on span "The Addams Family" at bounding box center [1265, 390] width 175 height 19
click at [1209, 381] on span "The Addams Family" at bounding box center [1265, 390] width 175 height 19
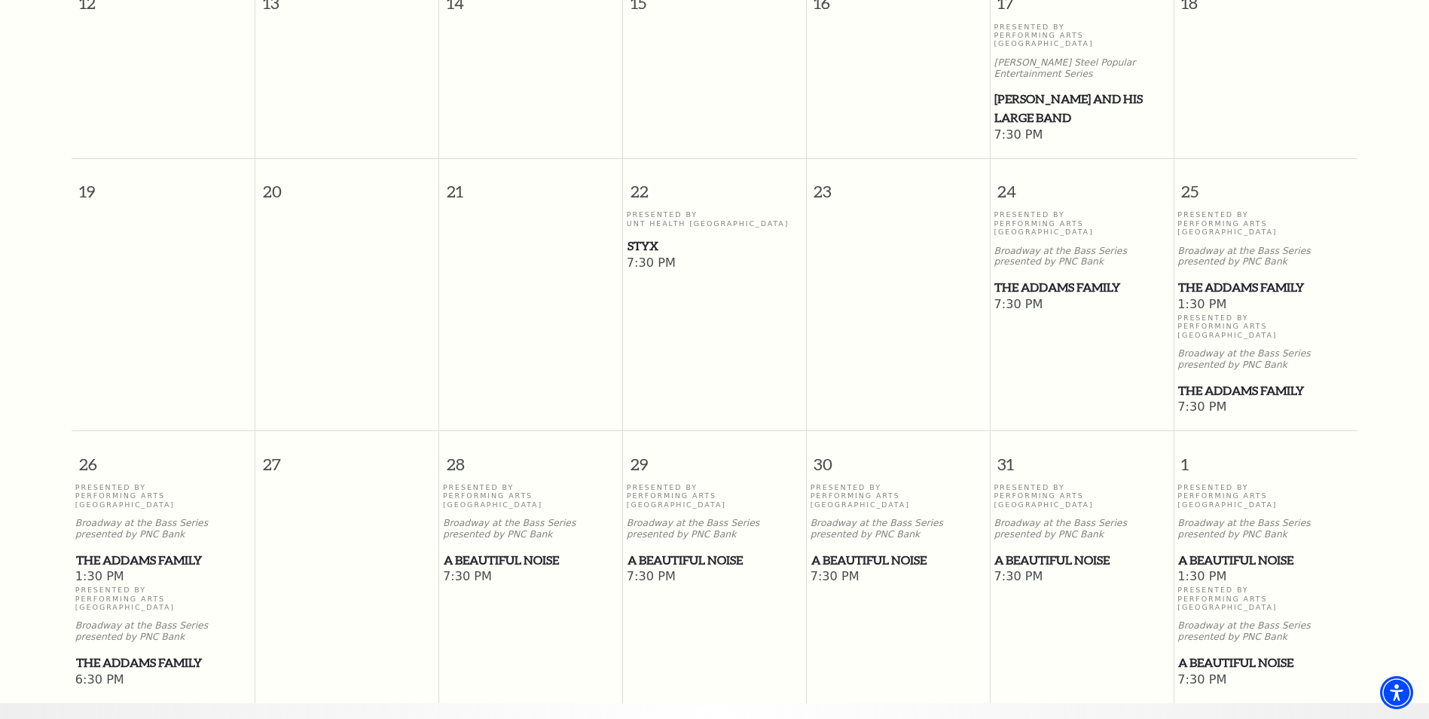
click at [1209, 381] on span "The Addams Family" at bounding box center [1265, 390] width 175 height 19
click at [1210, 381] on span "The Addams Family" at bounding box center [1265, 390] width 175 height 19
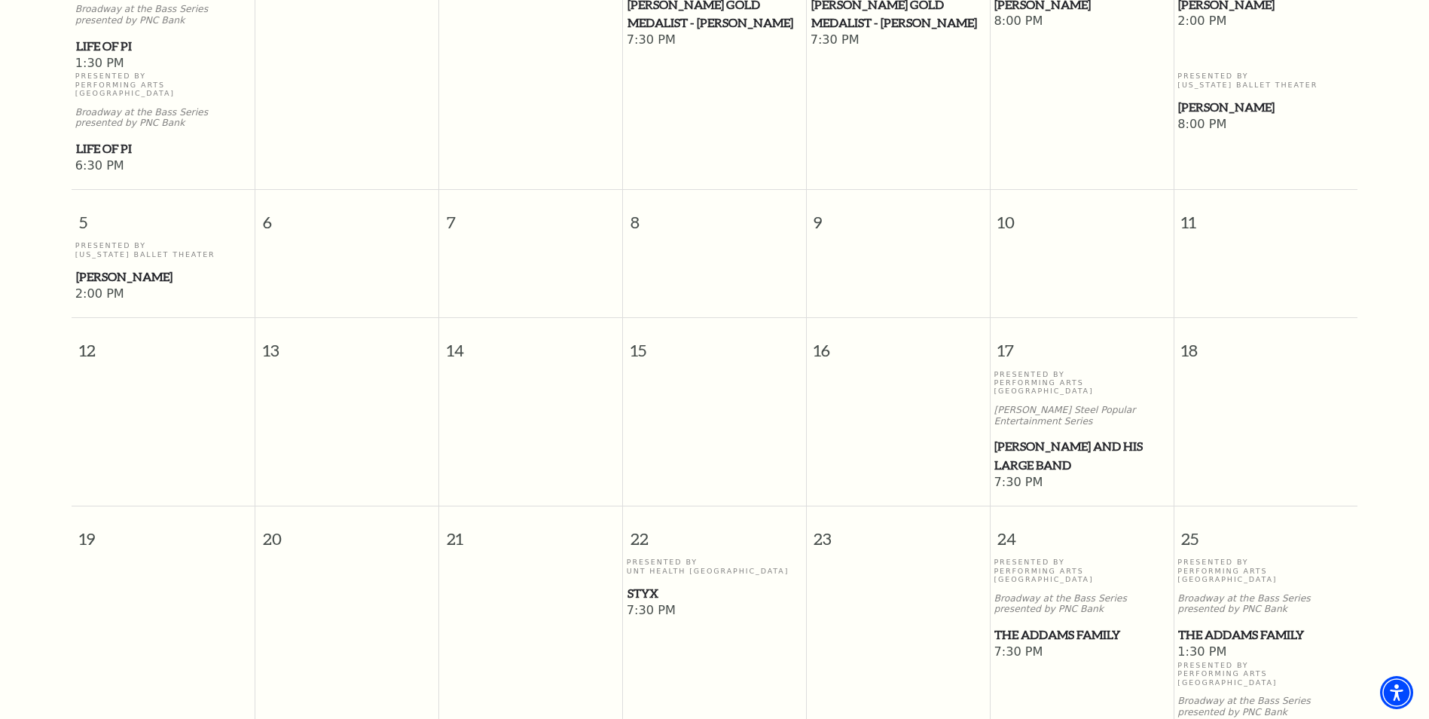
scroll to position [678, 0]
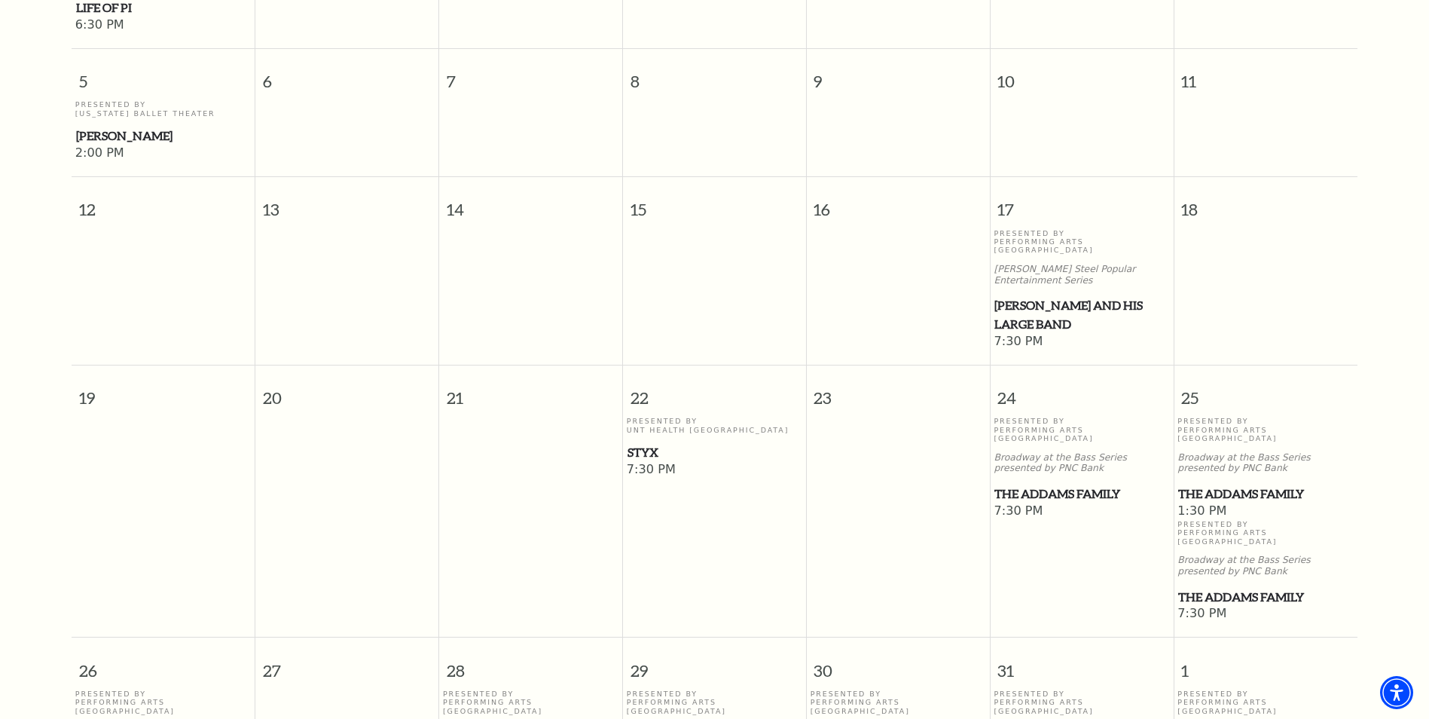
click at [1250, 588] on span "The Addams Family" at bounding box center [1265, 597] width 175 height 19
drag, startPoint x: 1236, startPoint y: 472, endPoint x: 1206, endPoint y: 431, distance: 50.6
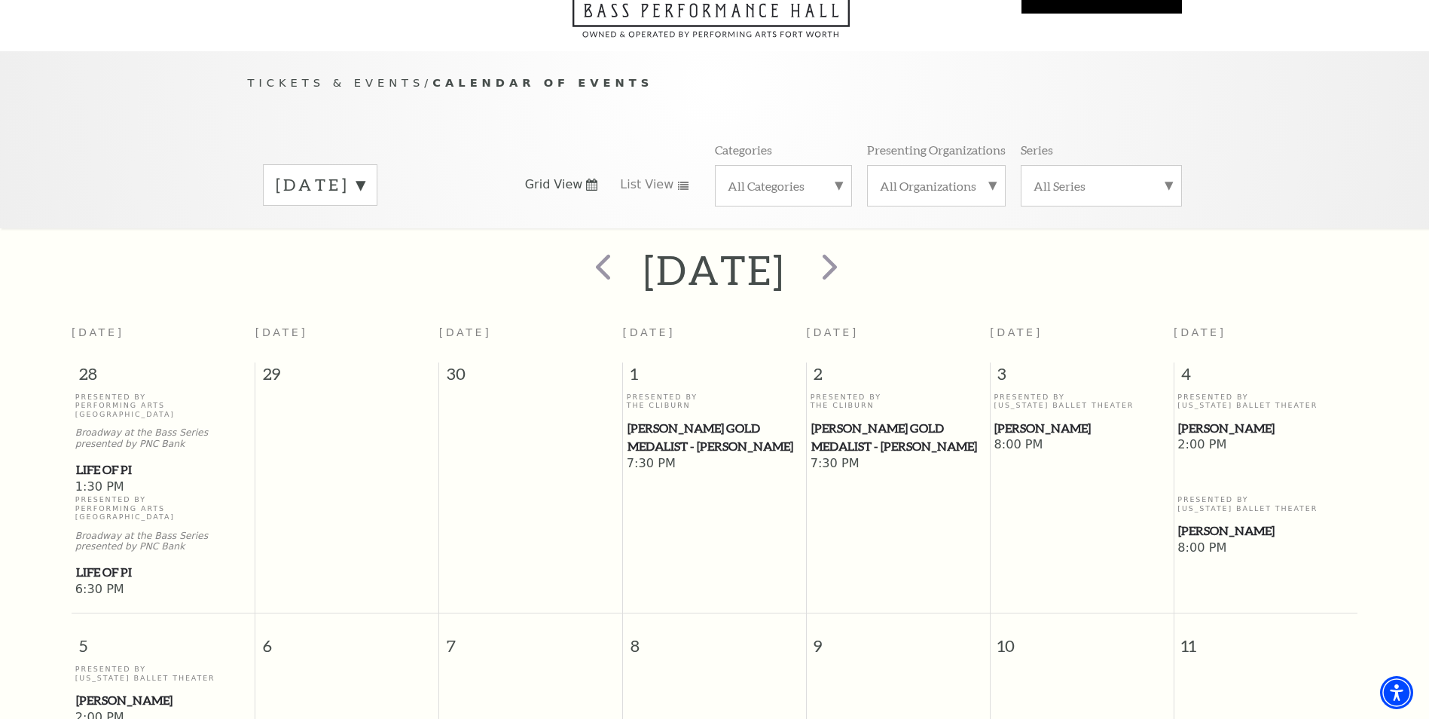
scroll to position [0, 0]
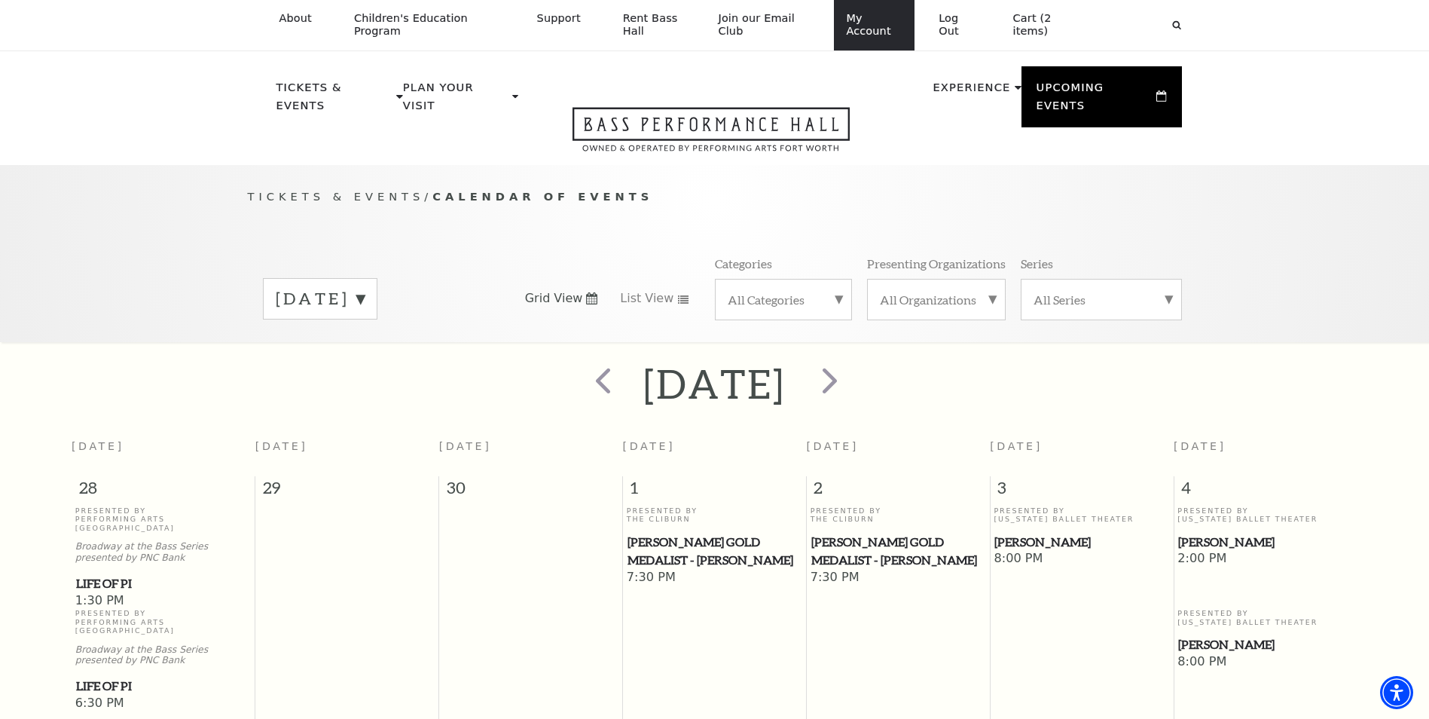
click at [870, 36] on link "My Account" at bounding box center [874, 25] width 81 height 50
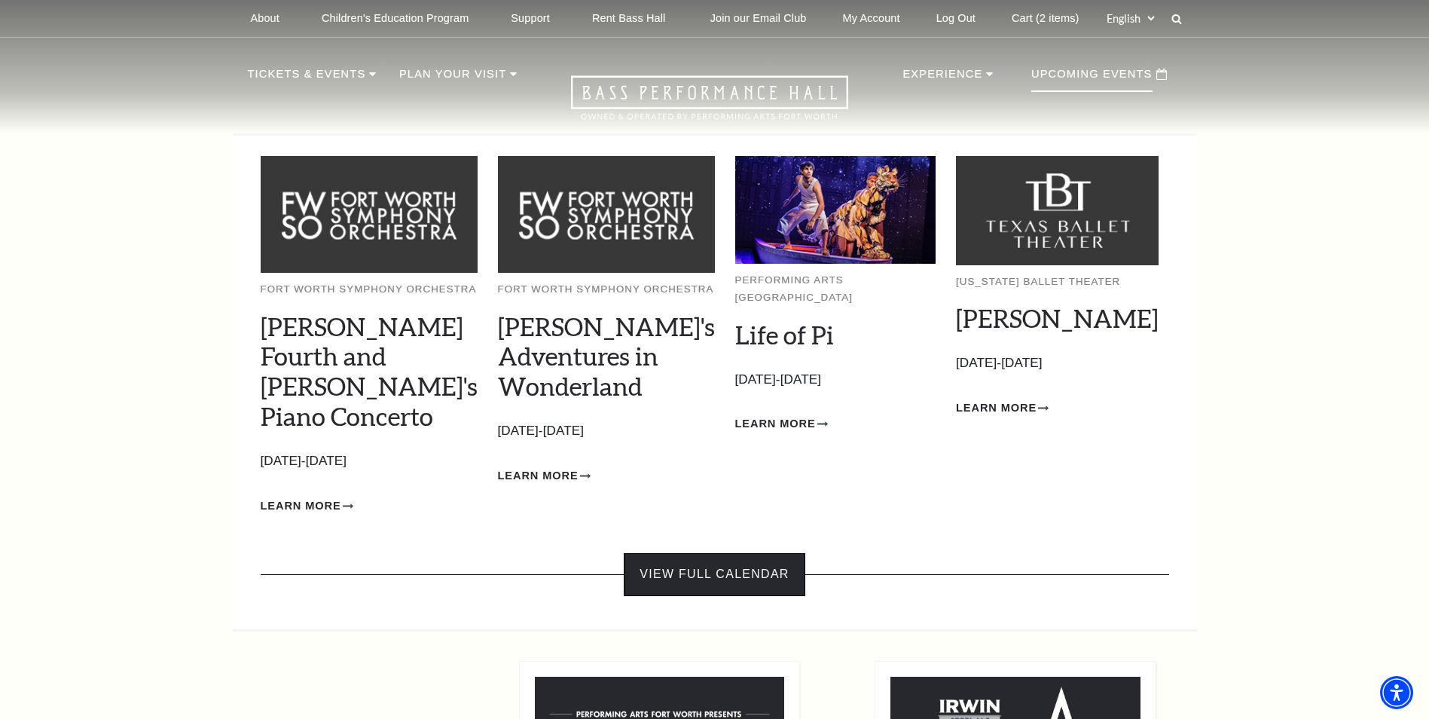
click at [740, 553] on link "View Full Calendar" at bounding box center [714, 574] width 181 height 42
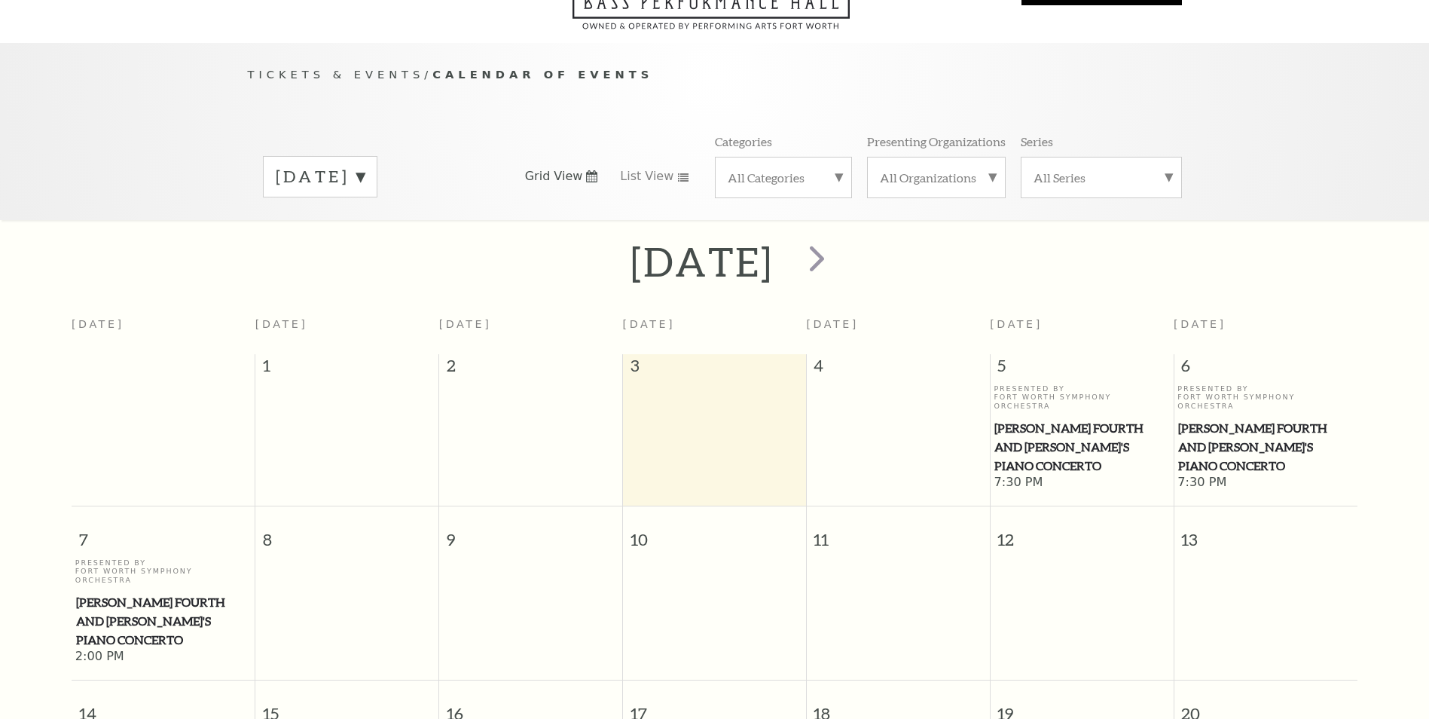
scroll to position [146, 0]
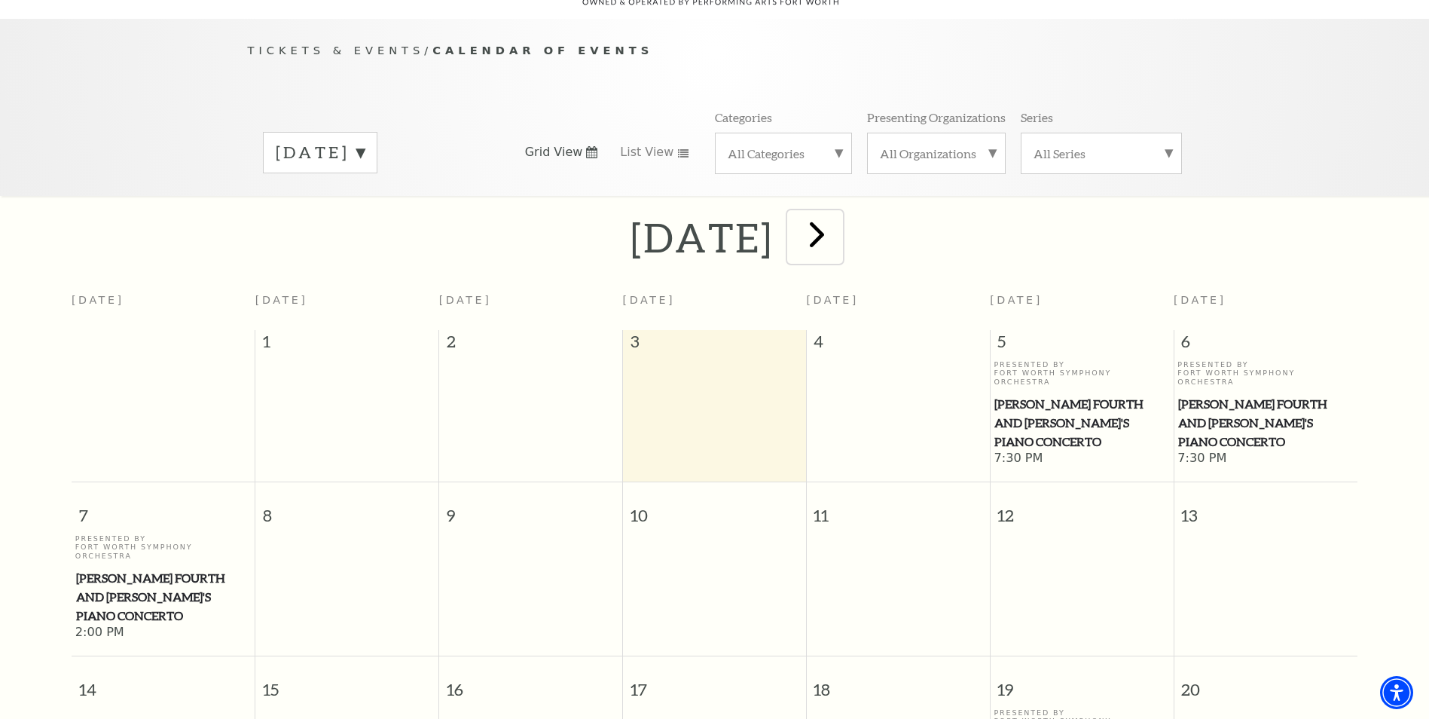
click at [839, 224] on span "next" at bounding box center [817, 233] width 43 height 43
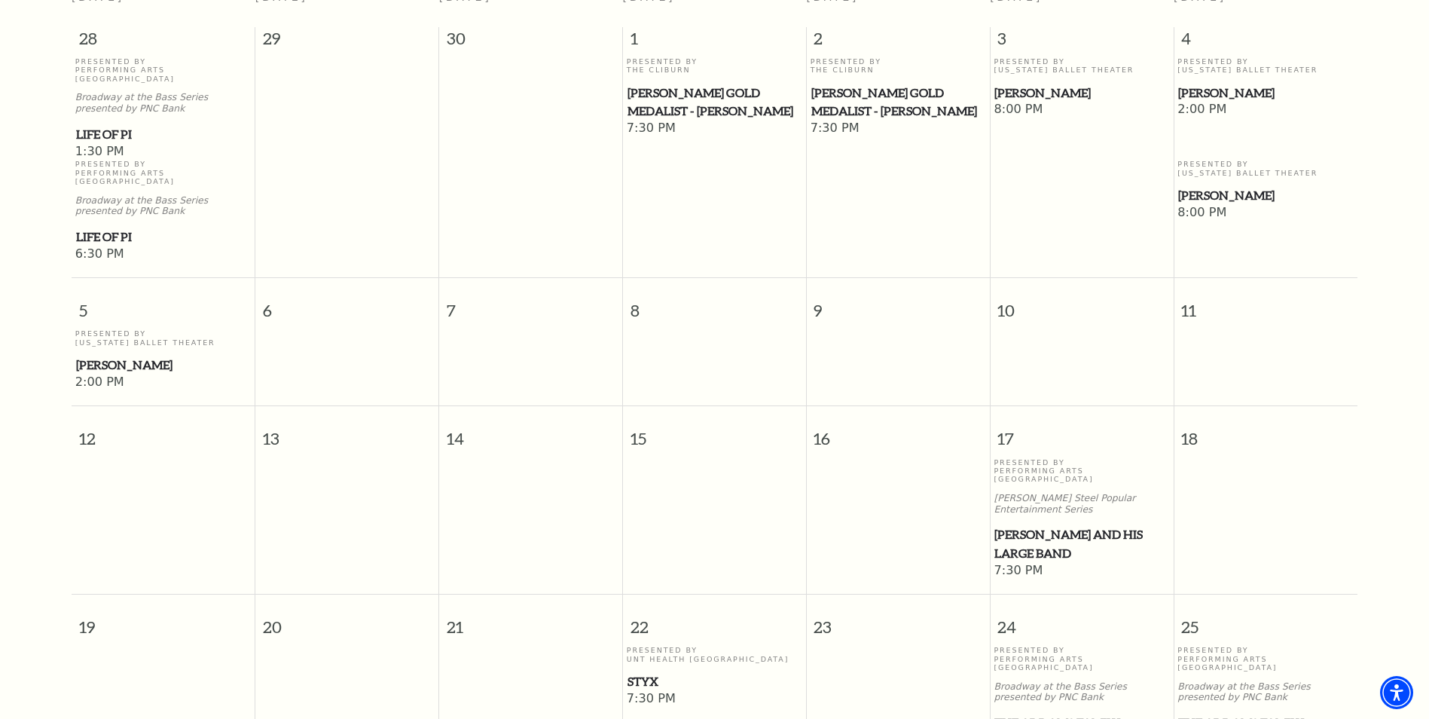
scroll to position [674, 0]
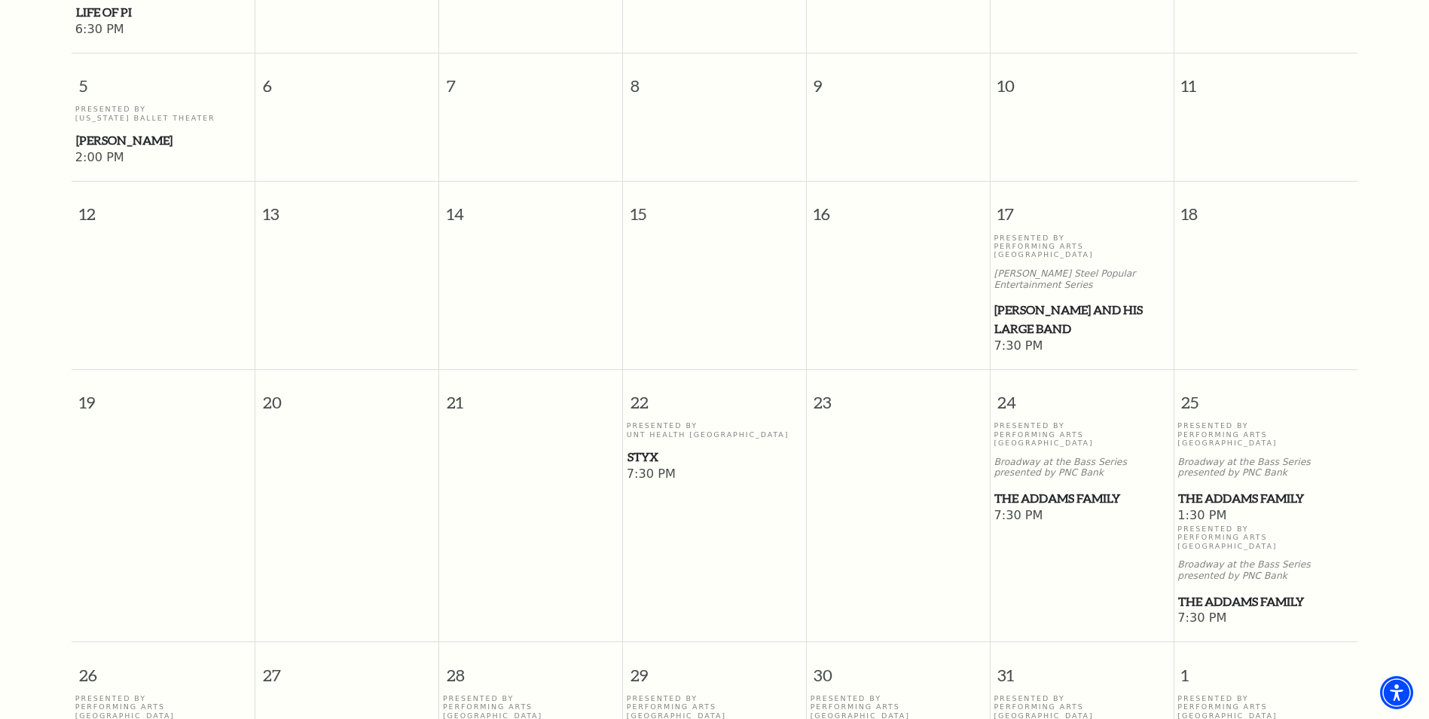
click at [1228, 592] on span "The Addams Family" at bounding box center [1265, 601] width 175 height 19
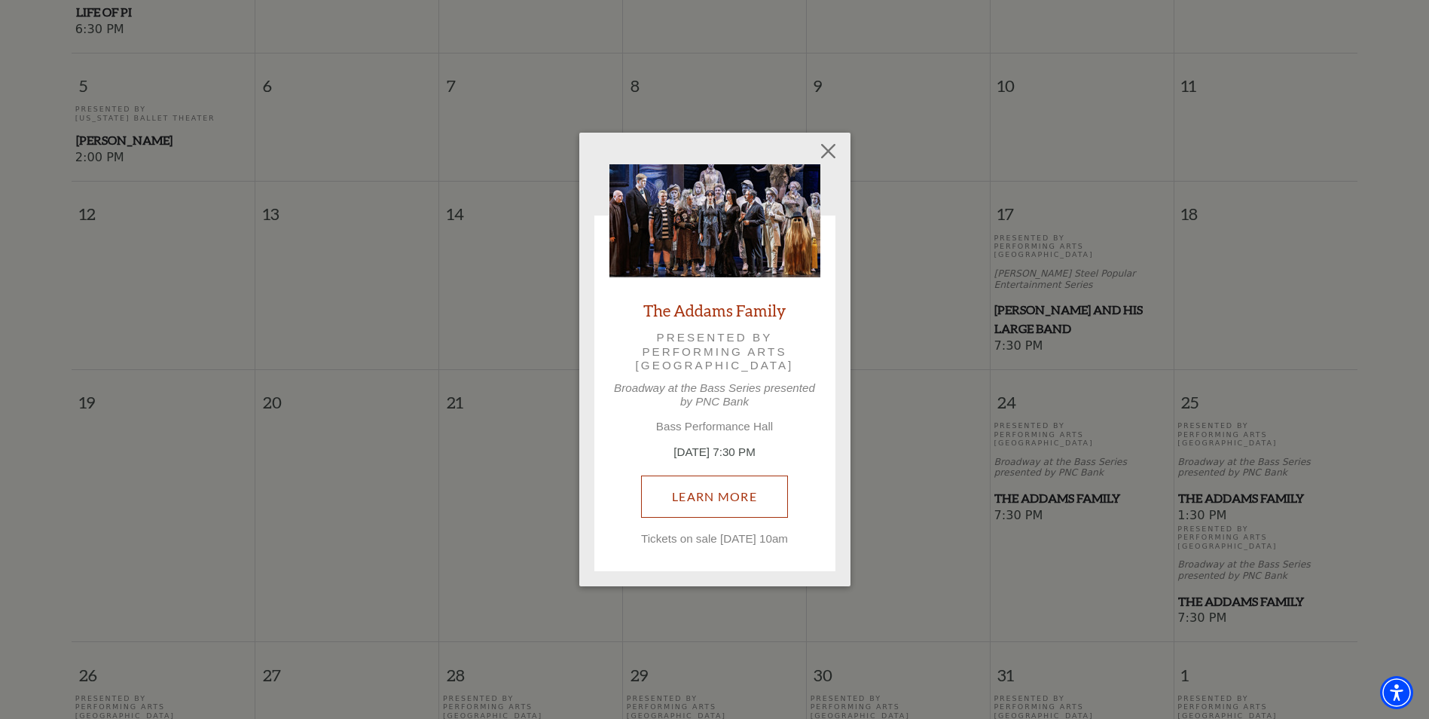
click at [702, 487] on link "Learn More" at bounding box center [714, 496] width 147 height 42
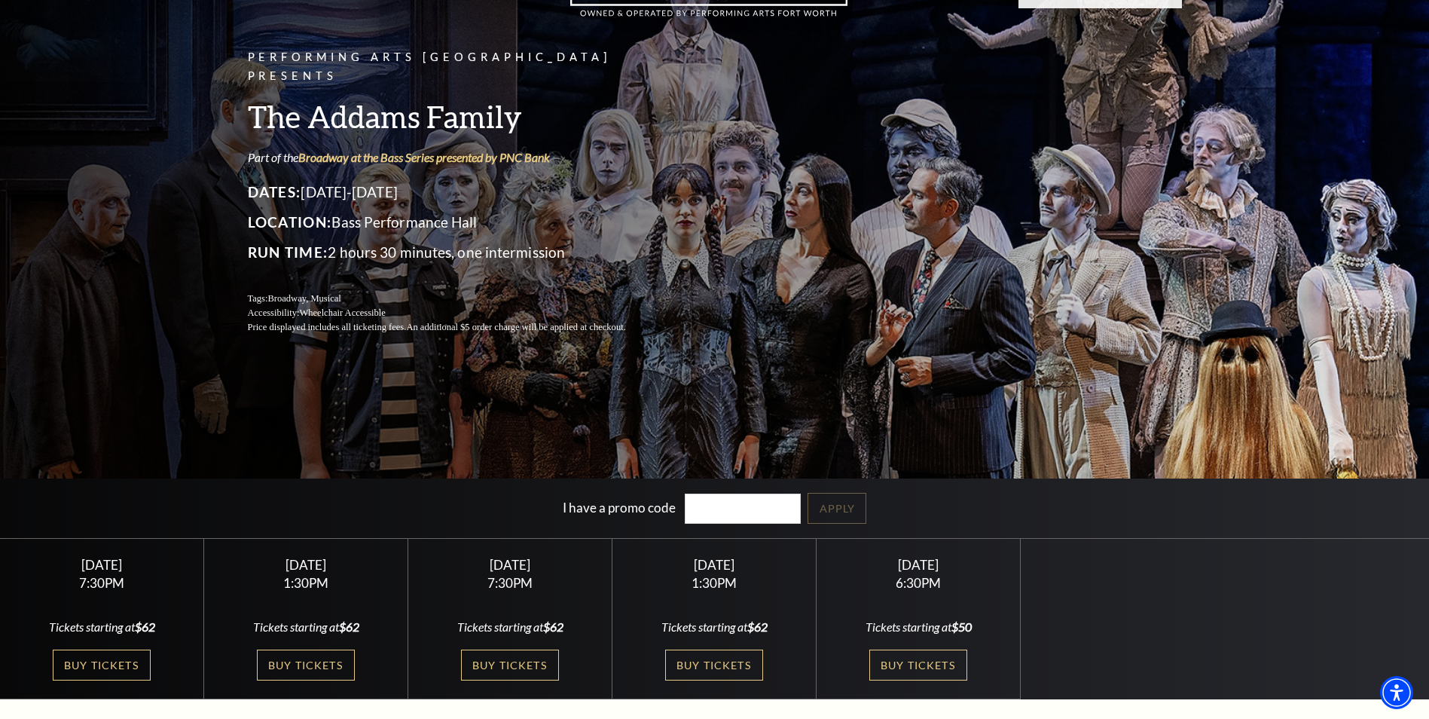
scroll to position [226, 0]
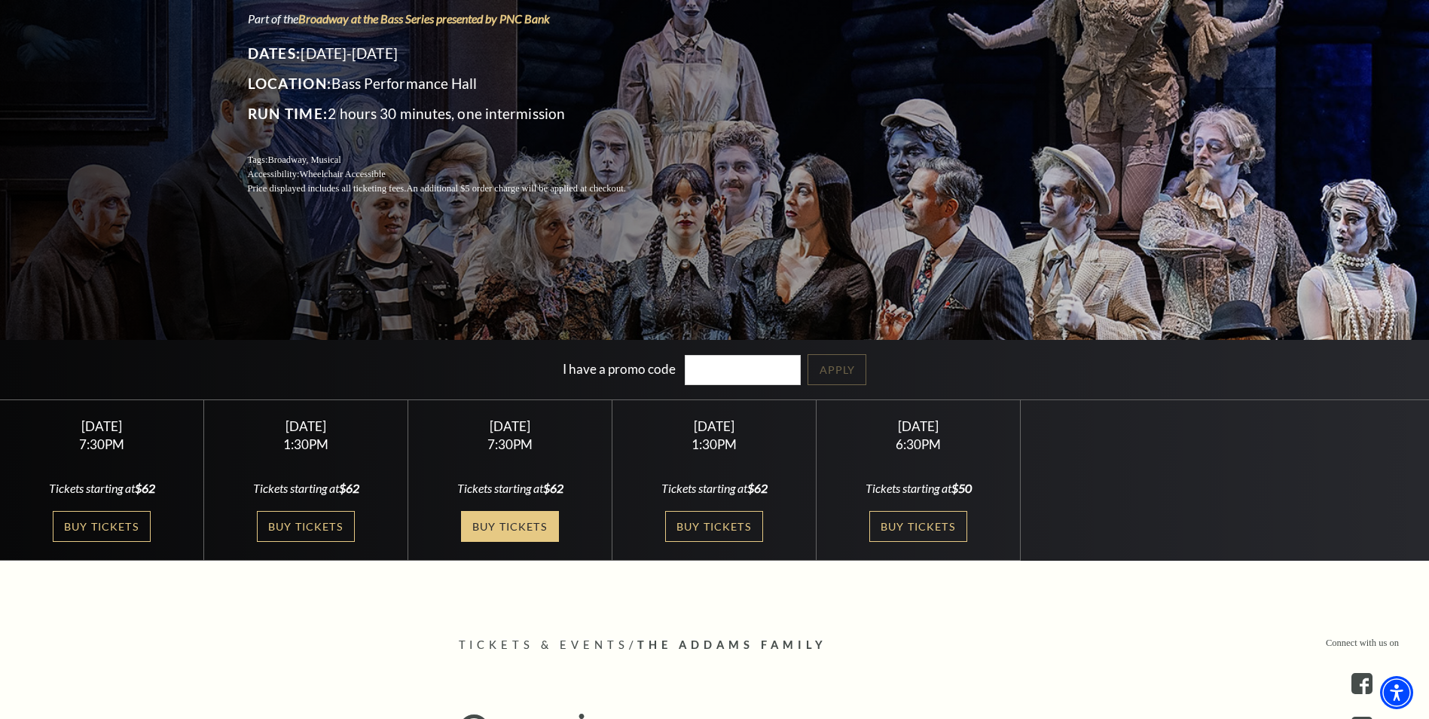
click at [517, 529] on link "Buy Tickets" at bounding box center [510, 526] width 98 height 31
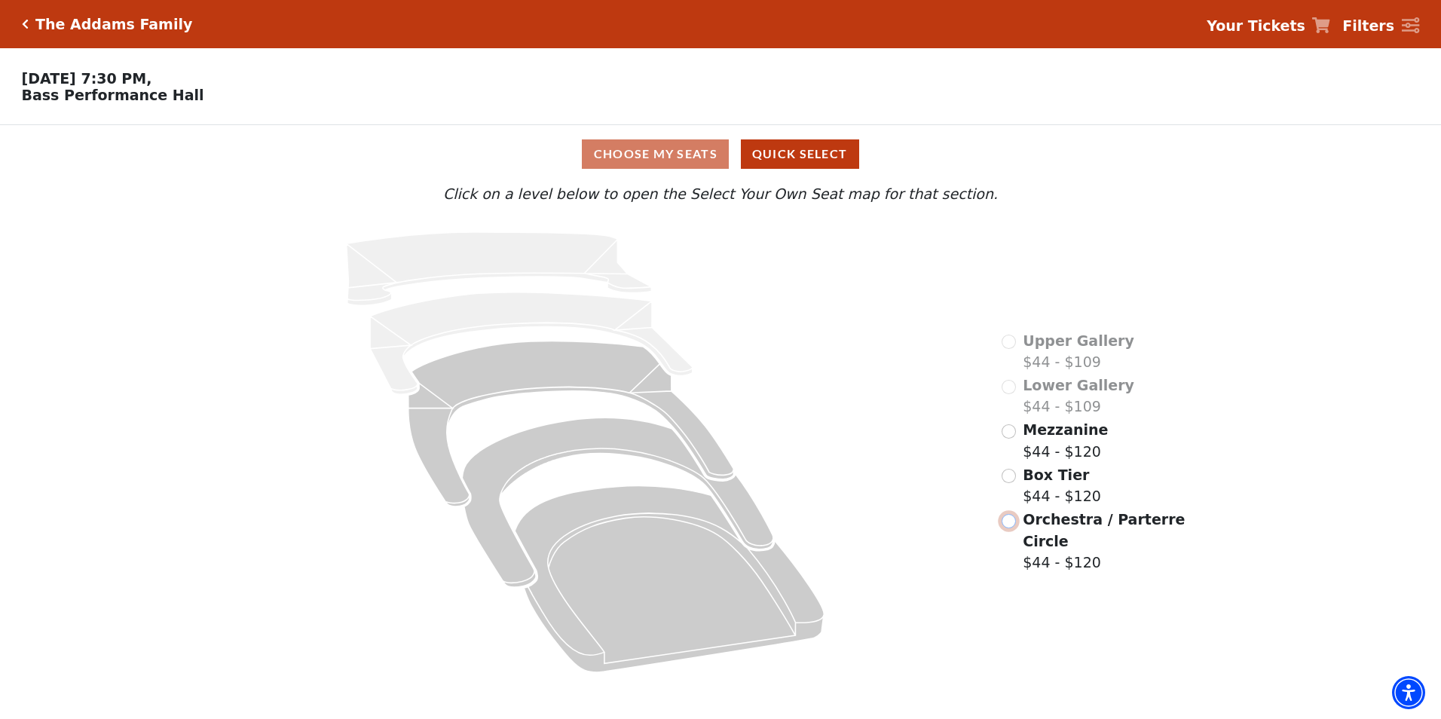
click at [1004, 514] on input "Orchestra / Parterre Circle$44 - $120\a" at bounding box center [1008, 521] width 14 height 14
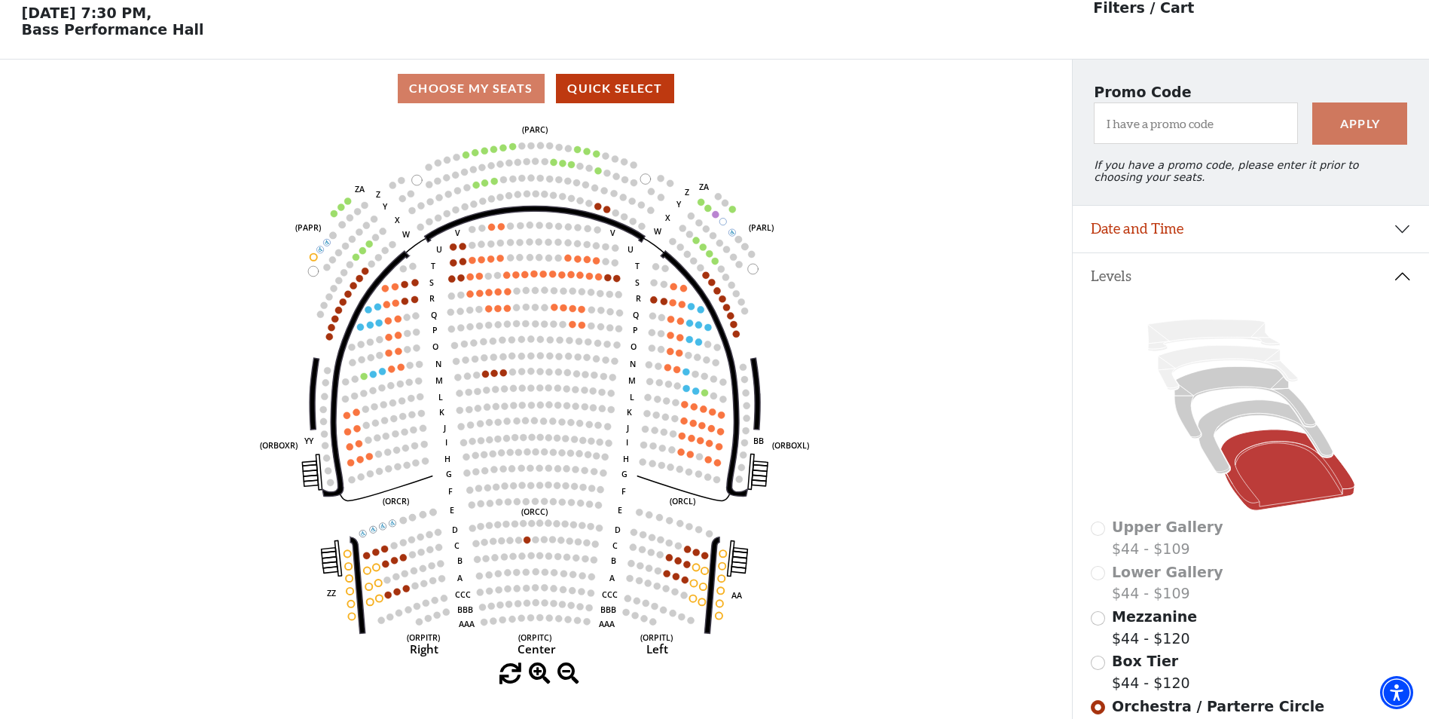
scroll to position [70, 0]
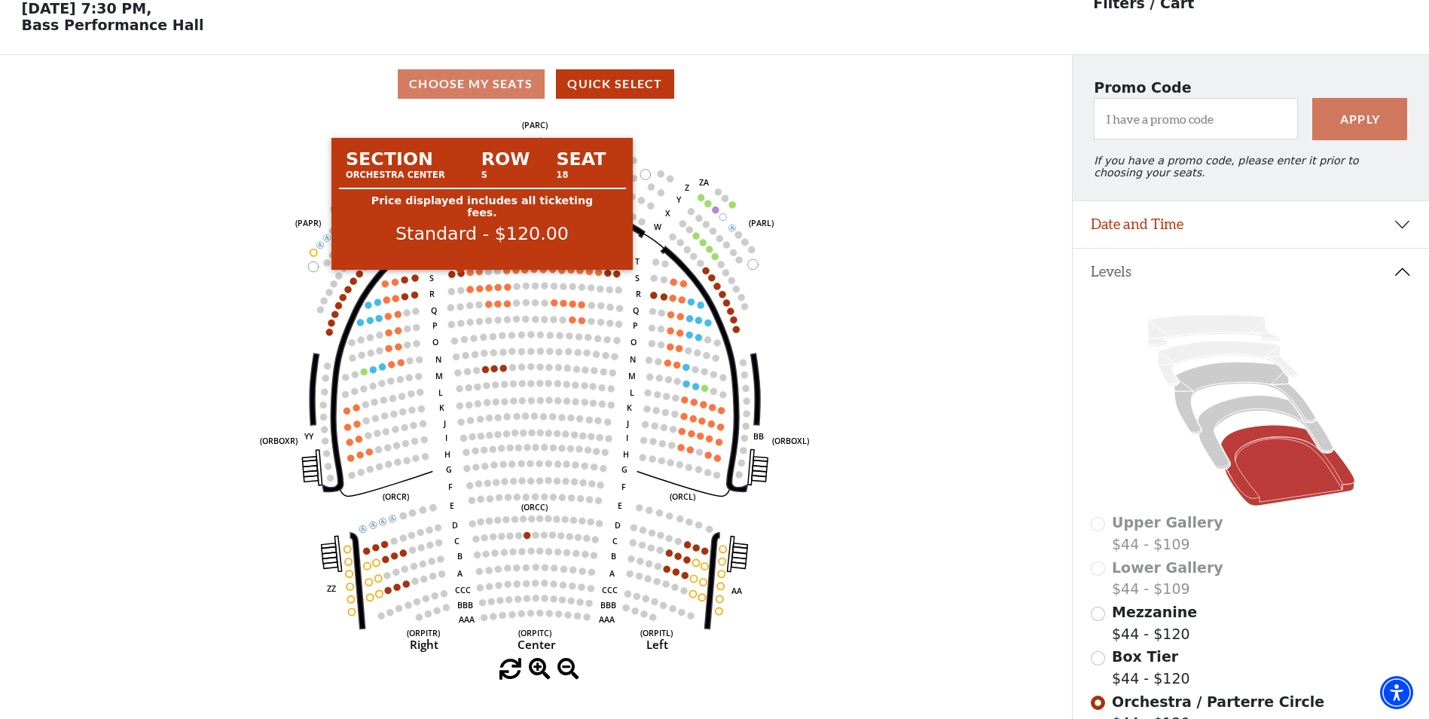
click at [460, 277] on circle at bounding box center [461, 273] width 7 height 7
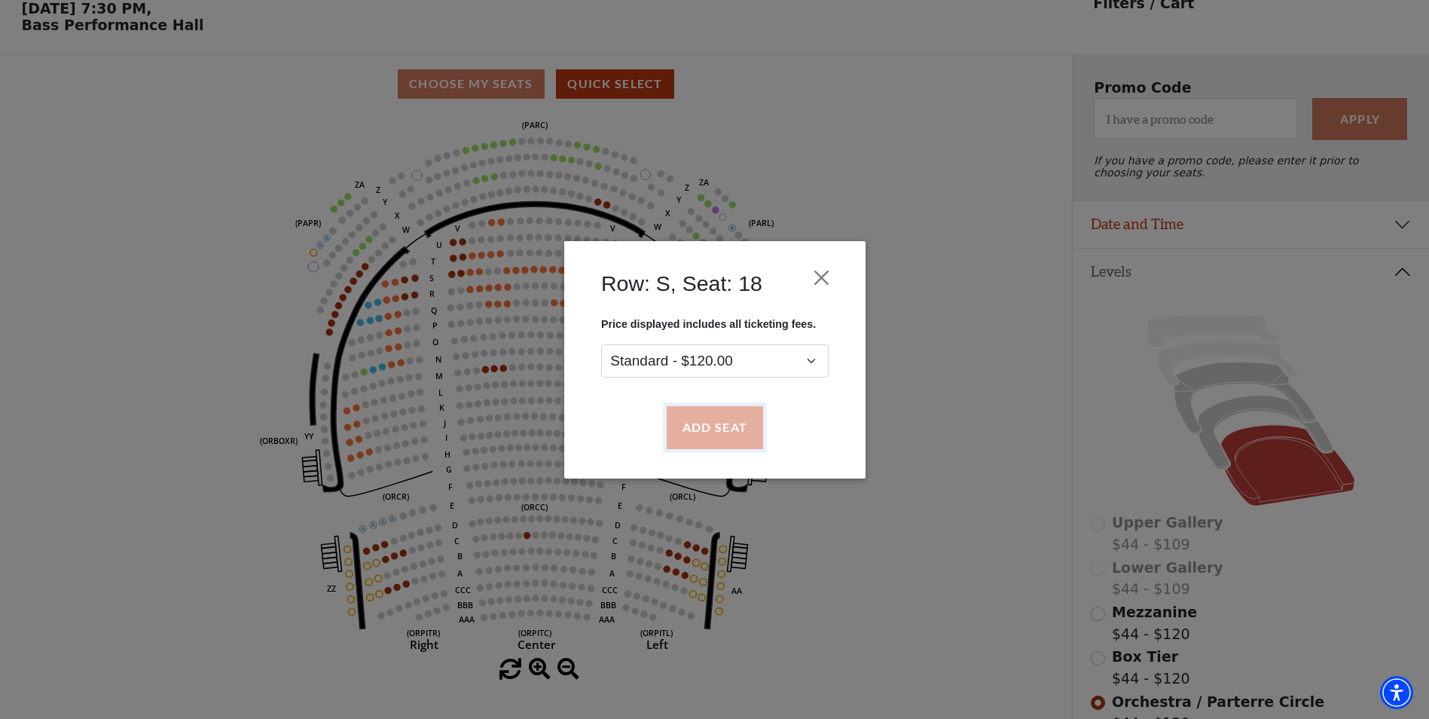
click at [695, 422] on button "Add Seat" at bounding box center [714, 427] width 96 height 42
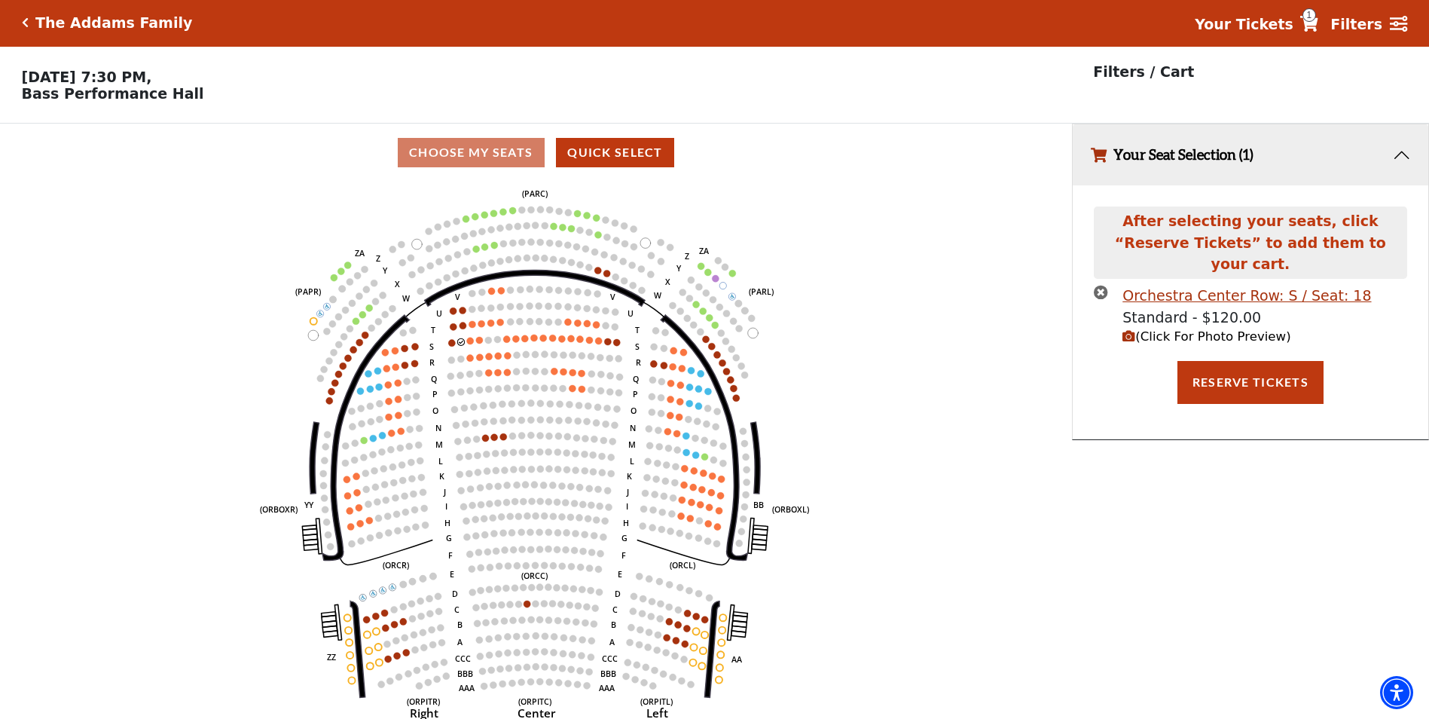
scroll to position [0, 0]
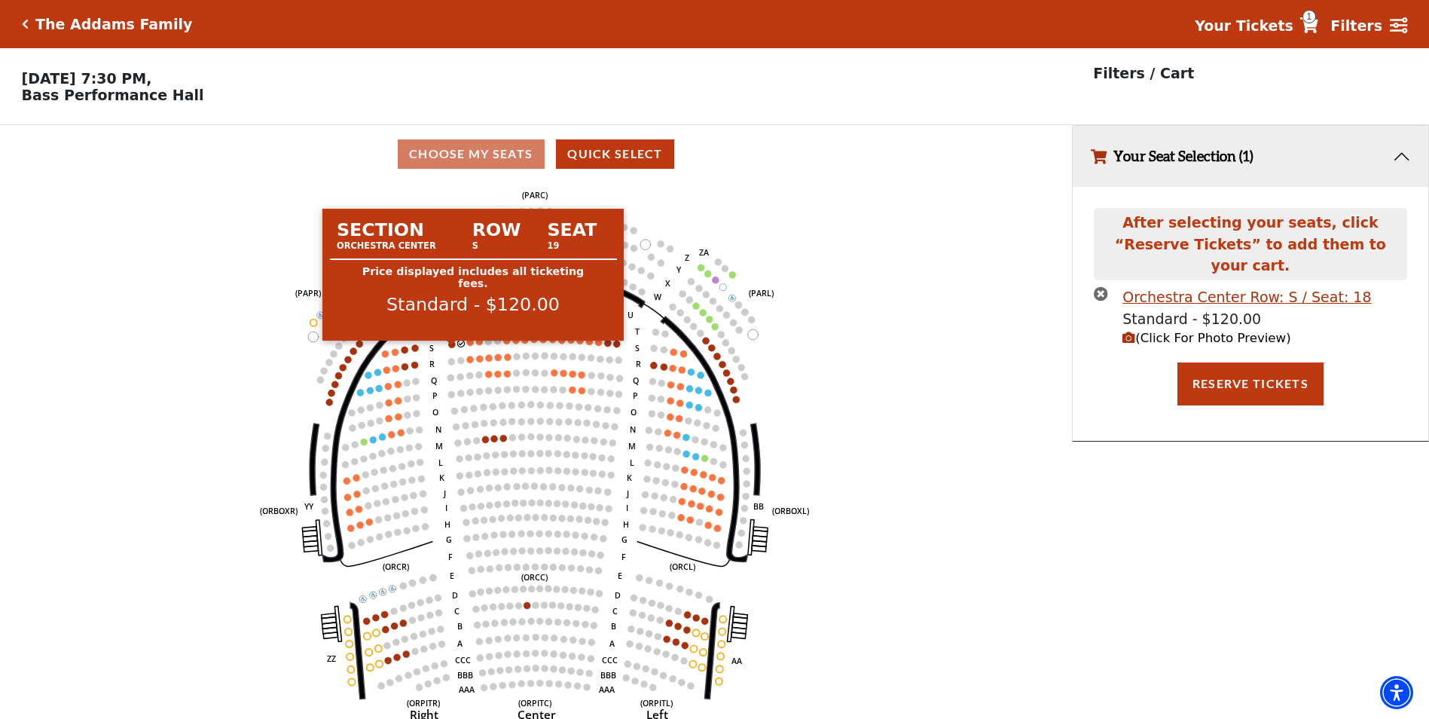
click at [449, 347] on circle at bounding box center [451, 344] width 7 height 7
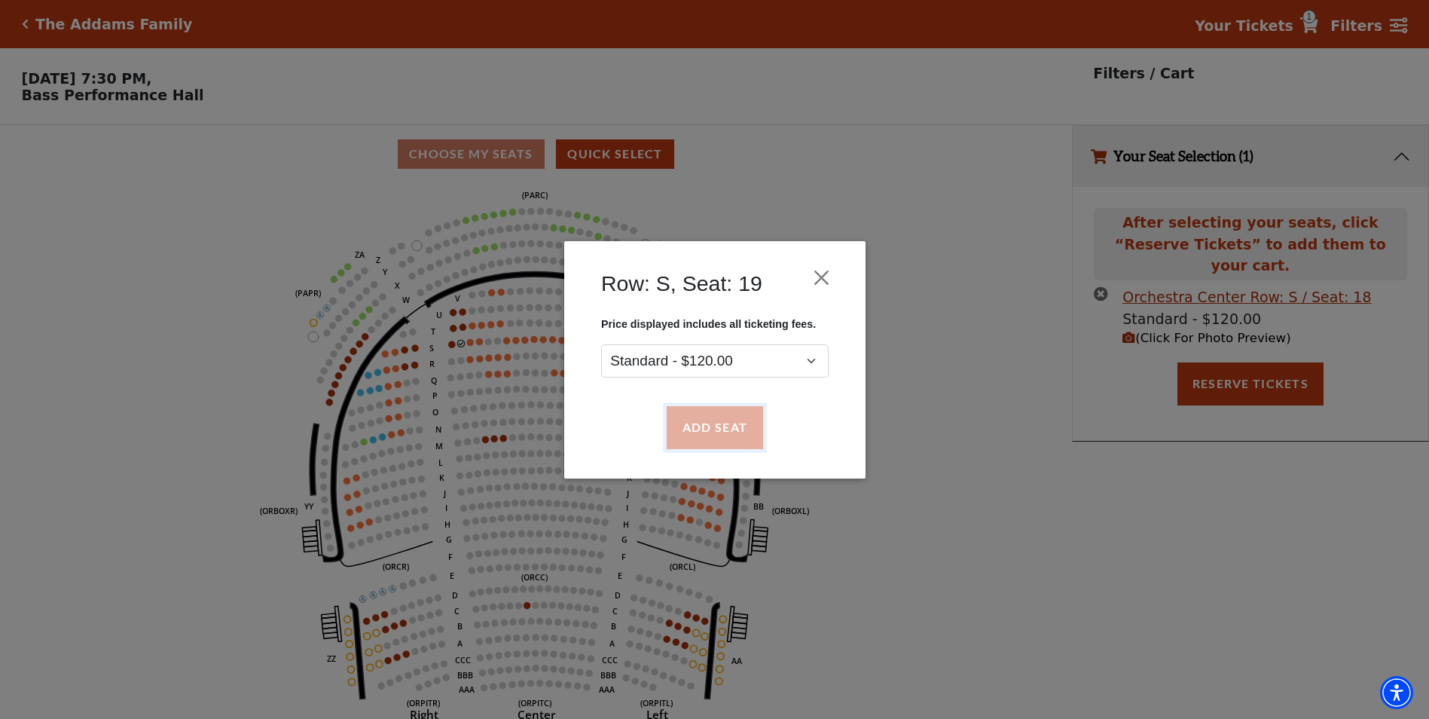
click at [708, 434] on button "Add Seat" at bounding box center [714, 427] width 96 height 42
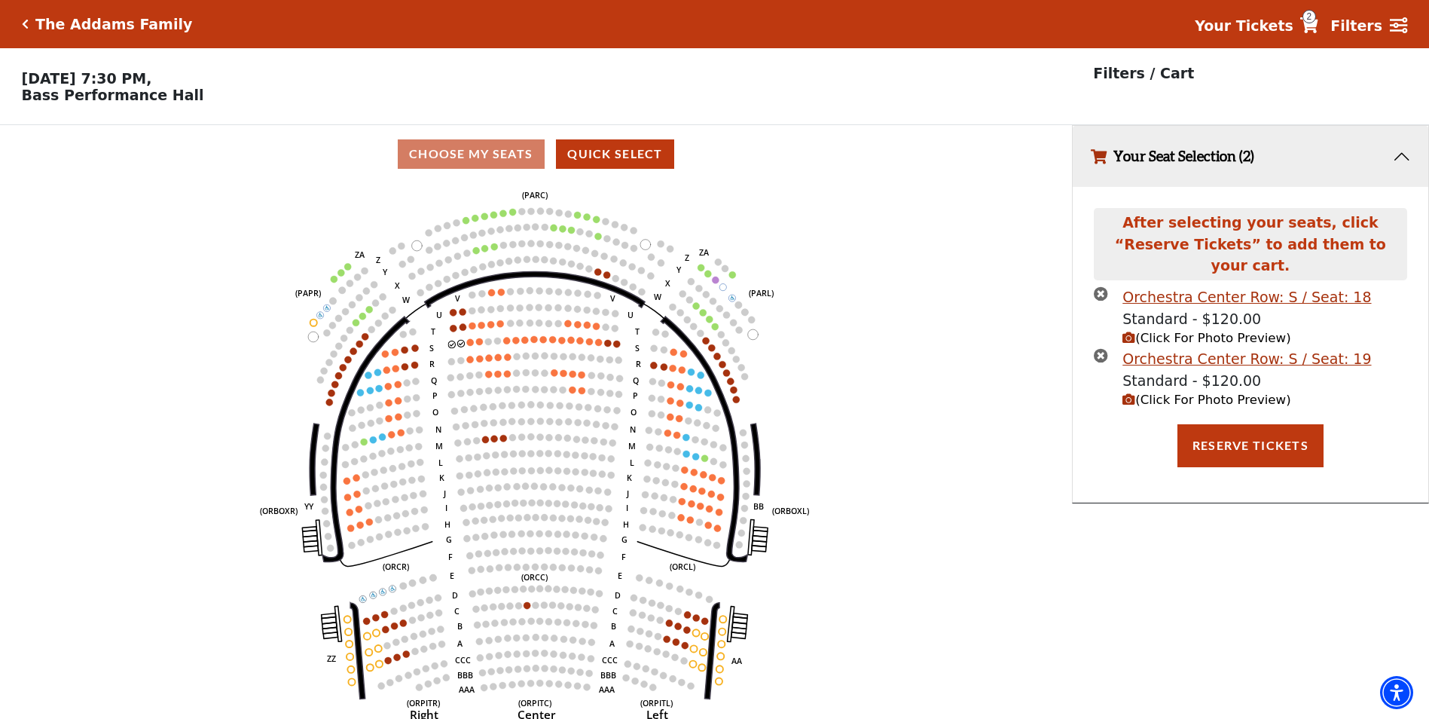
click at [1230, 393] on span "(Click For Photo Preview)" at bounding box center [1207, 400] width 168 height 14
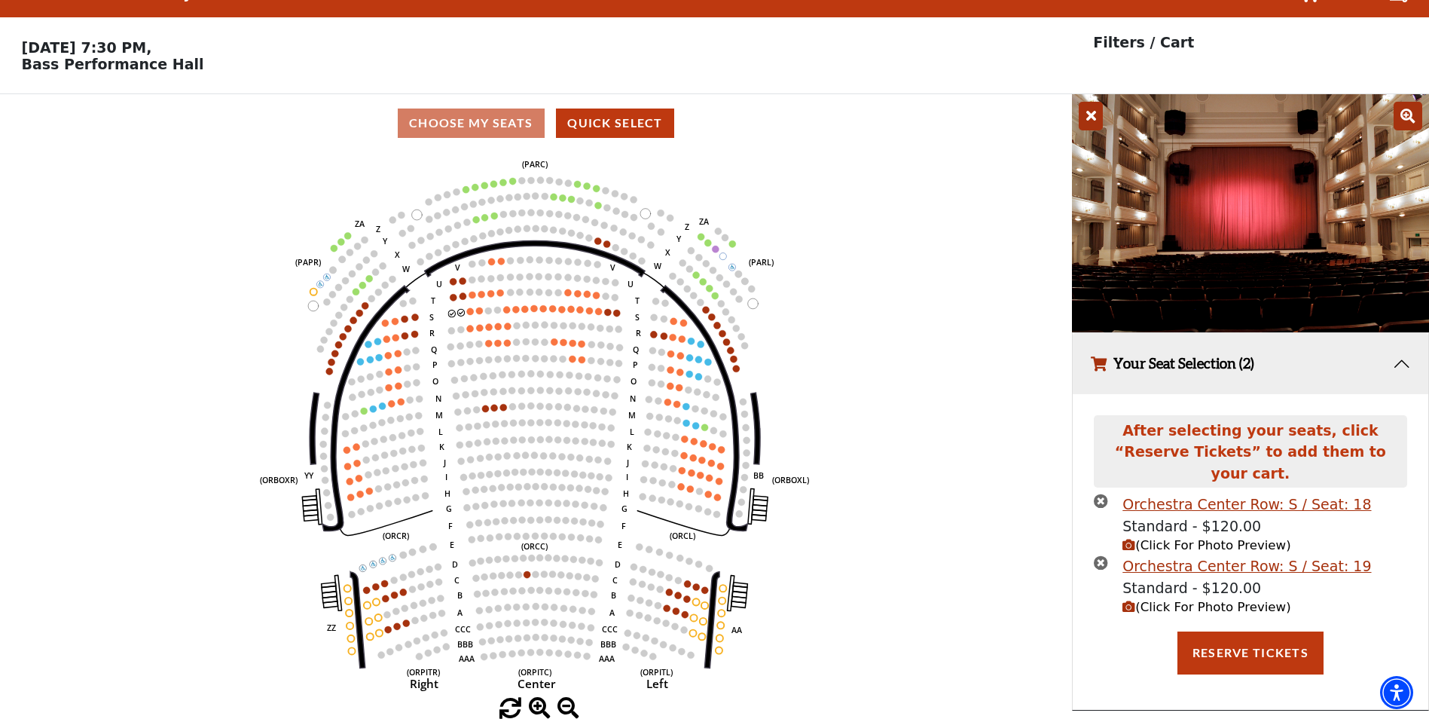
scroll to position [37, 0]
click at [1212, 631] on button "Reserve Tickets" at bounding box center [1251, 652] width 146 height 42
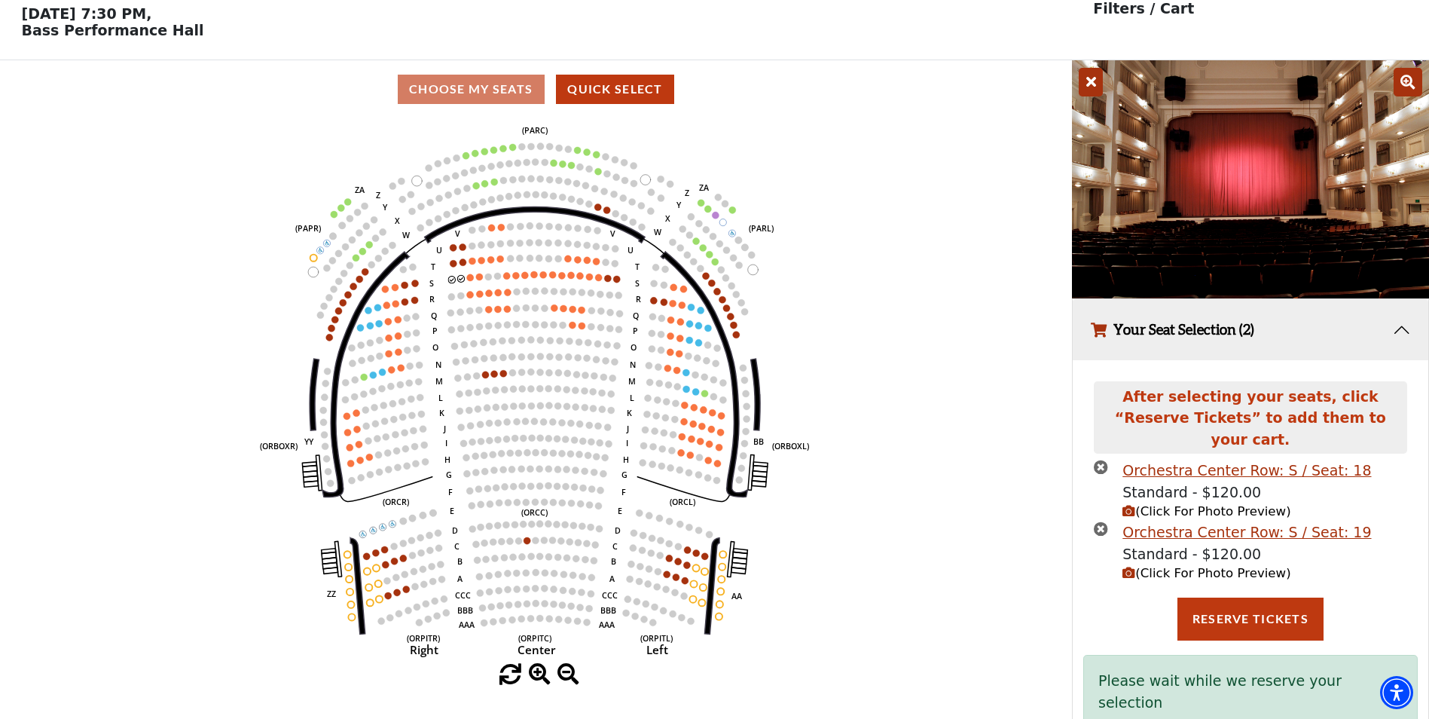
scroll to position [73, 0]
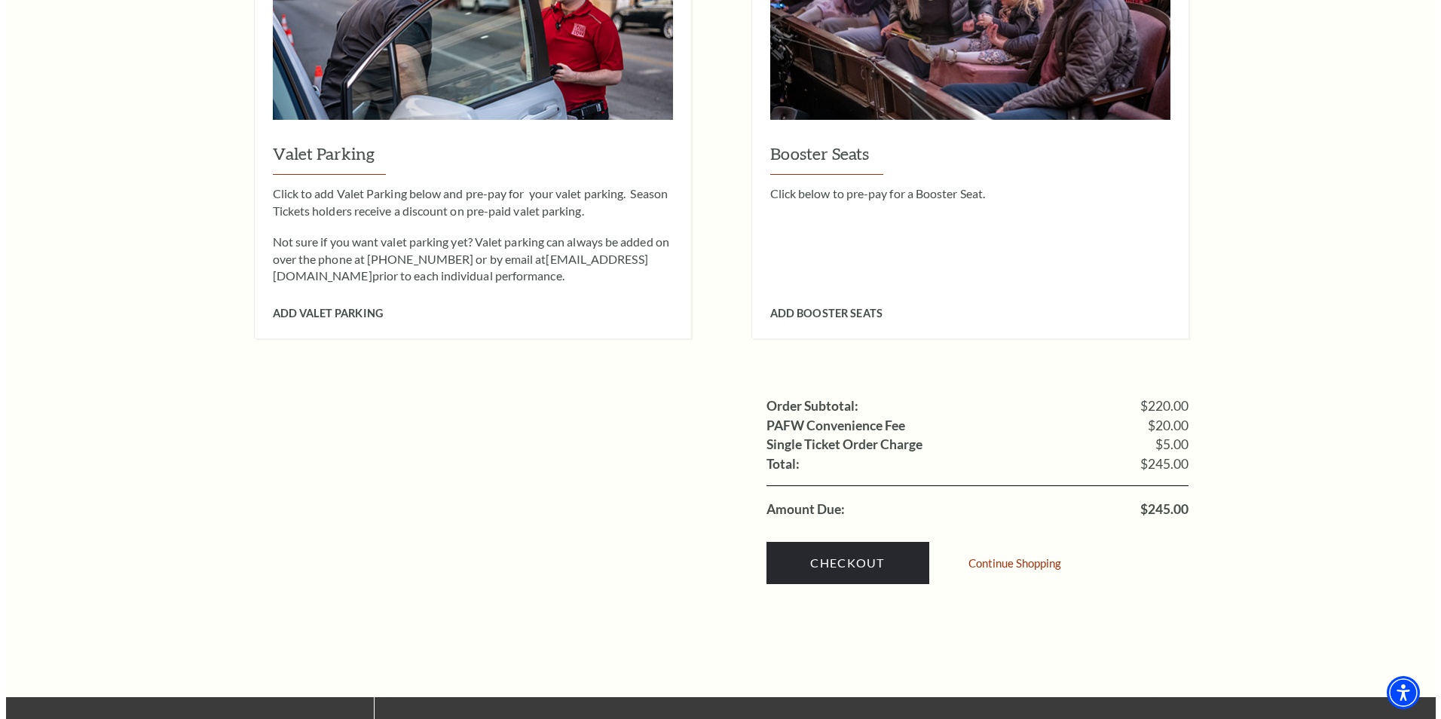
scroll to position [1206, 0]
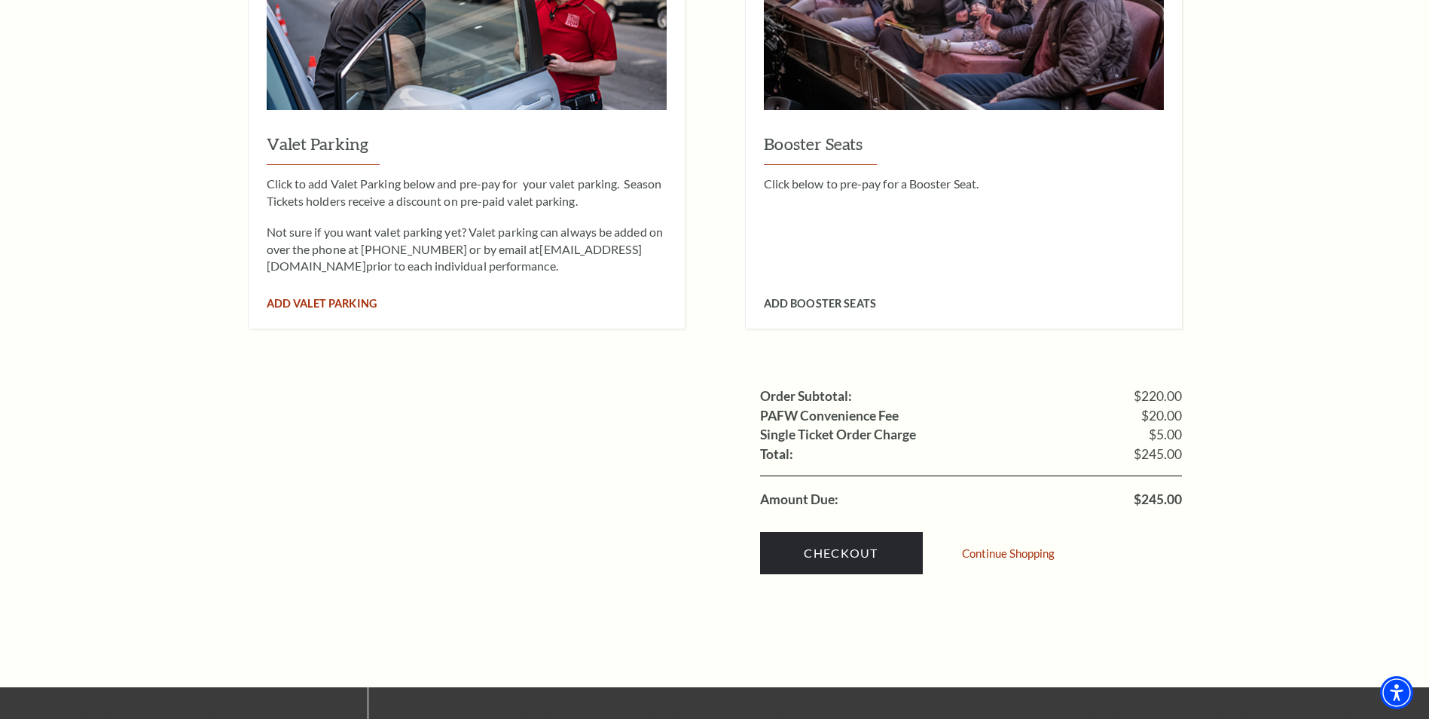
click at [341, 297] on span "Add Valet Parking" at bounding box center [322, 303] width 110 height 13
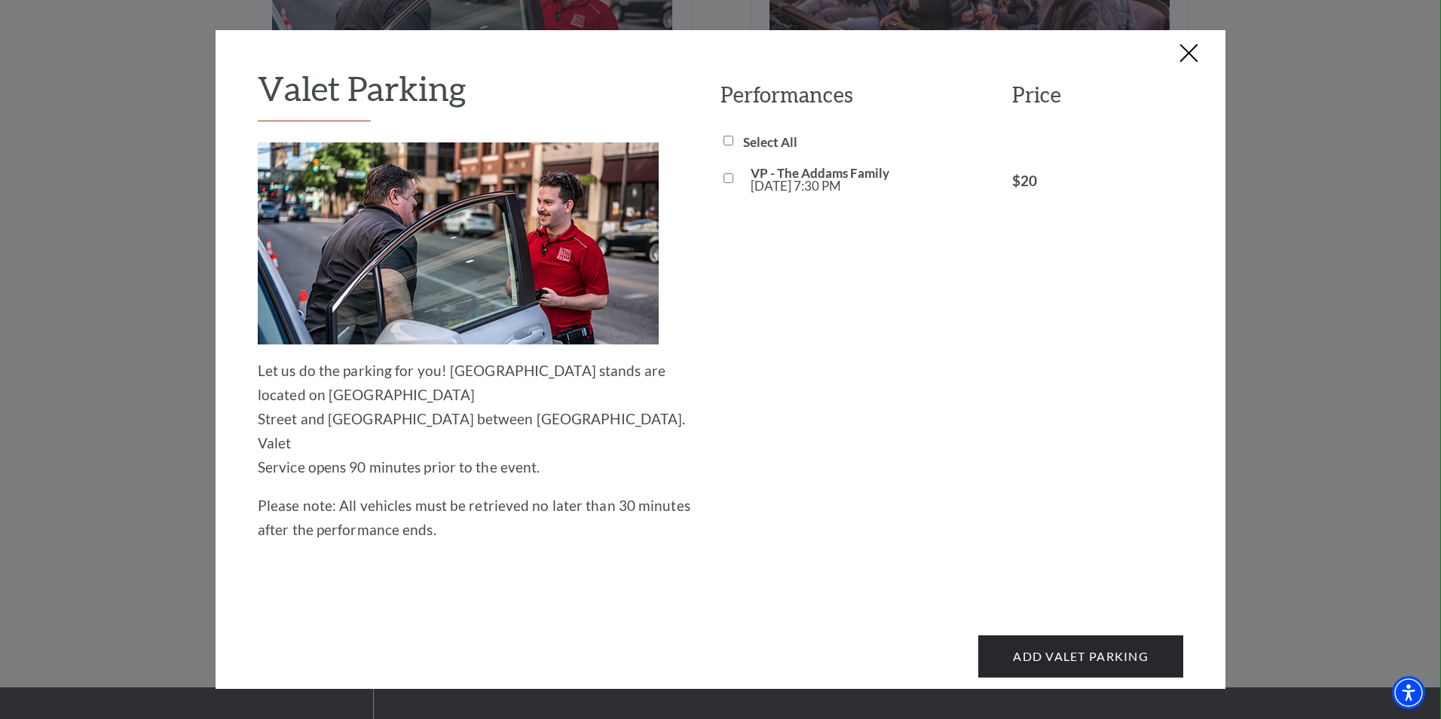
click at [745, 174] on div "VP - The Addams Family [DATE] 7:30 PM $20" at bounding box center [951, 180] width 463 height 26
click at [729, 178] on input "VP - The Addams Family [DATE] 7:30 PM" at bounding box center [728, 178] width 10 height 10
checkbox input "true"
click at [1091, 635] on button "Add Valet Parking" at bounding box center [1080, 656] width 205 height 42
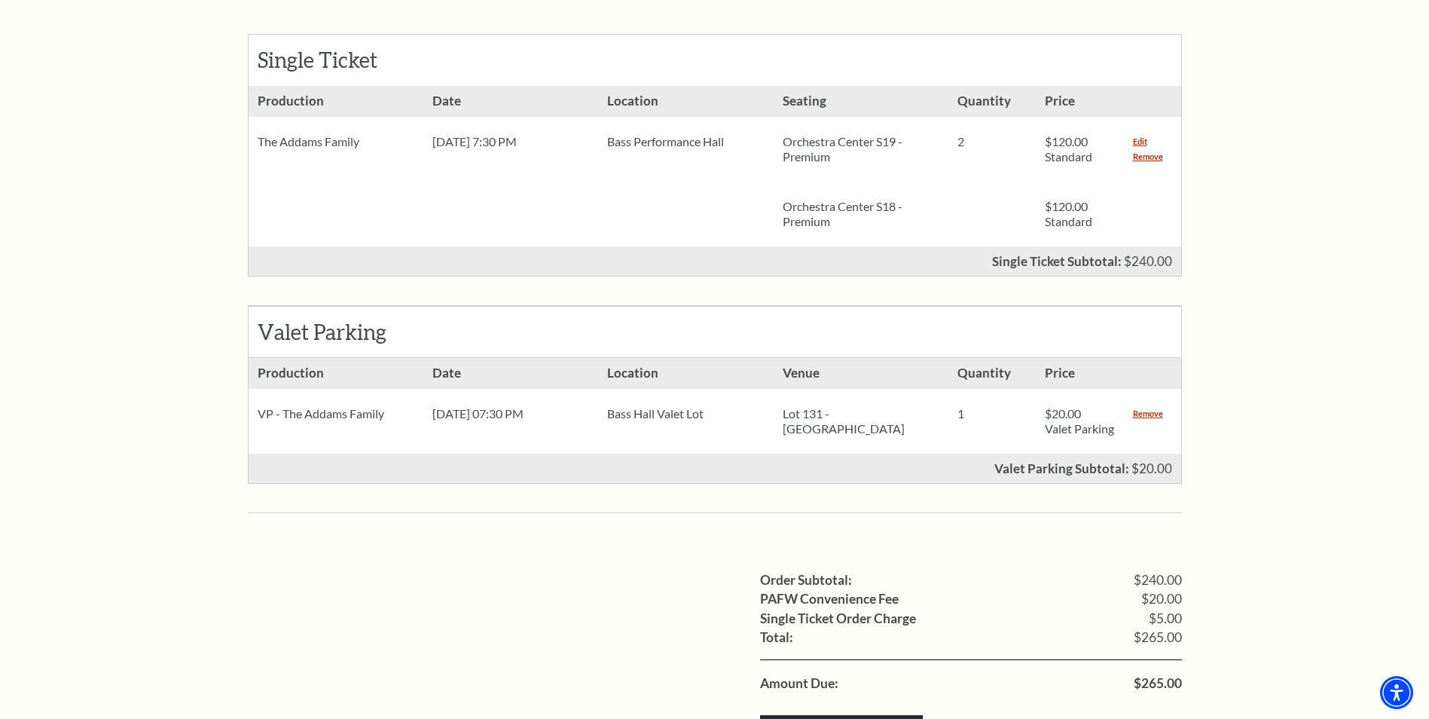
scroll to position [904, 0]
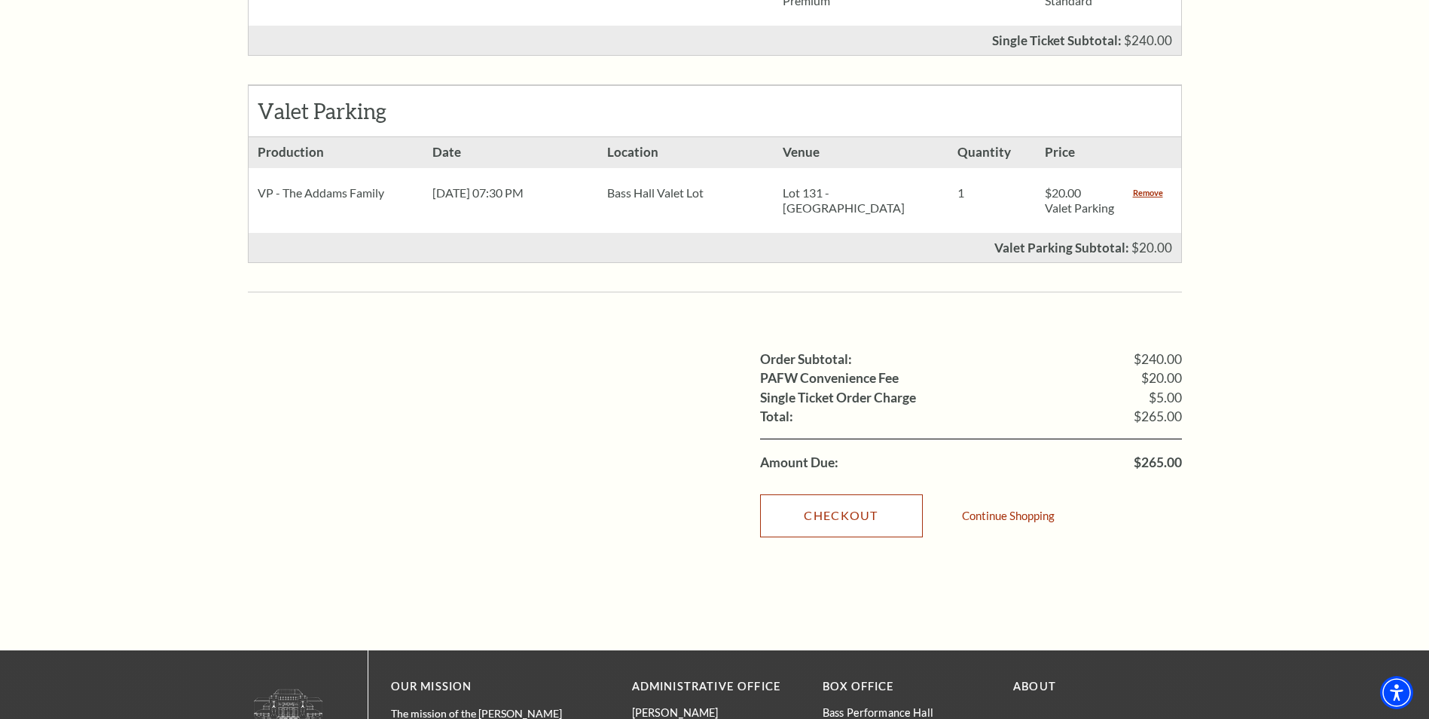
click at [881, 512] on link "Checkout" at bounding box center [841, 515] width 163 height 42
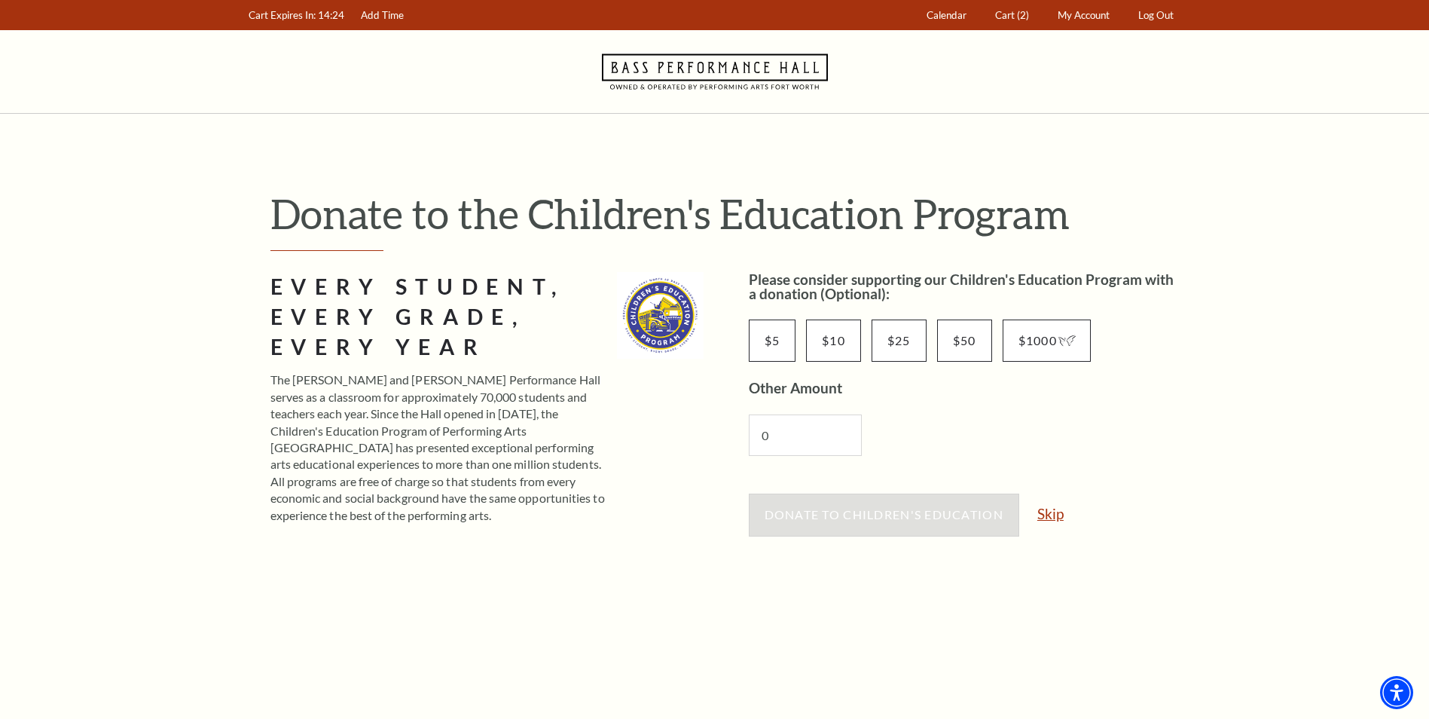
click at [1057, 515] on link "Skip" at bounding box center [1051, 513] width 26 height 14
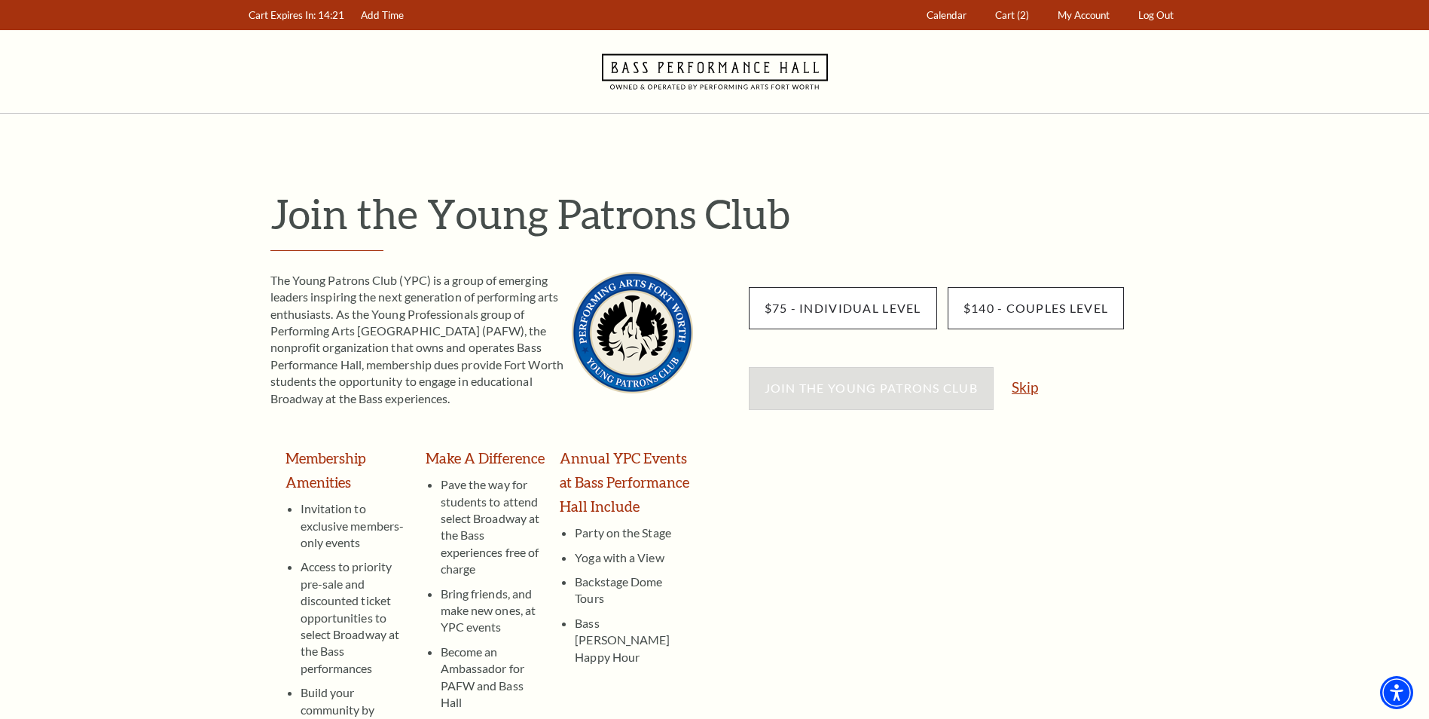
click at [1036, 390] on link "Skip" at bounding box center [1025, 387] width 26 height 14
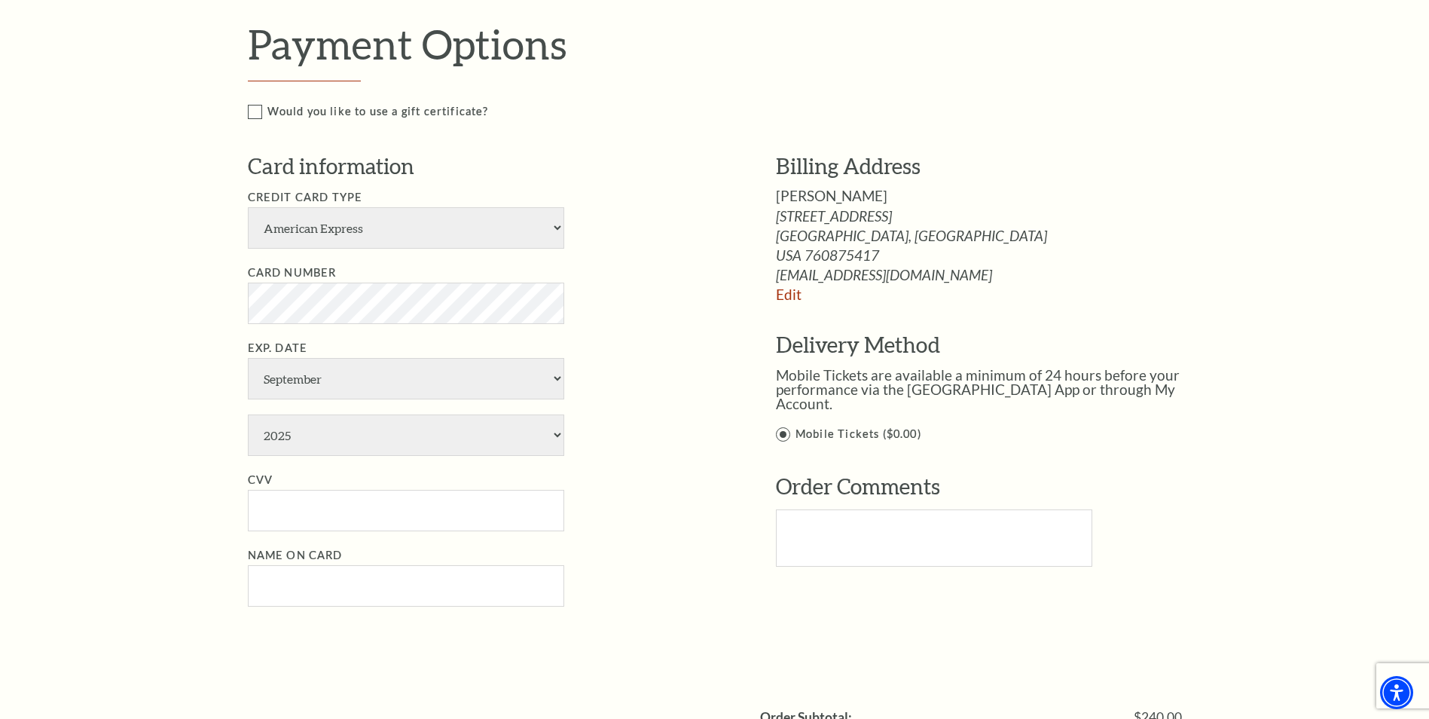
scroll to position [904, 0]
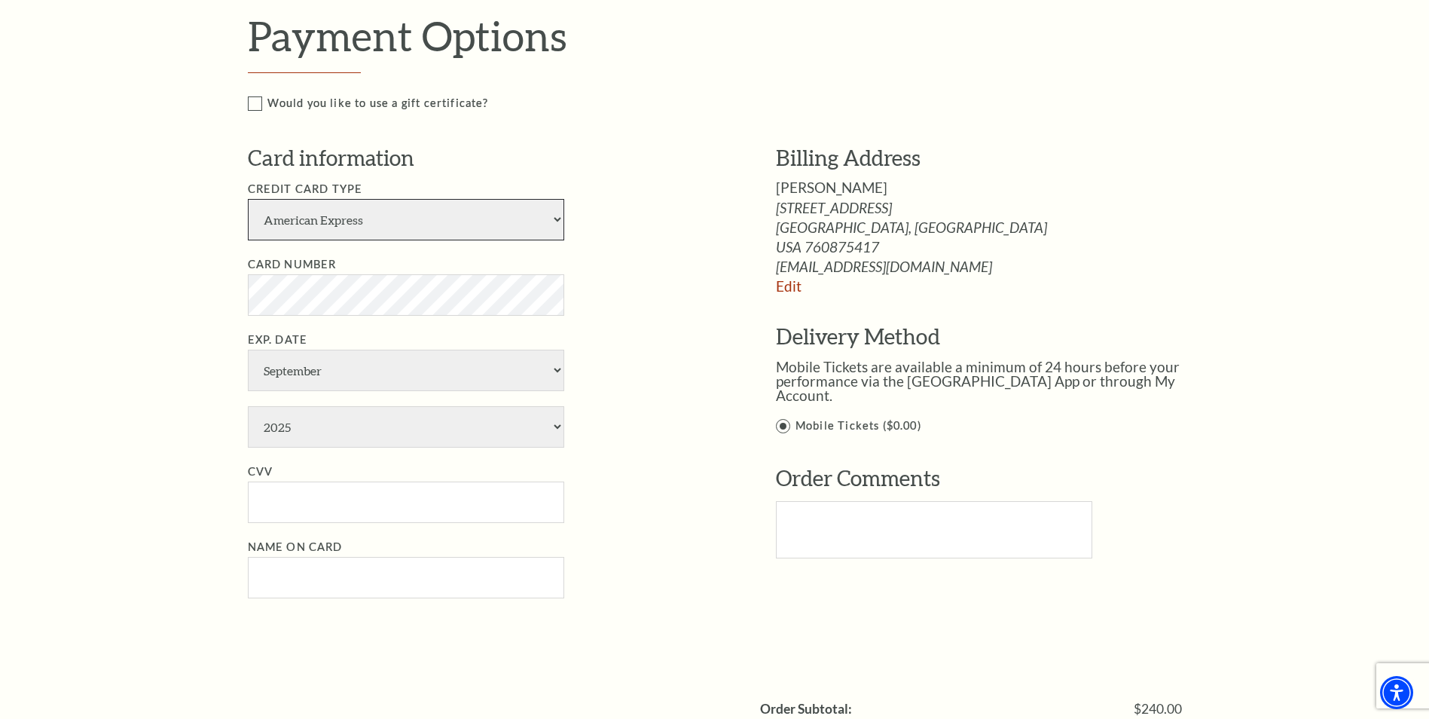
click at [359, 237] on select "American Express Visa Master Card Discover" at bounding box center [406, 219] width 316 height 41
select select "25"
click at [248, 214] on select "American Express Visa Master Card Discover" at bounding box center [406, 219] width 316 height 41
click at [298, 369] on select "January February March April May June July August September October November De…" at bounding box center [406, 370] width 316 height 41
click at [396, 391] on select "January February March April May June July August September October November De…" at bounding box center [406, 370] width 316 height 41
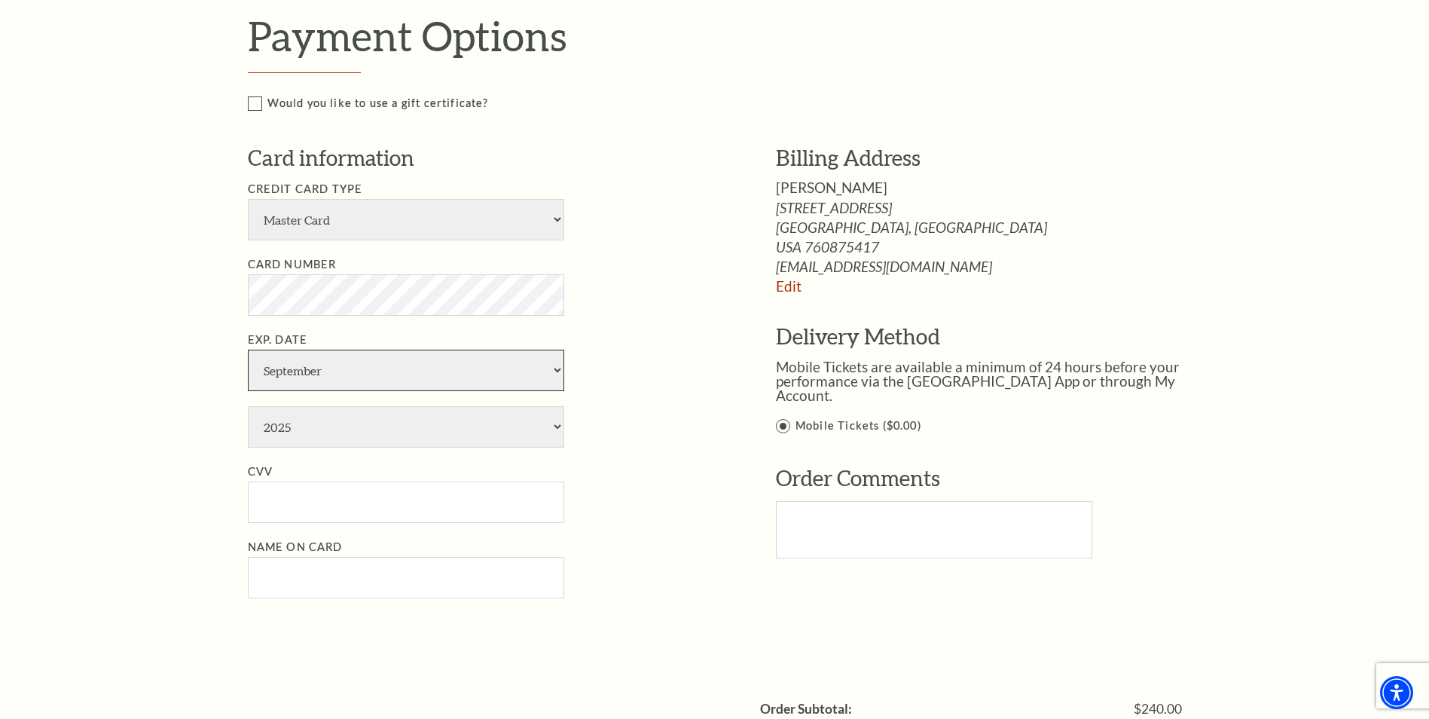
select select "6"
click at [248, 365] on select "January February March April May June July August September October November De…" at bounding box center [406, 370] width 316 height 41
click at [295, 444] on select "2025 2026 2027 2028 2029 2030 2031 2032 2033 2034" at bounding box center [406, 426] width 316 height 41
select select "2029"
click at [248, 421] on select "2025 2026 2027 2028 2029 2030 2031 2032 2033 2034" at bounding box center [406, 426] width 316 height 41
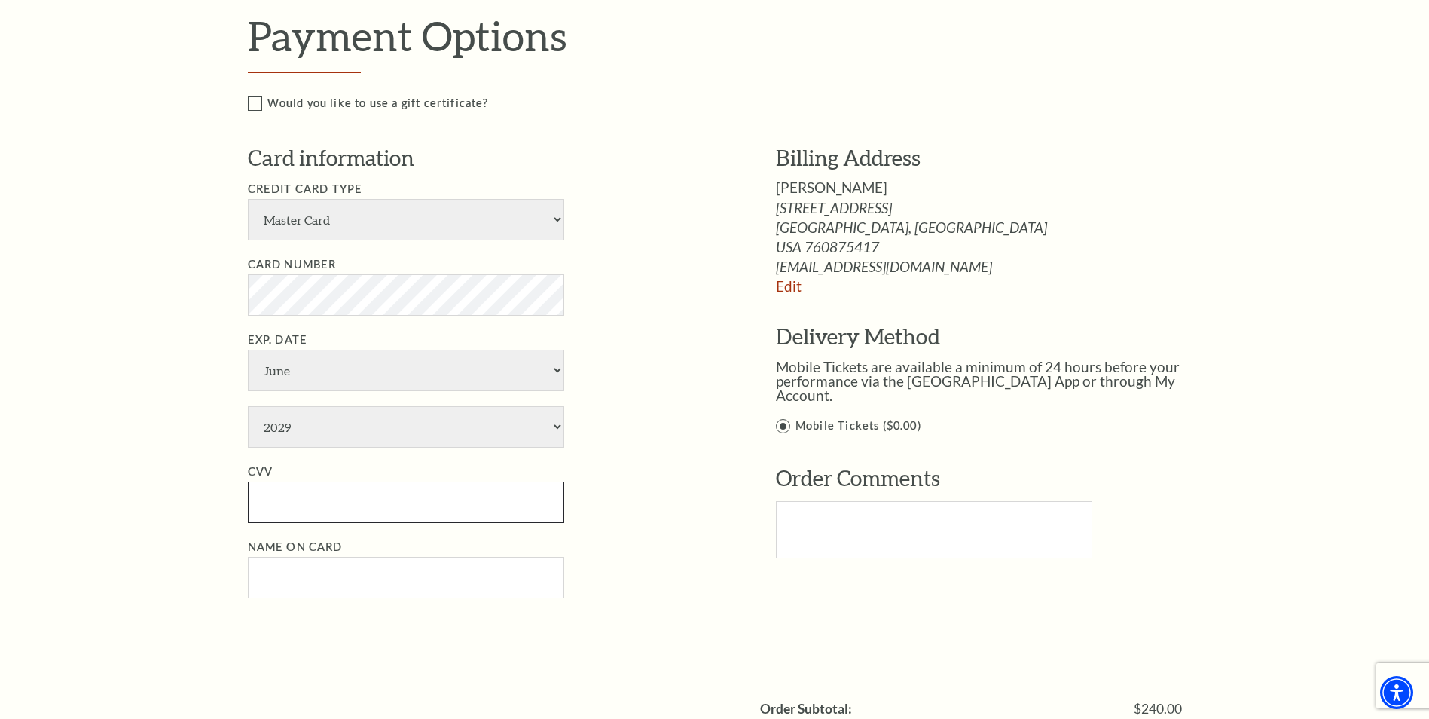
click at [302, 512] on input "CVV" at bounding box center [406, 501] width 316 height 41
type input "784"
click at [376, 598] on input "Name on Card" at bounding box center [406, 577] width 316 height 41
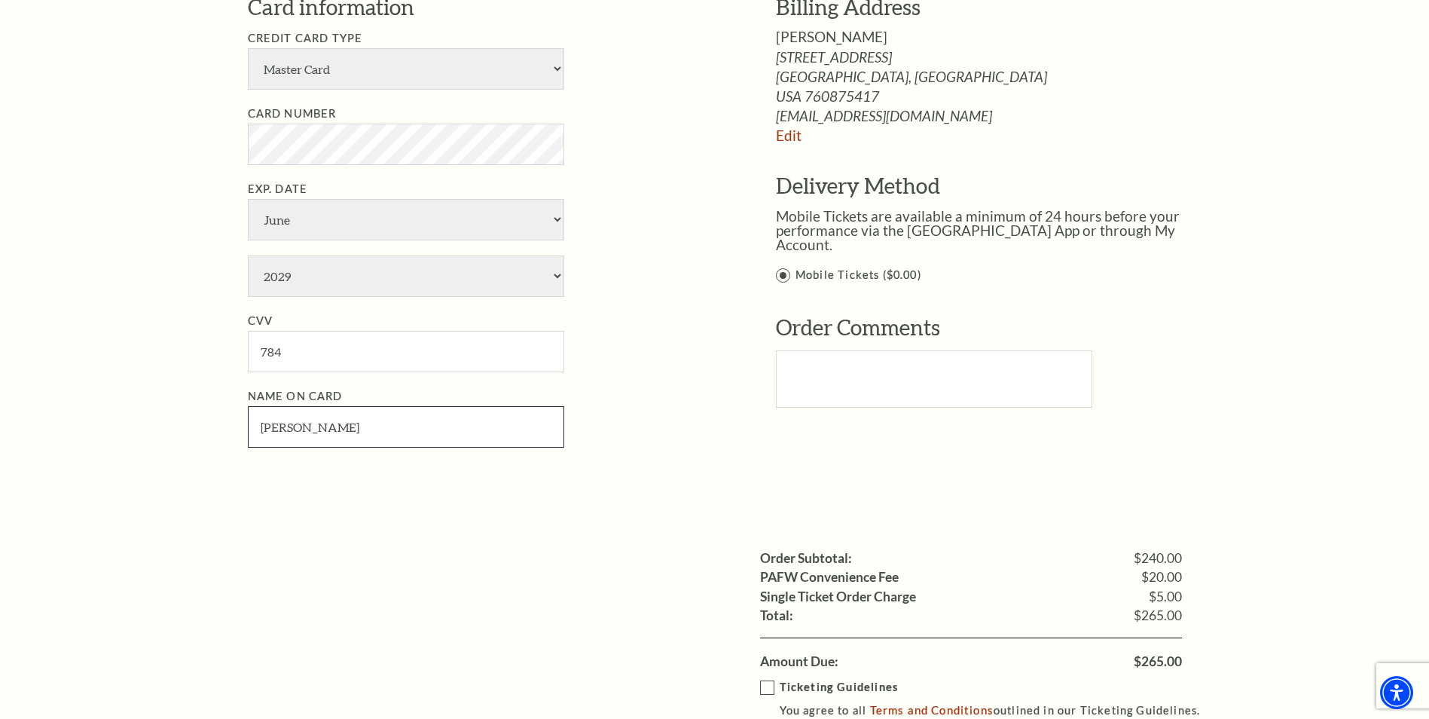
scroll to position [1281, 0]
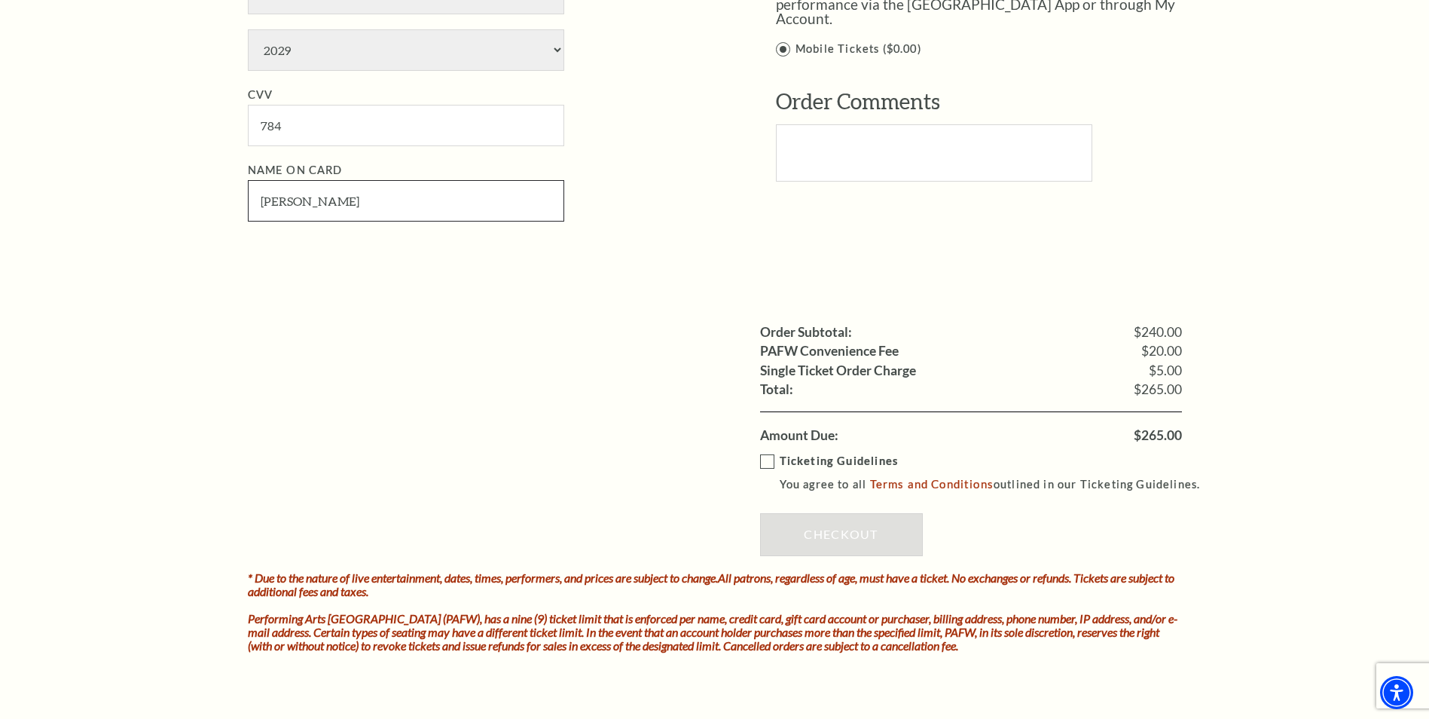
type input "Michael Hernandez"
click at [766, 476] on label "Ticketing Guidelines You agree to all Terms and Conditions outlined in our Tick…" at bounding box center [987, 472] width 454 height 41
click at [0, 0] on input "Ticketing Guidelines You agree to all Terms and Conditions outlined in our Tick…" at bounding box center [0, 0] width 0 height 0
click at [806, 555] on link "Checkout" at bounding box center [841, 534] width 163 height 42
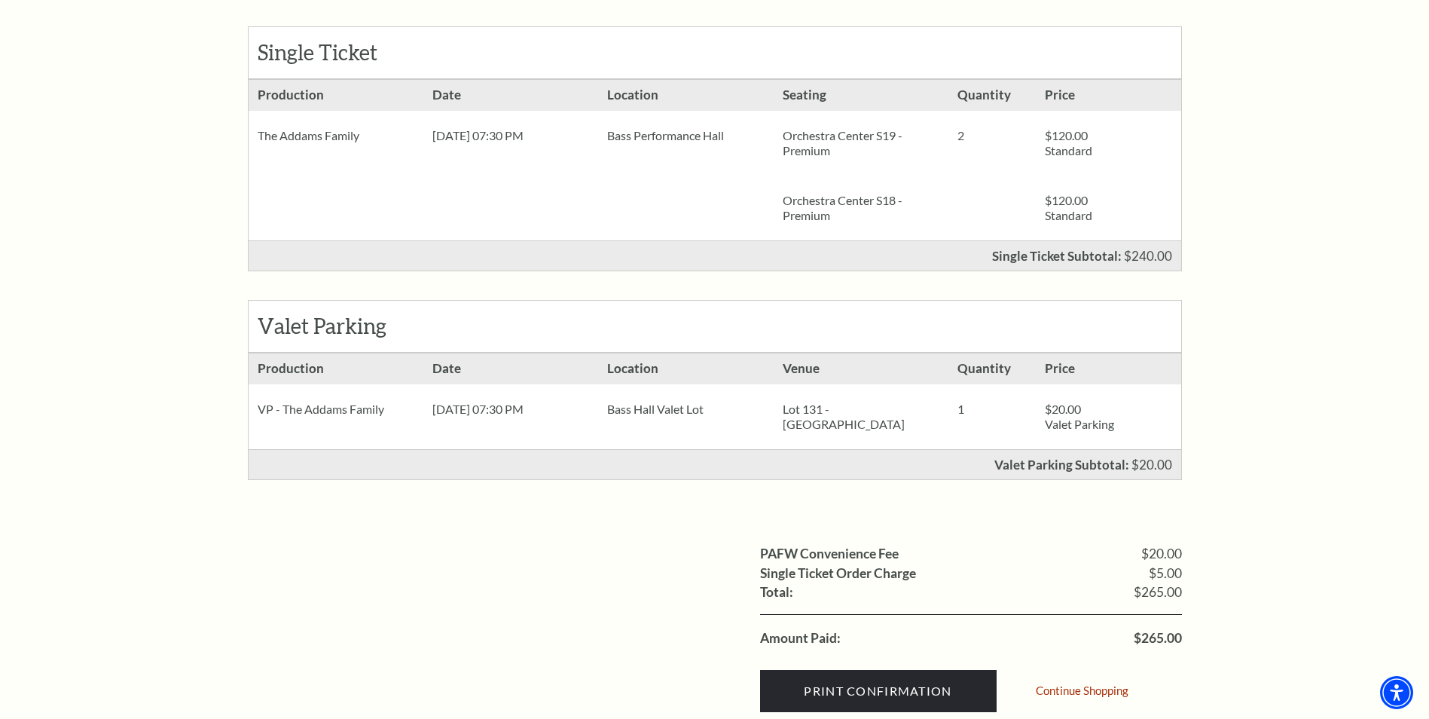
scroll to position [452, 0]
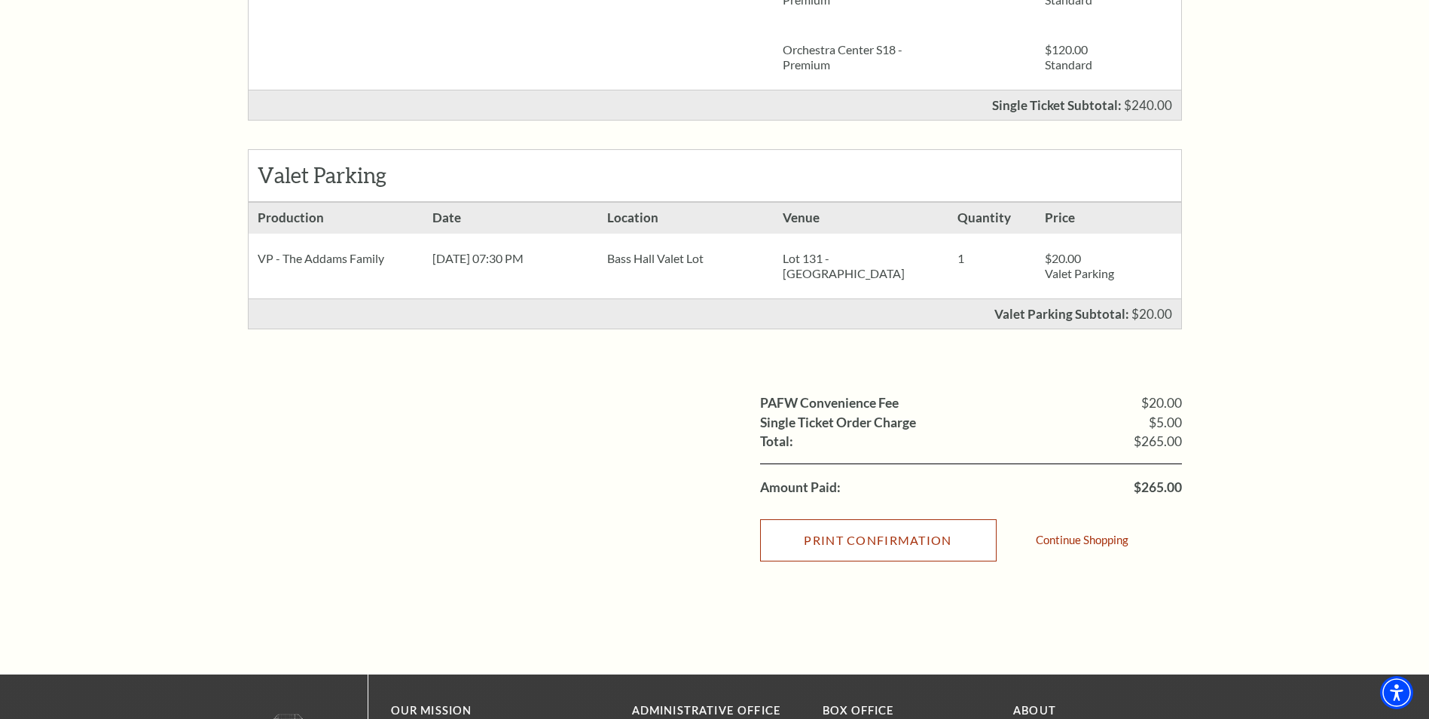
click at [870, 561] on input "Print Confirmation" at bounding box center [878, 540] width 237 height 42
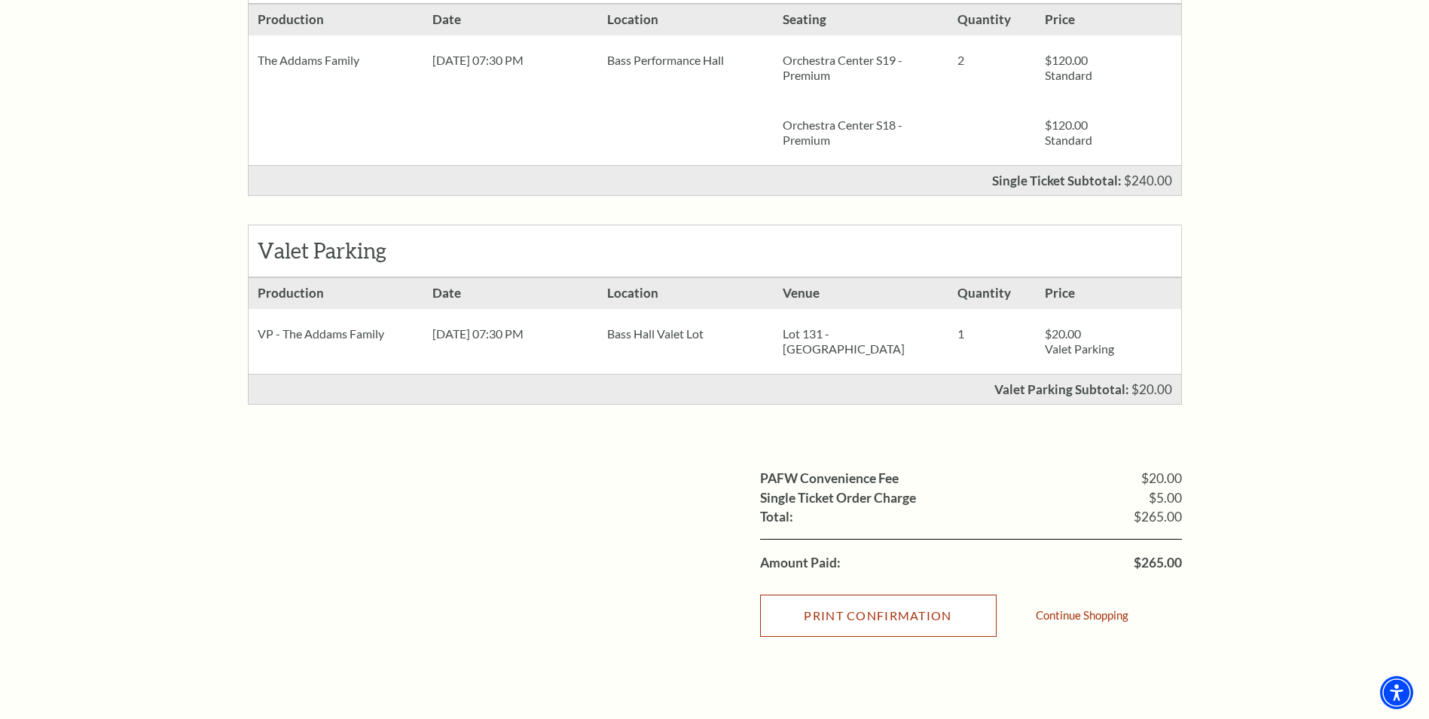
scroll to position [0, 0]
